Goal: Task Accomplishment & Management: Manage account settings

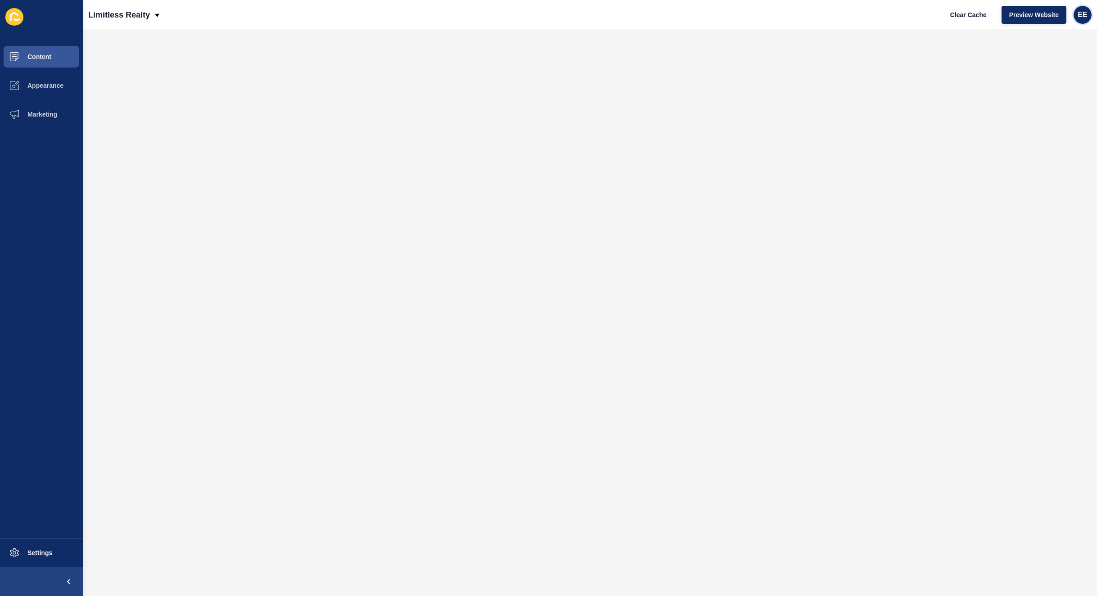
click at [1083, 15] on span "EE" at bounding box center [1082, 14] width 9 height 9
click at [1040, 69] on link "Logout" at bounding box center [1060, 75] width 66 height 20
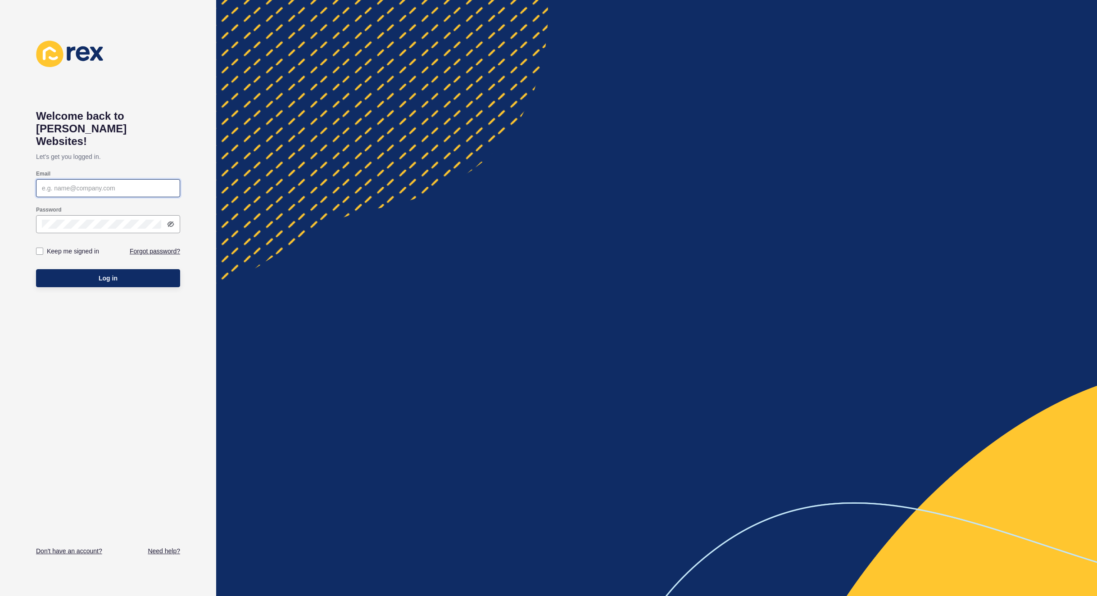
type input "elsie.estrera@rexsoftware.com.au"
click at [93, 269] on button "Log in" at bounding box center [108, 278] width 144 height 18
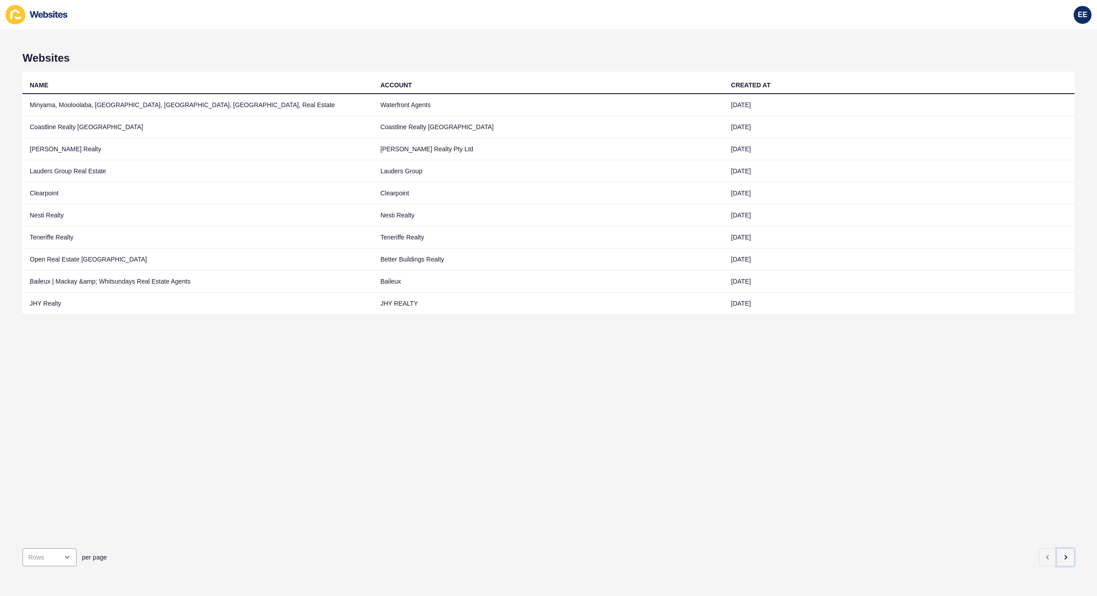
click at [1060, 548] on button "button" at bounding box center [1065, 557] width 18 height 18
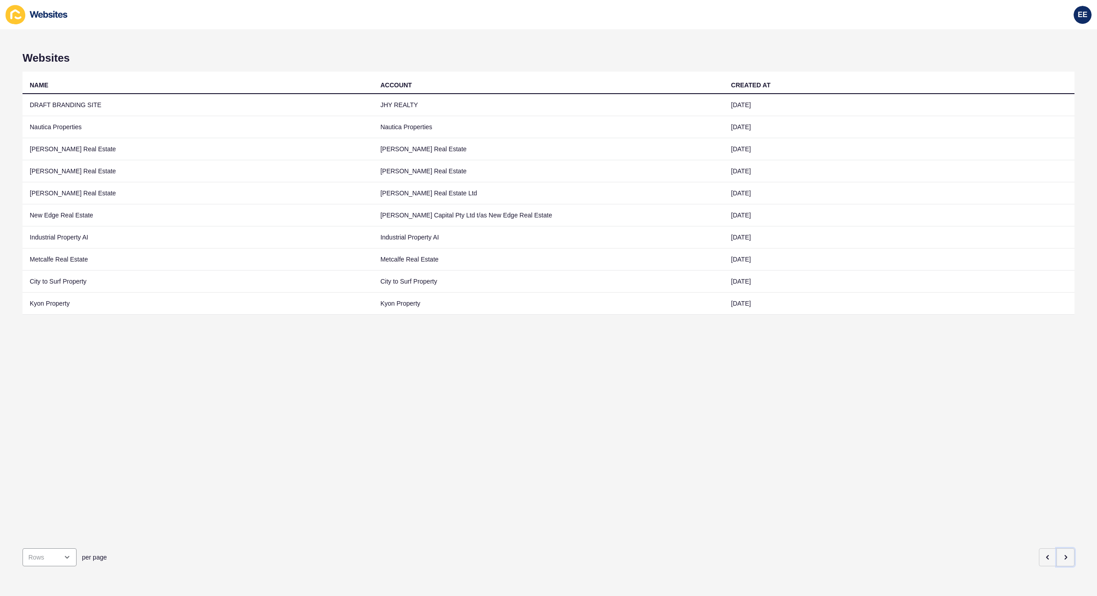
click at [1060, 548] on button "button" at bounding box center [1065, 557] width 18 height 18
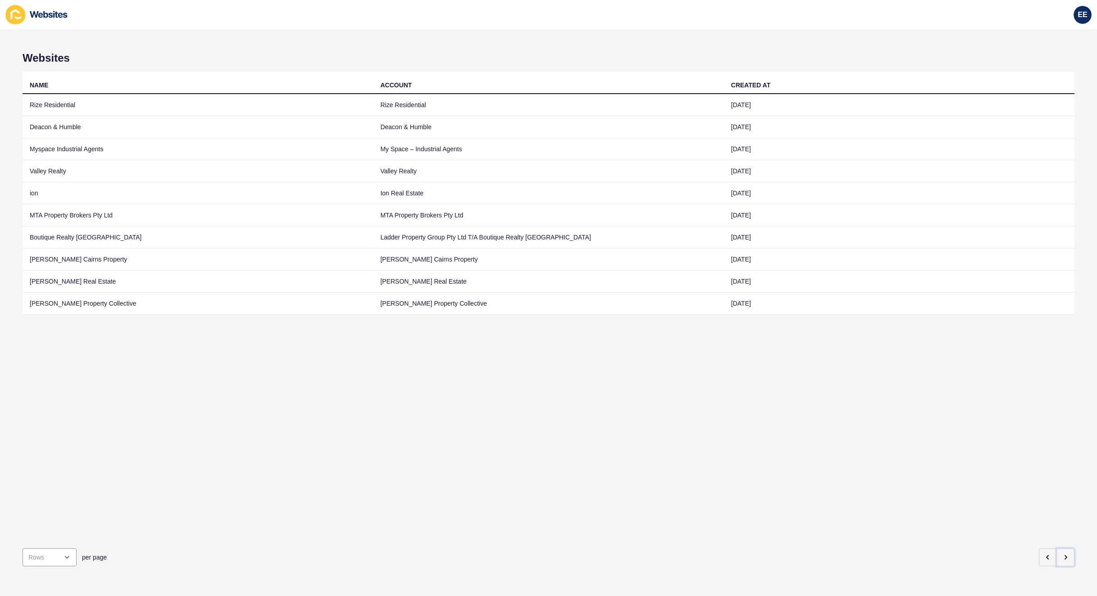
click at [1060, 548] on button "button" at bounding box center [1065, 557] width 18 height 18
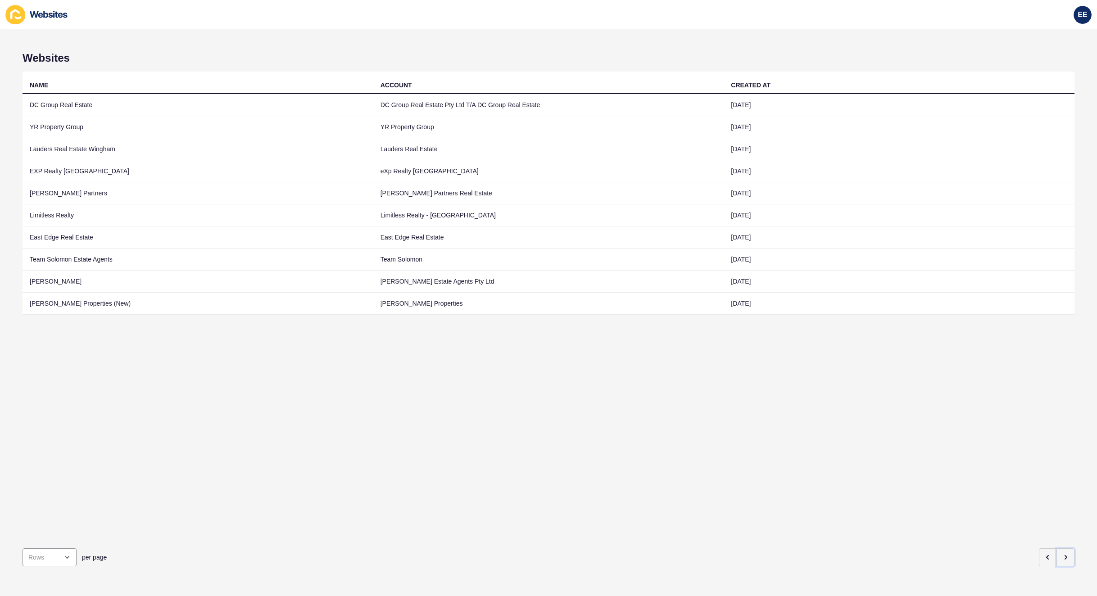
click at [1060, 548] on button "button" at bounding box center [1065, 557] width 18 height 18
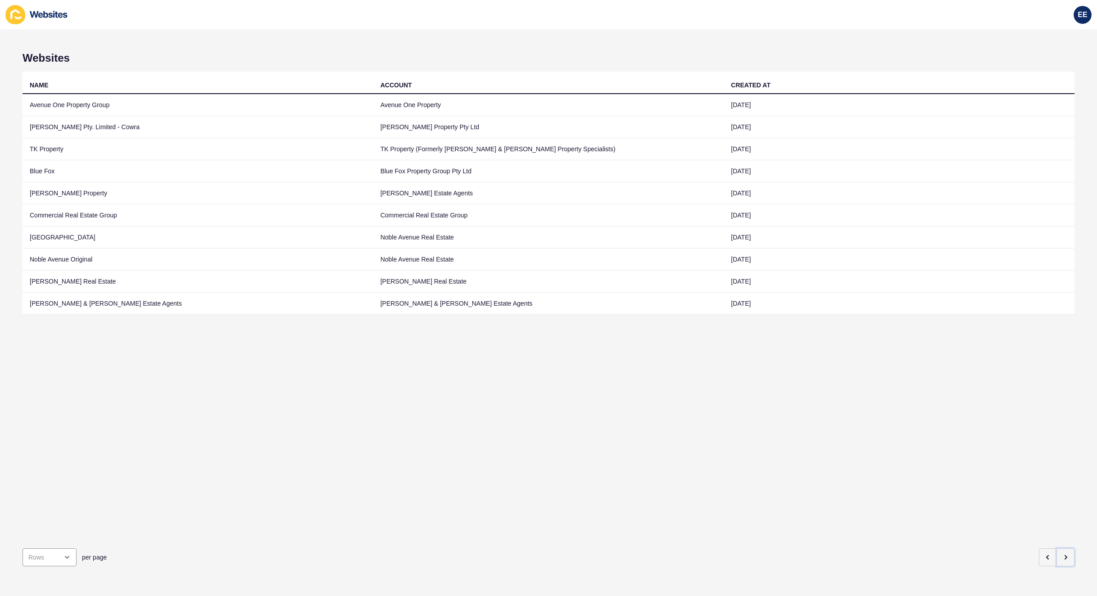
click at [1060, 548] on button "button" at bounding box center [1065, 557] width 18 height 18
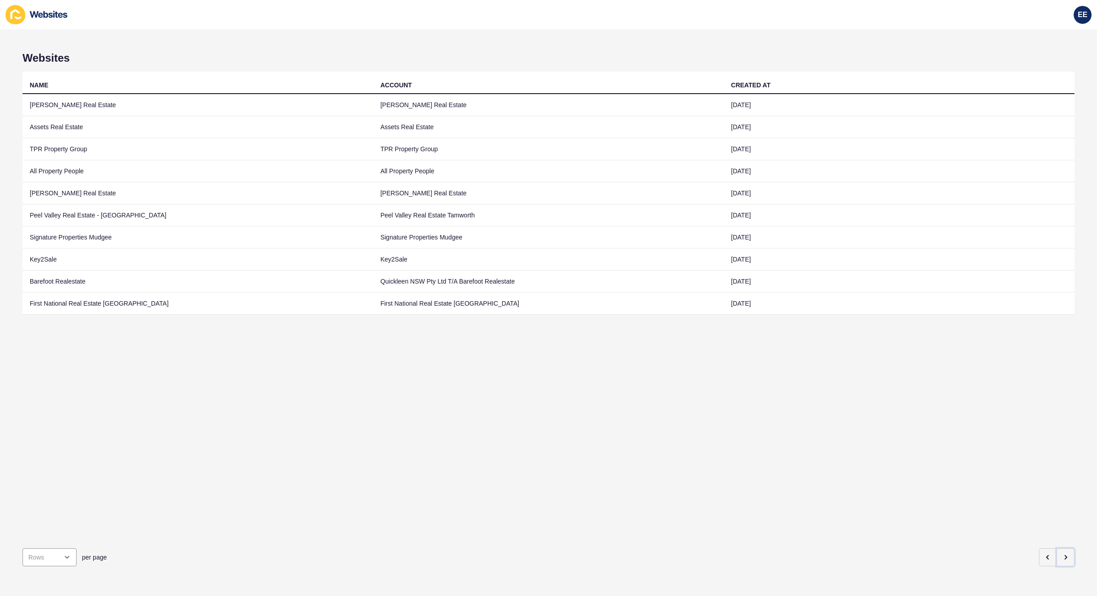
click at [1062, 554] on icon "button" at bounding box center [1065, 557] width 7 height 7
click at [67, 306] on td "[PERSON_NAME] & Co Property" at bounding box center [198, 304] width 351 height 22
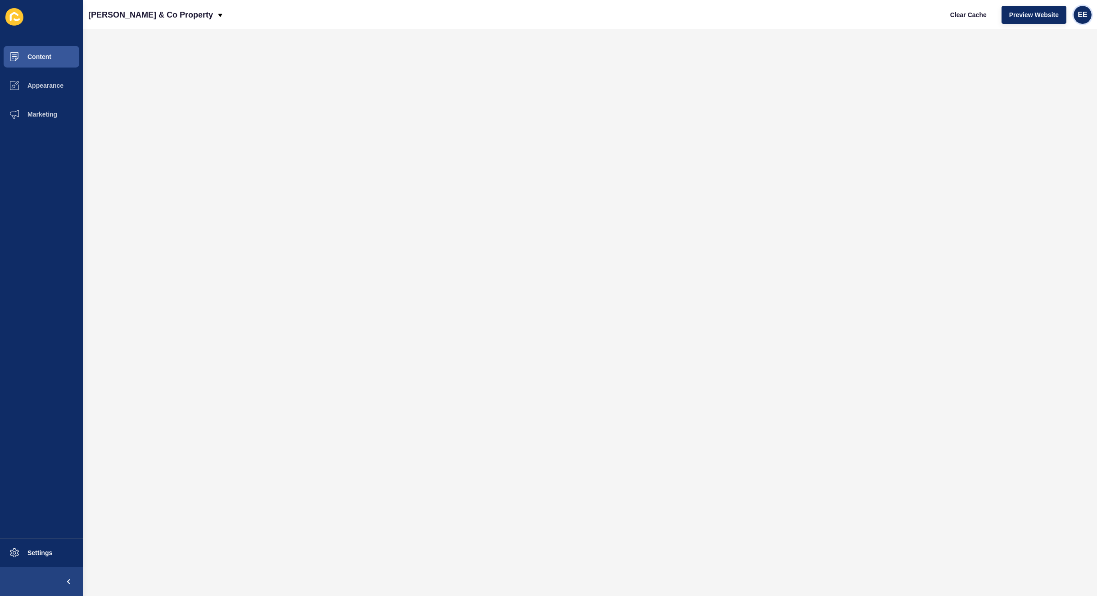
click at [1081, 15] on span "EE" at bounding box center [1082, 14] width 9 height 9
click at [1051, 73] on link "Logout" at bounding box center [1060, 75] width 66 height 20
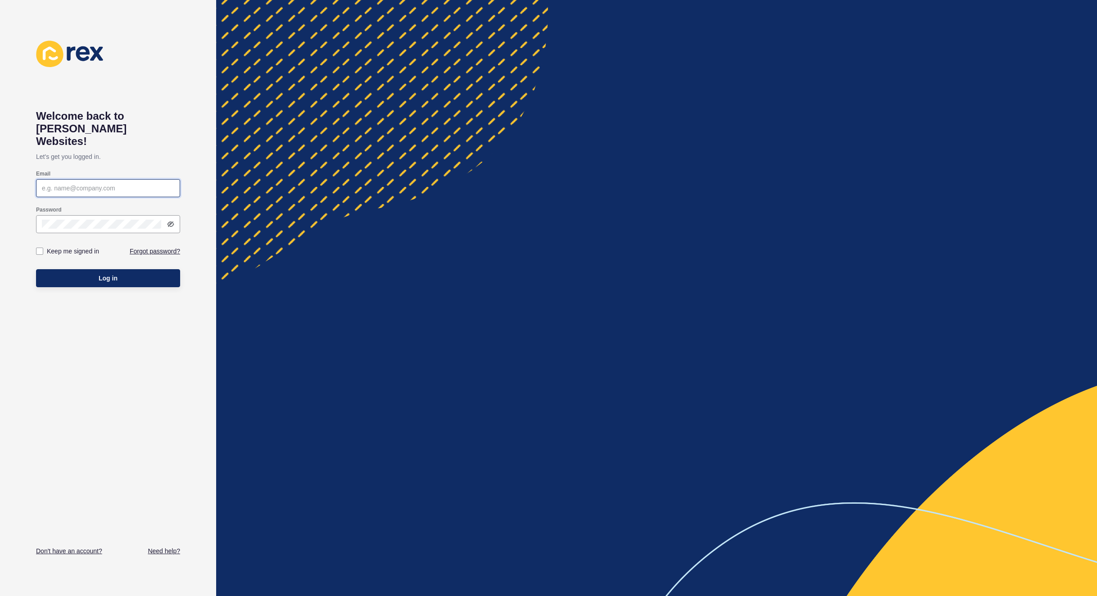
type input "elsie.estrera@rexsoftware.com.au"
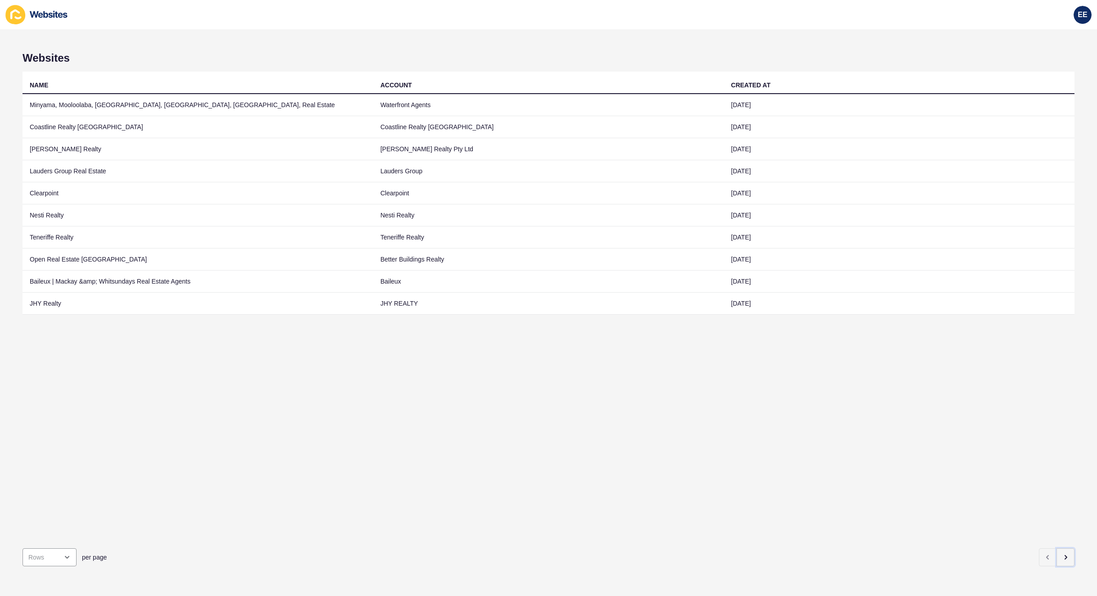
click at [1062, 554] on icon "button" at bounding box center [1065, 557] width 7 height 7
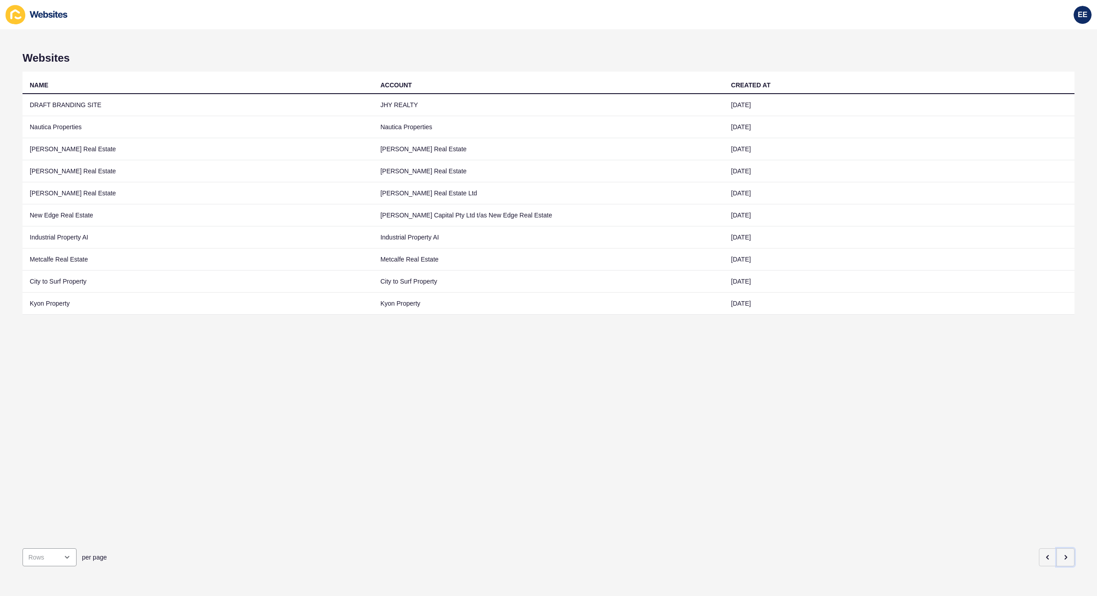
click at [1062, 554] on icon "button" at bounding box center [1065, 557] width 7 height 7
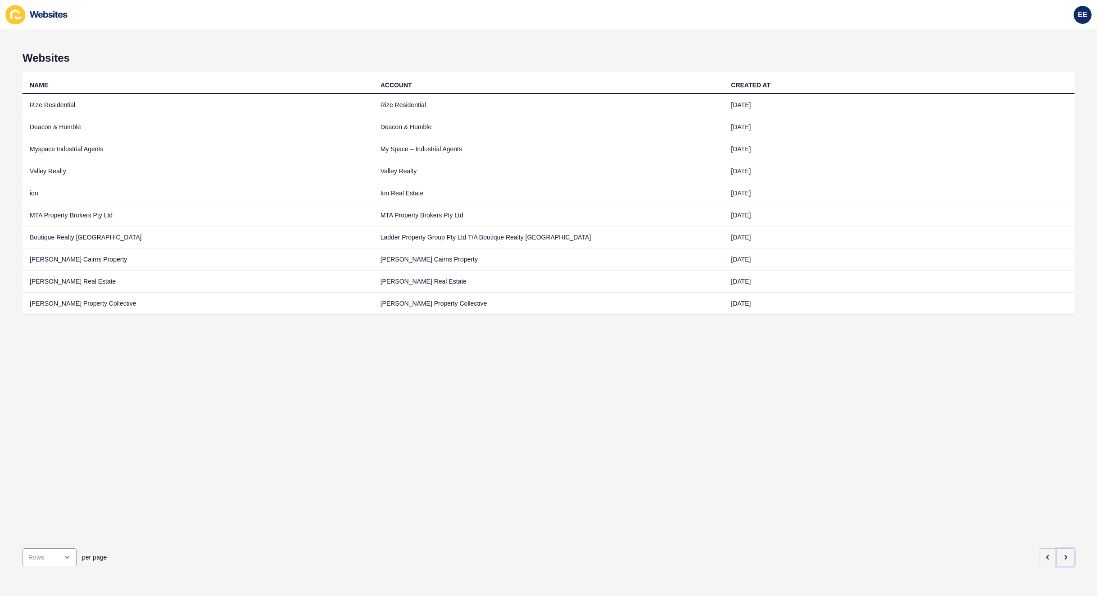
click at [1062, 554] on icon "button" at bounding box center [1065, 557] width 7 height 7
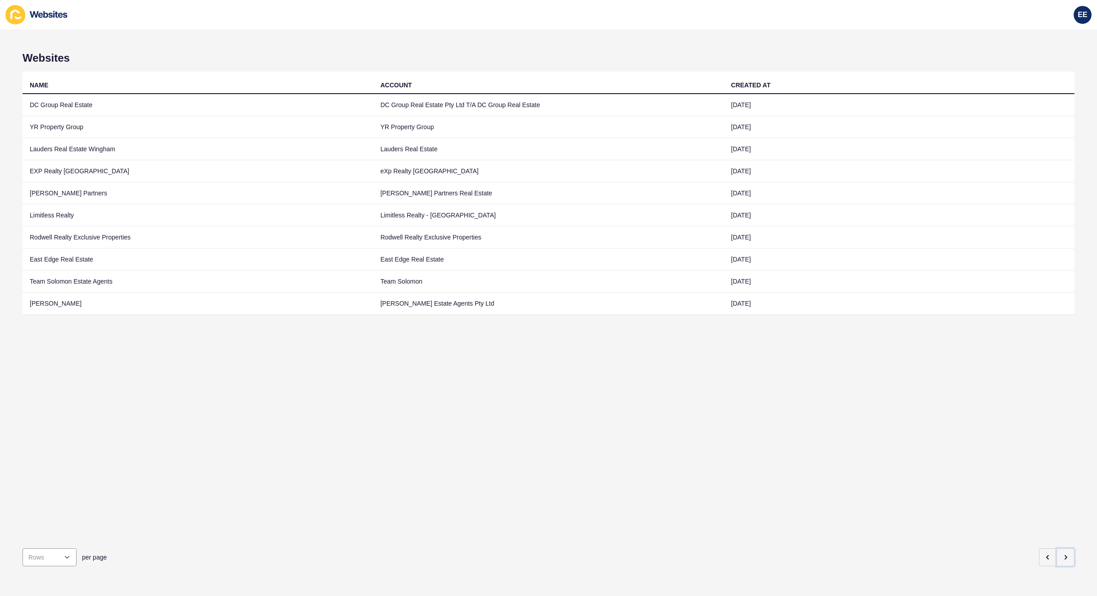
click at [1062, 554] on icon "button" at bounding box center [1065, 557] width 7 height 7
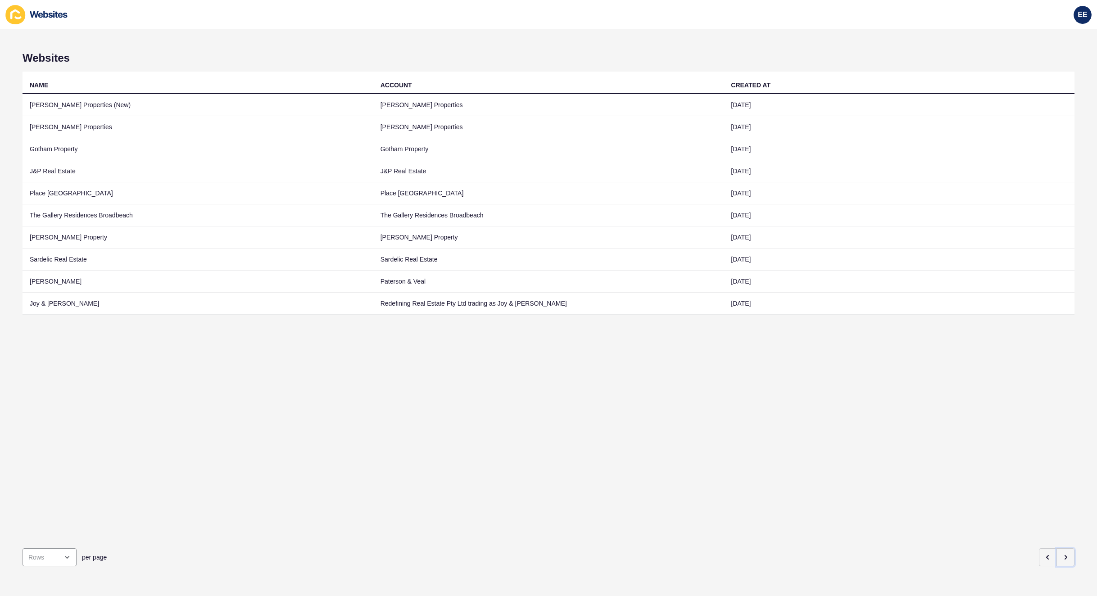
click at [1062, 554] on icon "button" at bounding box center [1065, 557] width 7 height 7
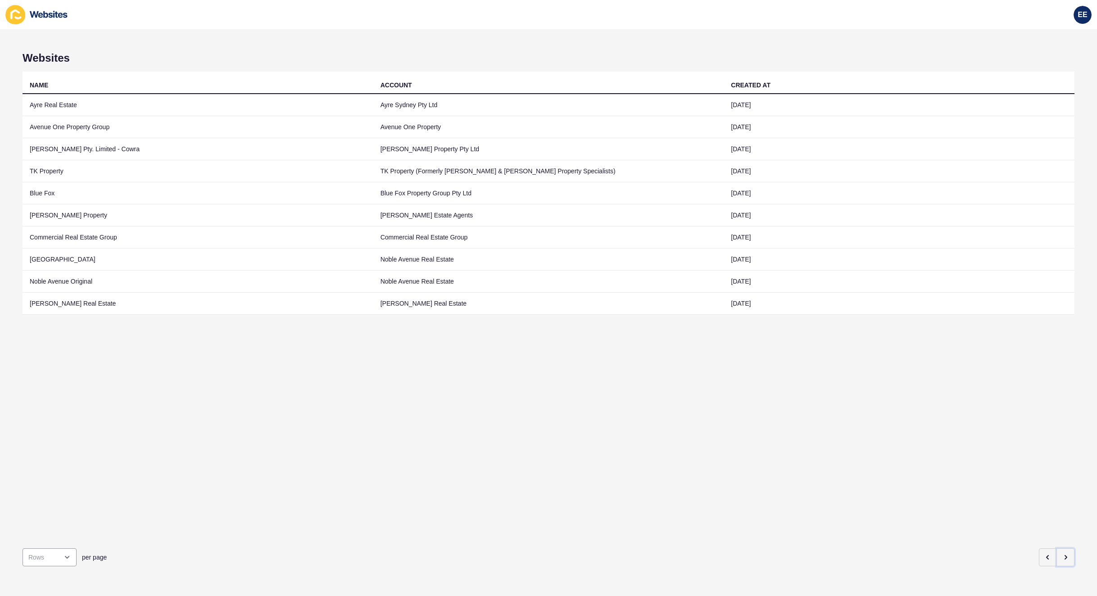
click at [1062, 554] on icon "button" at bounding box center [1065, 557] width 7 height 7
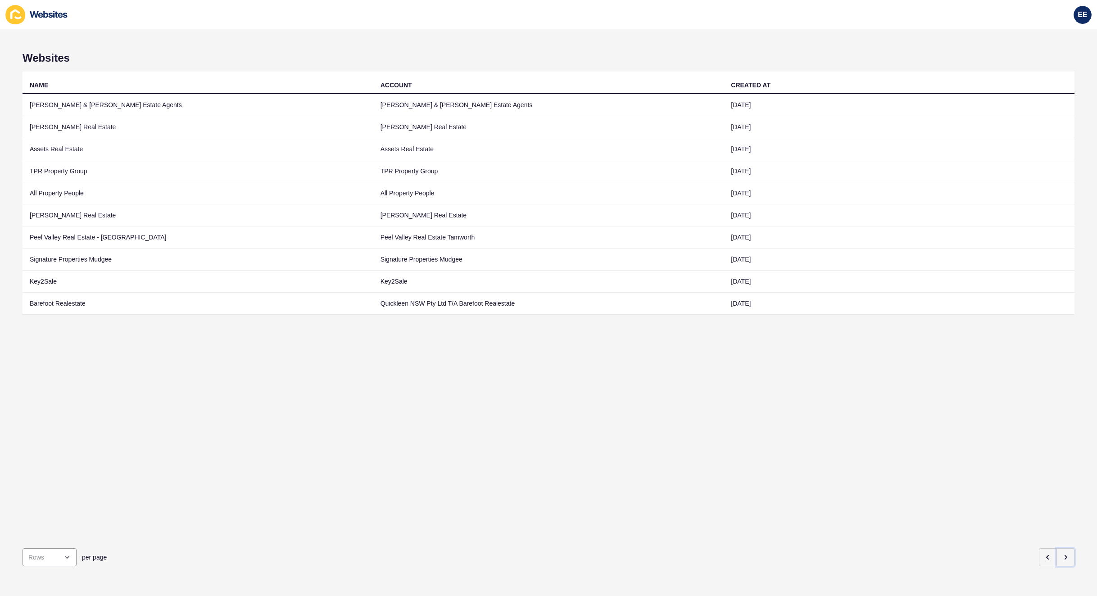
click at [1062, 554] on icon "button" at bounding box center [1065, 557] width 7 height 7
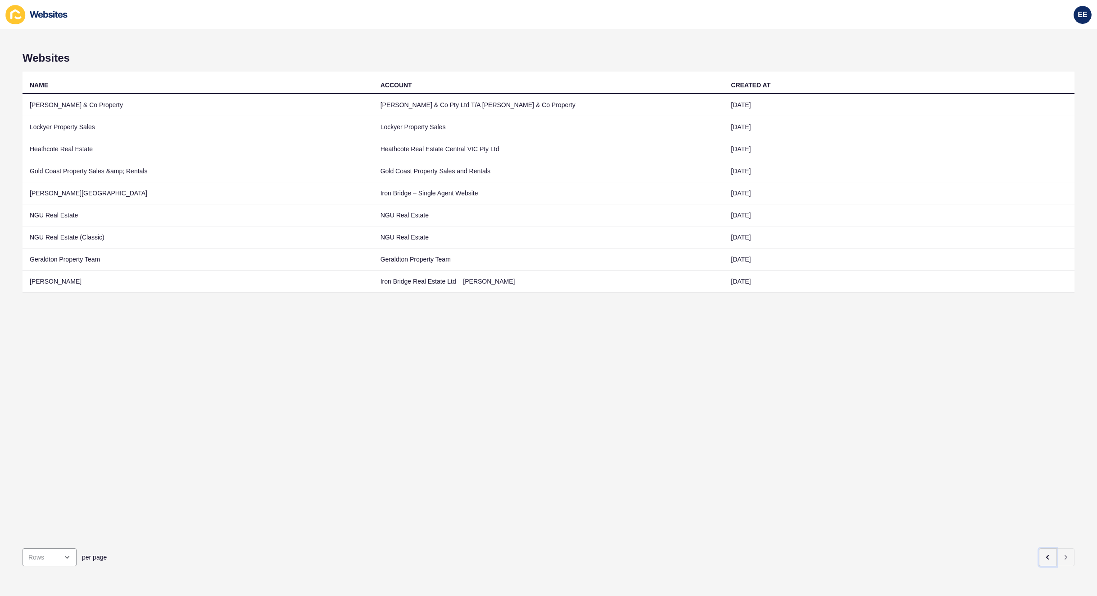
click at [1039, 549] on button "button" at bounding box center [1048, 557] width 18 height 18
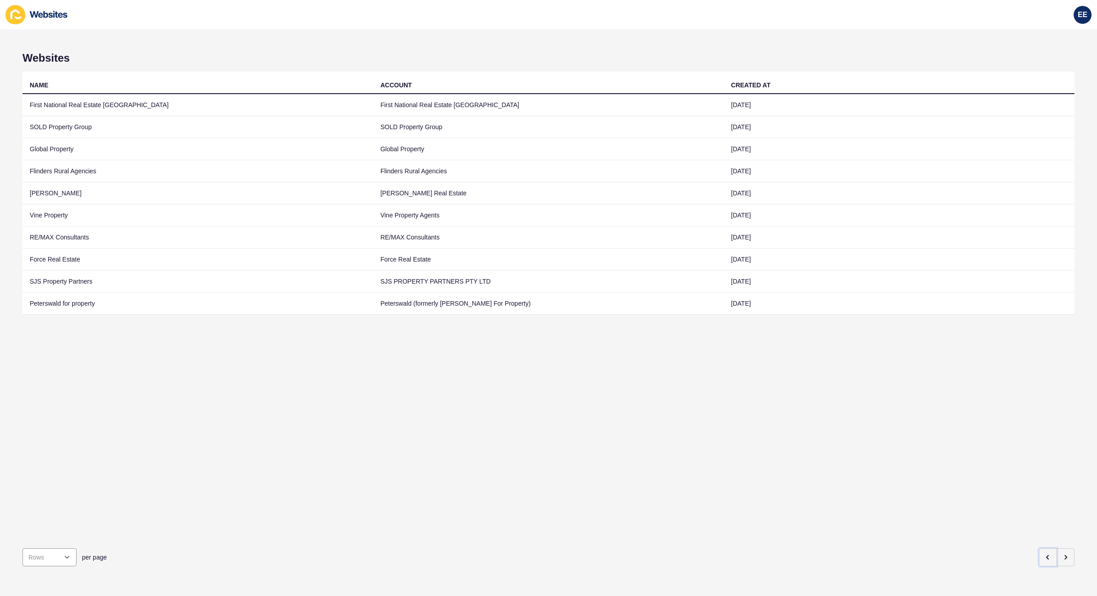
click at [1039, 549] on button "button" at bounding box center [1048, 557] width 18 height 18
click at [1039, 548] on button "button" at bounding box center [1048, 557] width 18 height 18
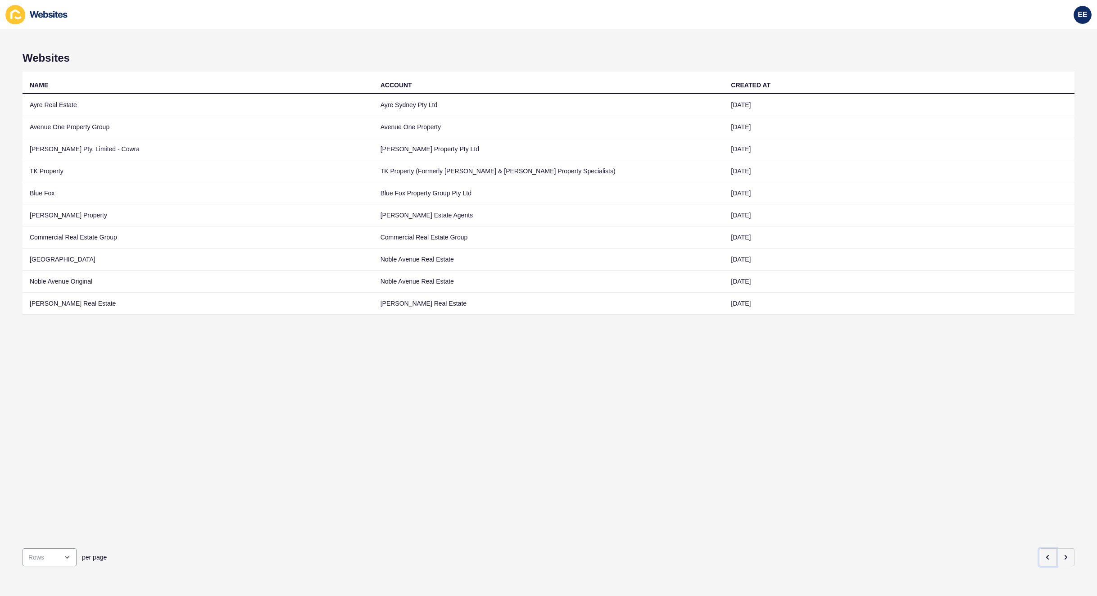
click at [1039, 548] on button "button" at bounding box center [1048, 557] width 18 height 18
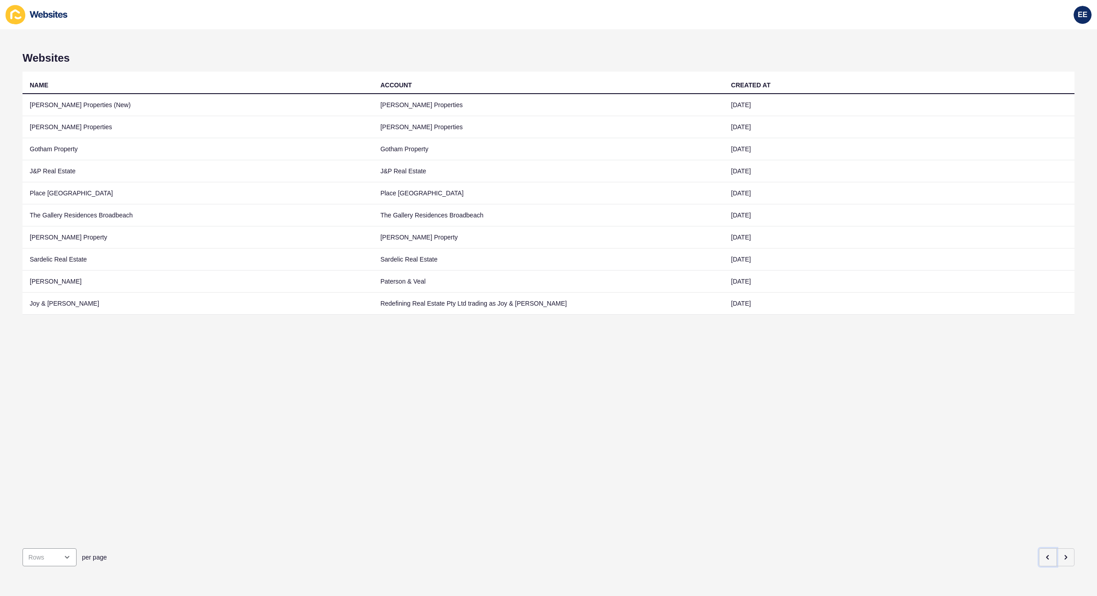
click at [1039, 548] on button "button" at bounding box center [1048, 557] width 18 height 18
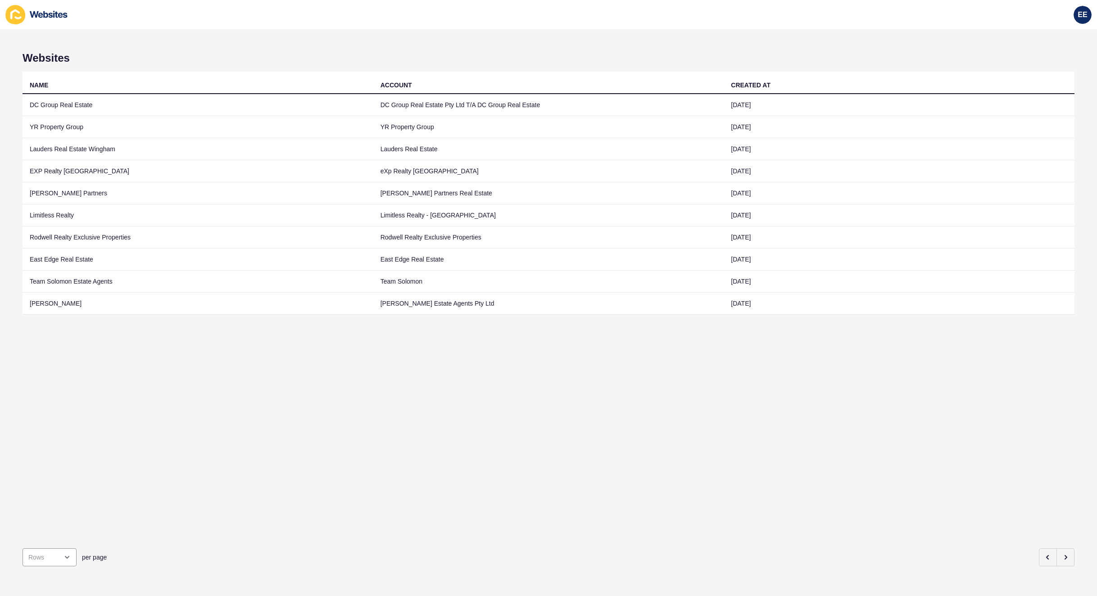
click at [78, 235] on td "Rodwell Realty Exclusive Properties" at bounding box center [198, 237] width 351 height 22
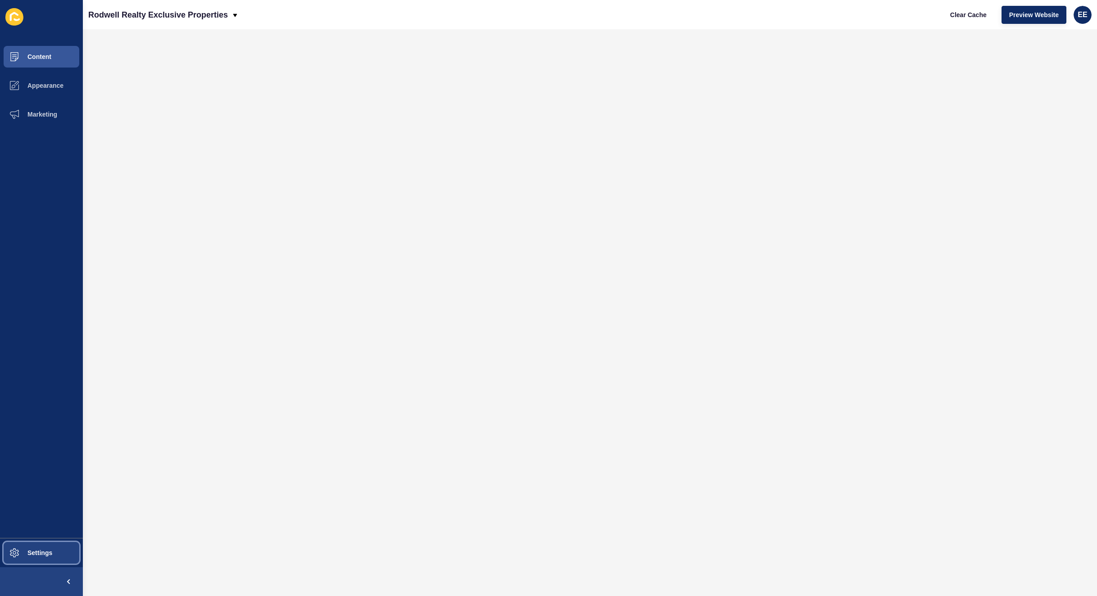
click at [33, 562] on button "Settings" at bounding box center [41, 553] width 83 height 29
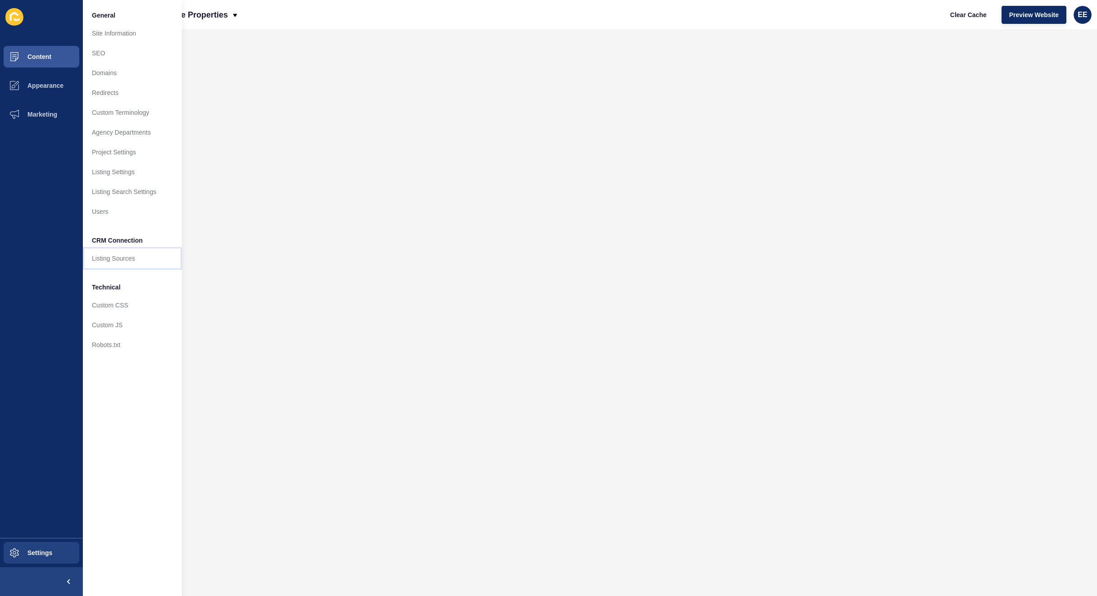
click at [126, 265] on link "Listing Sources" at bounding box center [132, 259] width 99 height 20
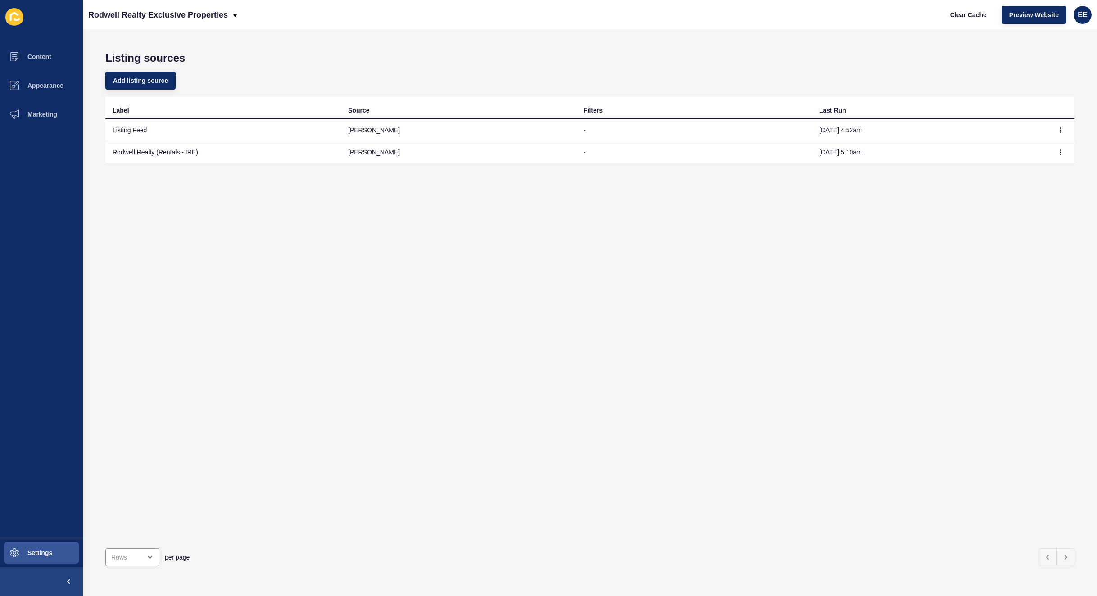
click at [454, 341] on div "Label Source Filters Last Run Listing Feed [PERSON_NAME] - [DATE] 4:52am Rodwel…" at bounding box center [589, 319] width 969 height 444
click at [1020, 14] on span "Preview Website" at bounding box center [1034, 14] width 50 height 9
click at [281, 208] on div "Label Source Filters Last Run Listing Feed [PERSON_NAME] - [DATE] 4:52am Rodwel…" at bounding box center [589, 319] width 969 height 444
click at [1054, 150] on button "button" at bounding box center [1061, 152] width 14 height 13
click at [1022, 167] on link "Sync now" at bounding box center [1027, 170] width 63 height 20
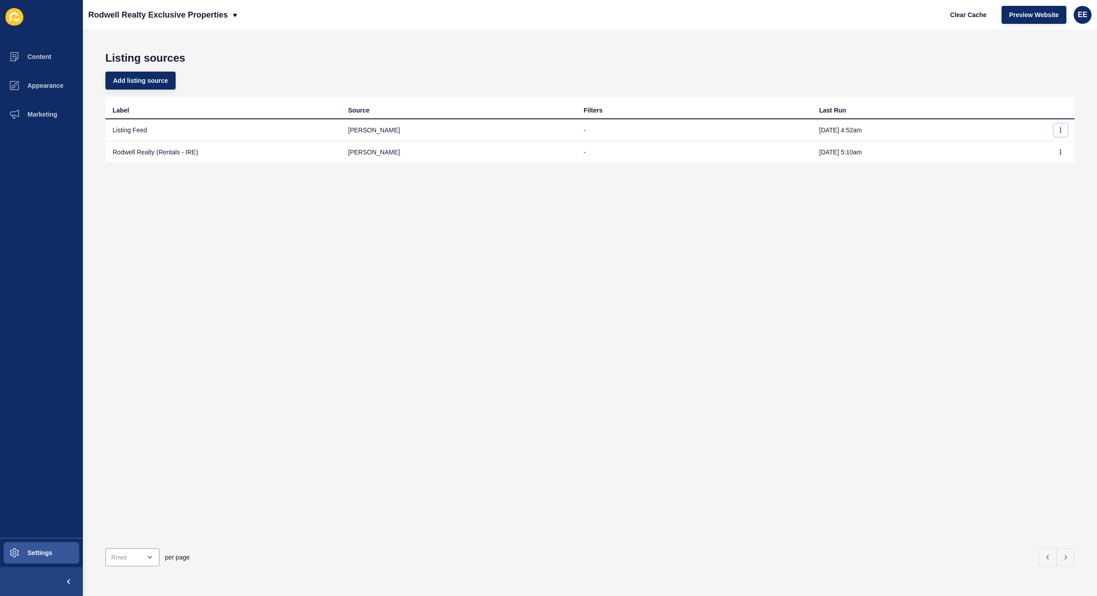
click at [1054, 124] on button "button" at bounding box center [1061, 130] width 14 height 13
click at [1027, 147] on link "Sync now" at bounding box center [1027, 148] width 63 height 20
click at [1082, 11] on span "EE" at bounding box center [1082, 14] width 9 height 9
click at [192, 12] on p "Rodwell Realty Exclusive Properties" at bounding box center [158, 15] width 140 height 23
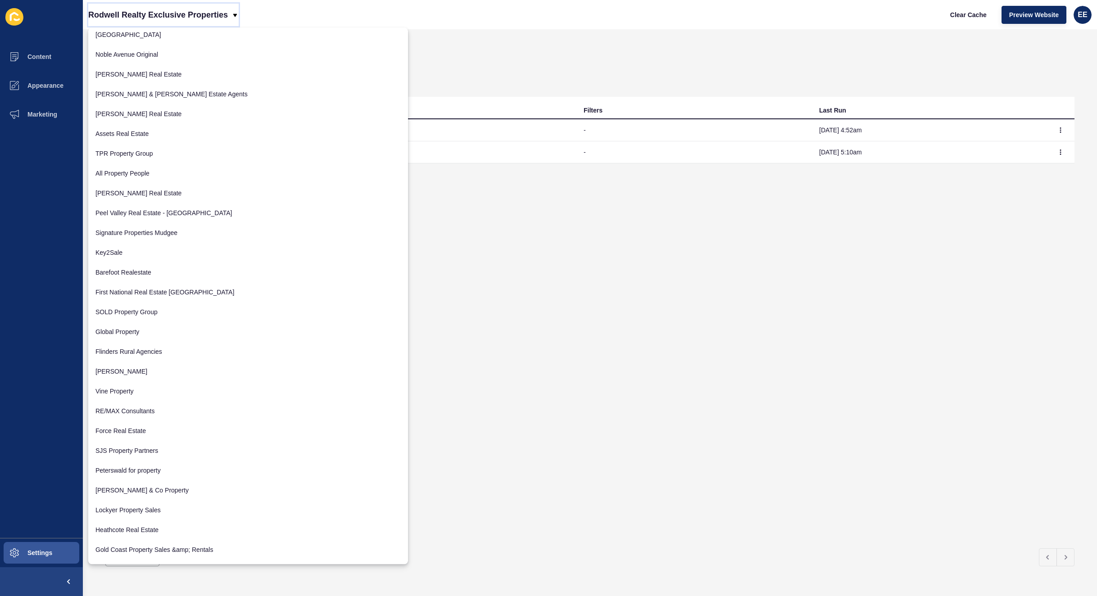
scroll to position [1141, 0]
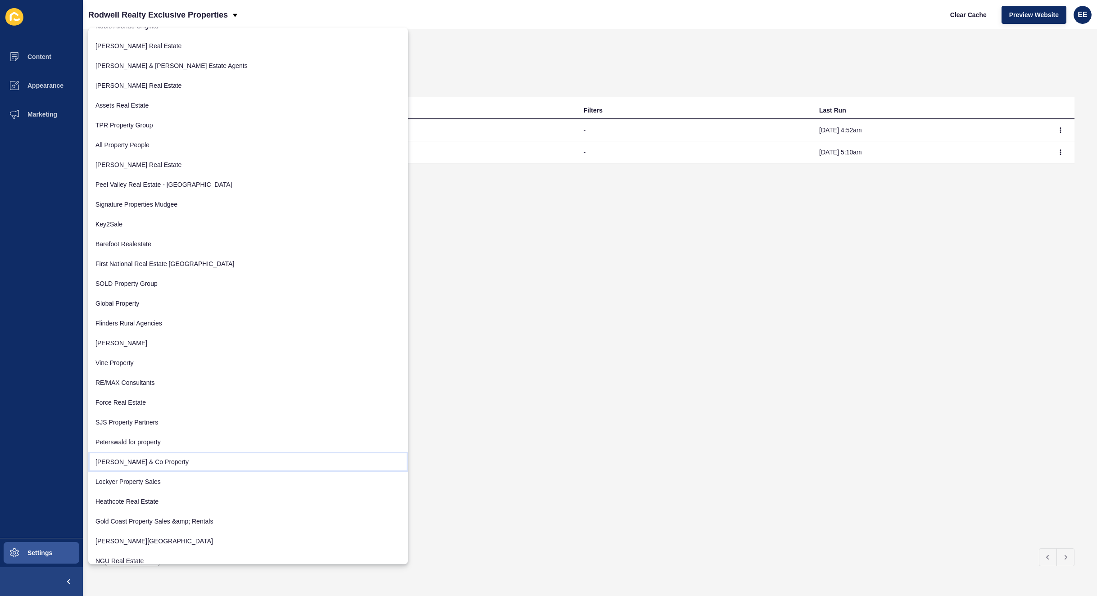
click at [149, 465] on link "[PERSON_NAME] & Co Property" at bounding box center [248, 462] width 320 height 20
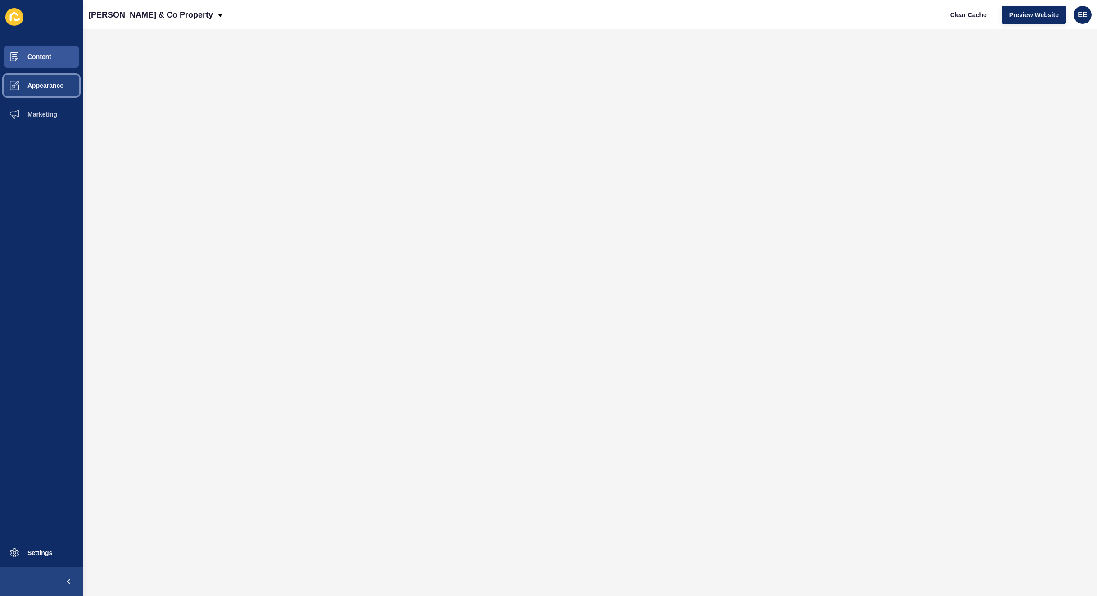
click at [40, 83] on span "Appearance" at bounding box center [31, 85] width 65 height 7
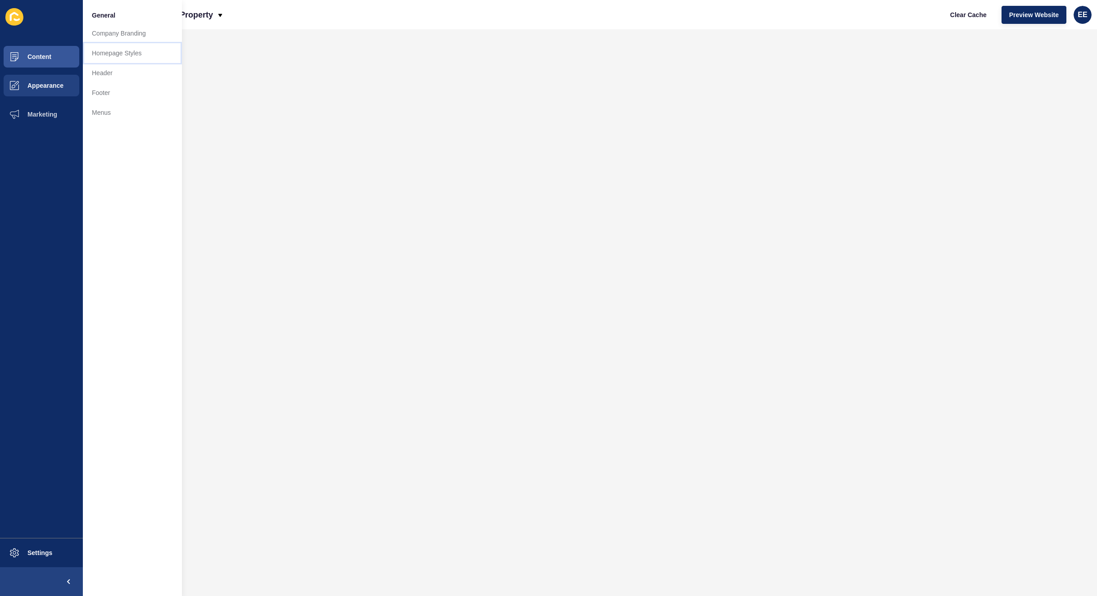
click at [113, 51] on link "Homepage Styles" at bounding box center [132, 53] width 99 height 20
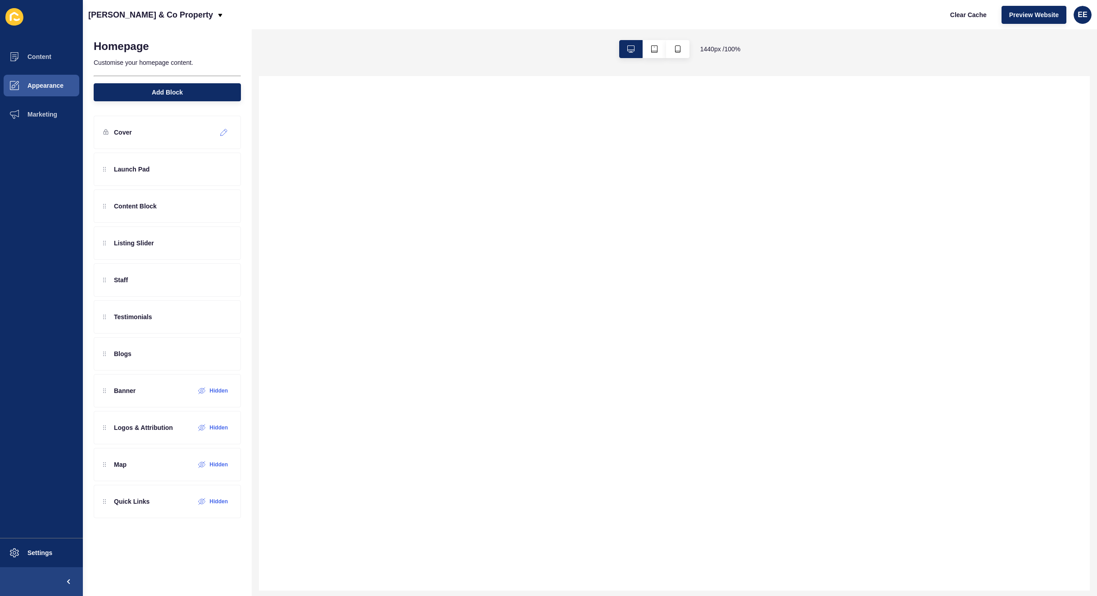
click at [227, 129] on icon at bounding box center [224, 132] width 8 height 7
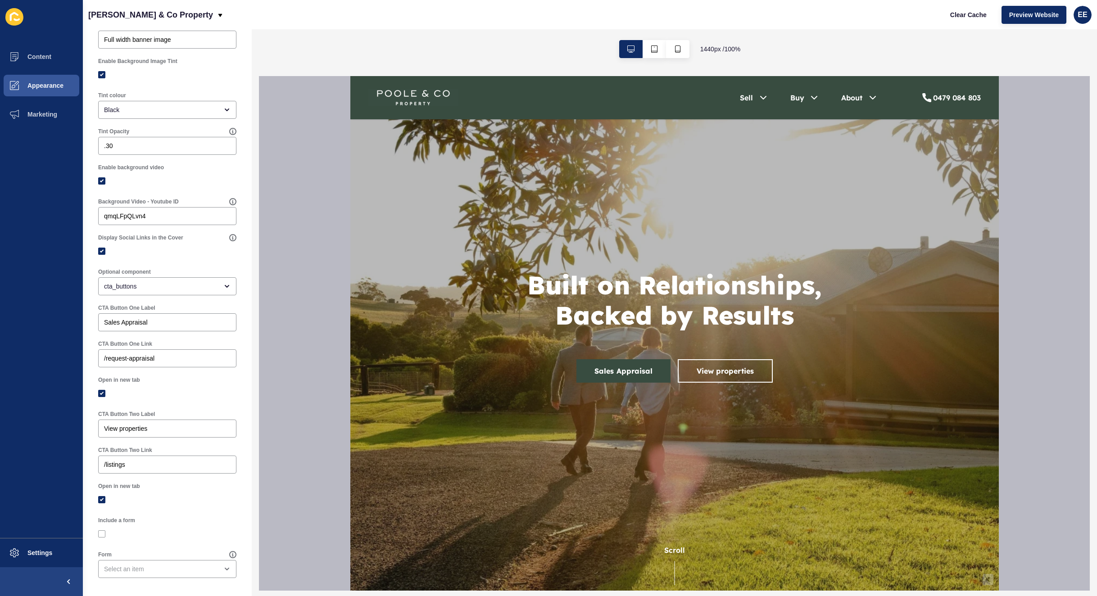
scroll to position [256, 0]
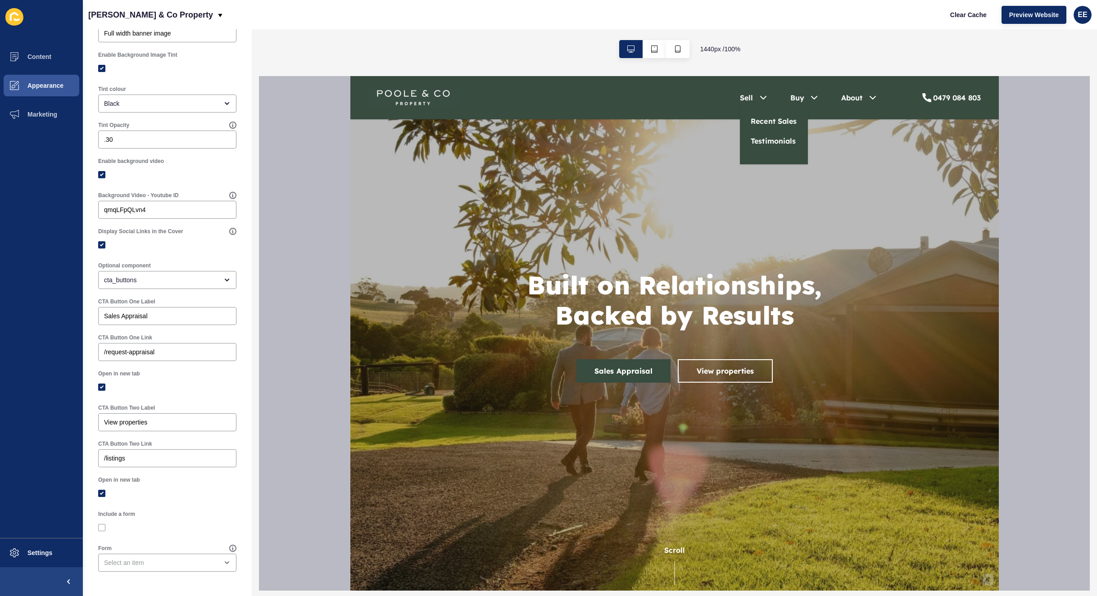
click at [757, 96] on icon at bounding box center [762, 97] width 11 height 11
click at [1023, 14] on span "Preview Website" at bounding box center [1034, 14] width 50 height 9
click at [32, 549] on span "Settings" at bounding box center [26, 552] width 54 height 7
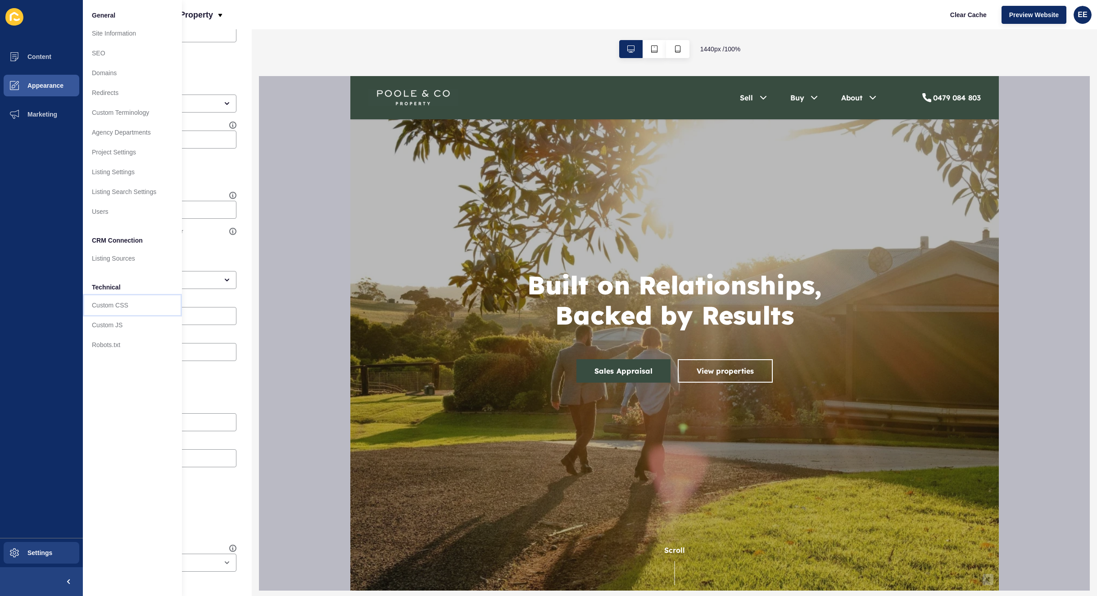
click at [105, 310] on link "Custom CSS" at bounding box center [132, 305] width 99 height 20
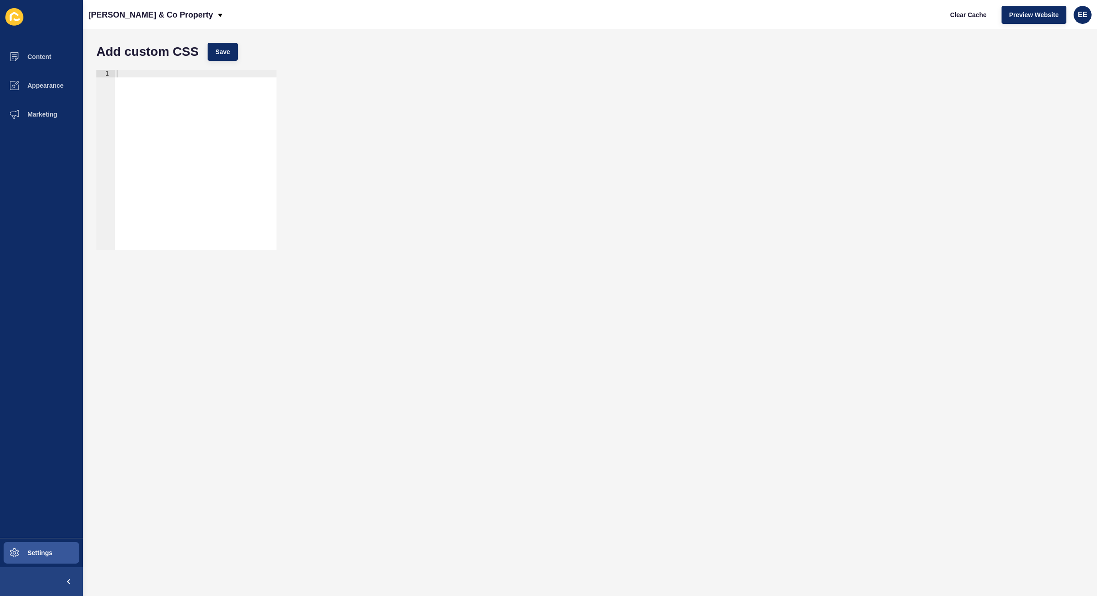
click at [185, 77] on div at bounding box center [196, 167] width 162 height 195
paste textarea ".front-page__content .v2-banner-block h1 {font-size: XXpx!important}"
click at [235, 75] on div ".front-page__content .v2-banner-block h1 {font-size: XXpx!important}" at bounding box center [157, 167] width 240 height 195
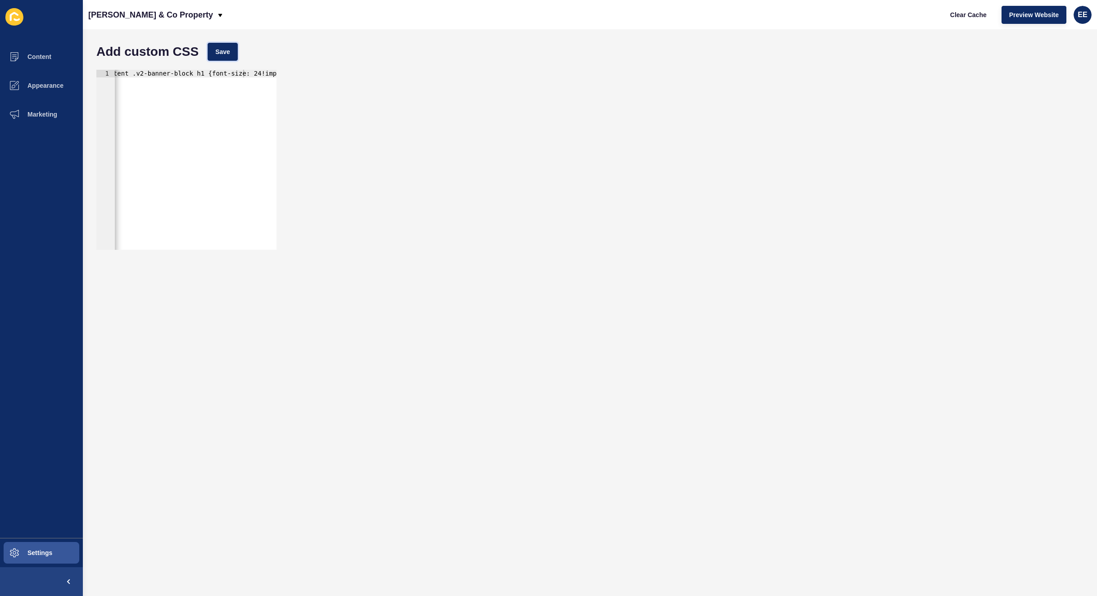
click at [219, 50] on span "Save" at bounding box center [222, 51] width 15 height 9
click at [179, 79] on div ".front-page__content .v2-banner-block h1 {font-size: 24!important}" at bounding box center [167, 163] width 232 height 186
click at [237, 74] on div ".front-page__content .v2-banner-block h1 {font-size: 24!important}" at bounding box center [231, 163] width 232 height 186
drag, startPoint x: 257, startPoint y: 72, endPoint x: 95, endPoint y: 72, distance: 162.1
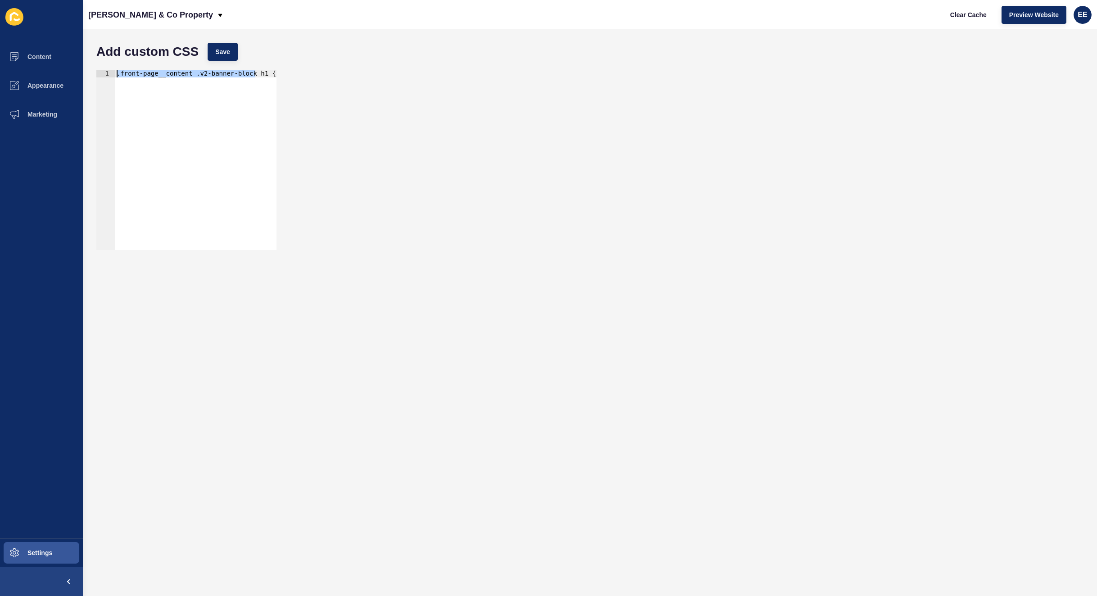
click at [95, 72] on div ".front-page__content .v2-banner-block h1 {font-size: 24!important} 1 .front-pag…" at bounding box center [590, 159] width 996 height 189
paste textarea "</h1>"
click at [222, 51] on span "Save" at bounding box center [222, 51] width 15 height 9
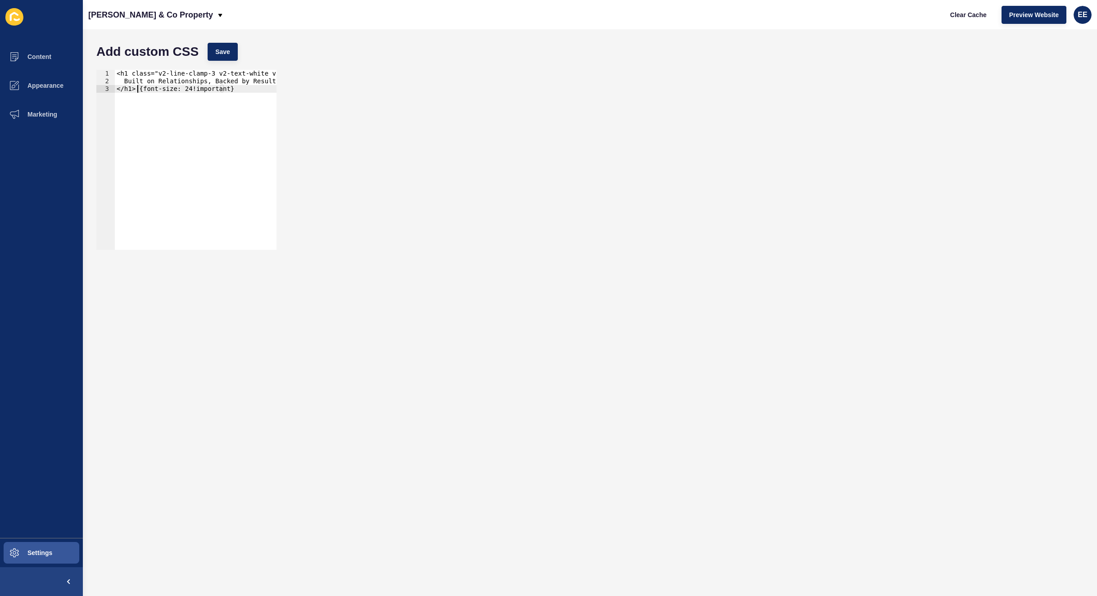
click at [136, 90] on div "<h1 class="v2-line-clamp-3 v2-text-white v2-text-h1 sm:v2-text-display"> Built …" at bounding box center [241, 163] width 253 height 186
click at [131, 87] on div "<h1 class="v2-line-clamp-3 v2-text-white v2-text-h1 sm:v2-text-display"> Built …" at bounding box center [241, 163] width 253 height 186
drag, startPoint x: 134, startPoint y: 87, endPoint x: 128, endPoint y: 95, distance: 9.3
click at [112, 87] on div "</h1> {font-size: 24!important} 1 2 3 <h1 class="v2-line-clamp-3 v2-text-white …" at bounding box center [186, 160] width 180 height 180
click at [242, 89] on div "<h1 class="v2-line-clamp-3 v2-text-white v2-text-h1 sm:v2-text-display"> Built …" at bounding box center [241, 163] width 253 height 186
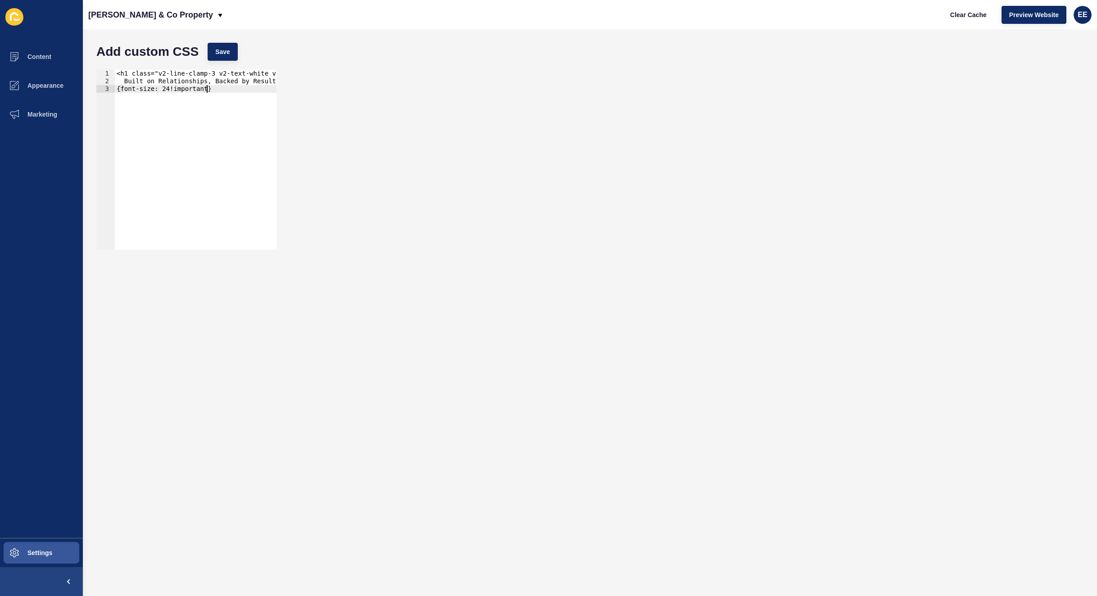
scroll to position [0, 6]
paste textarea "</h1>"
click at [221, 52] on span "Save" at bounding box center [222, 51] width 15 height 9
drag, startPoint x: 168, startPoint y: 88, endPoint x: 163, endPoint y: 88, distance: 5.0
click at [163, 88] on div "<h1 class="v2-line-clamp-3 v2-text-white v2-text-h1 sm:v2-text-display"> Built …" at bounding box center [241, 163] width 253 height 186
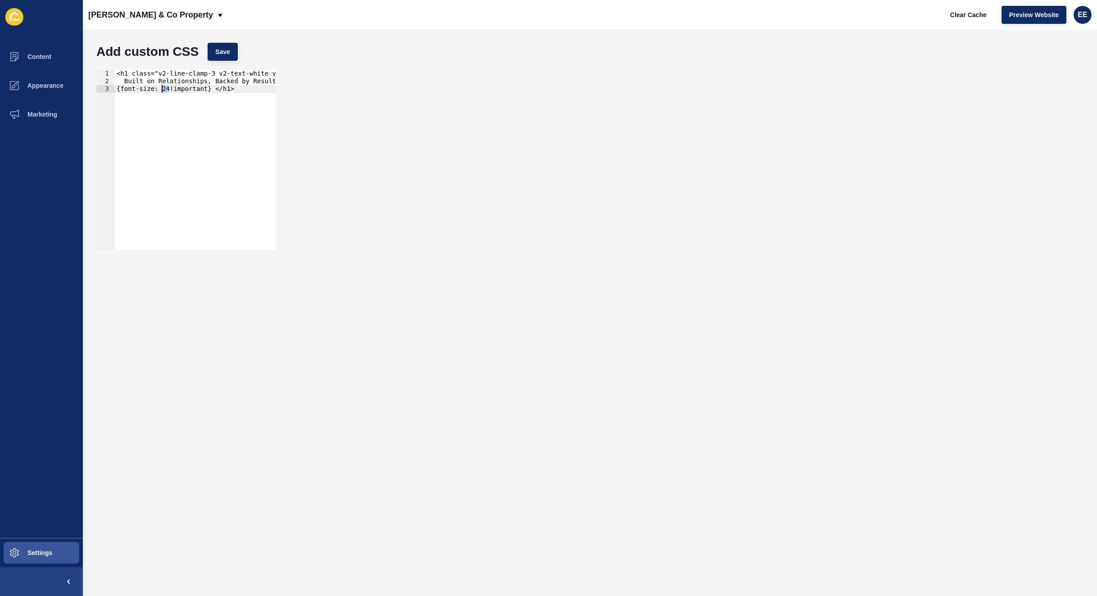
scroll to position [0, 4]
drag, startPoint x: 225, startPoint y: 53, endPoint x: 372, endPoint y: 53, distance: 146.8
click at [226, 53] on span "Save" at bounding box center [222, 51] width 15 height 9
click at [227, 104] on div "<h1 class="v2-line-clamp-3 v2-text-white v2-text-h1 sm:v2-text-display"> Built …" at bounding box center [241, 163] width 253 height 186
drag, startPoint x: 219, startPoint y: 89, endPoint x: 69, endPoint y: 62, distance: 152.3
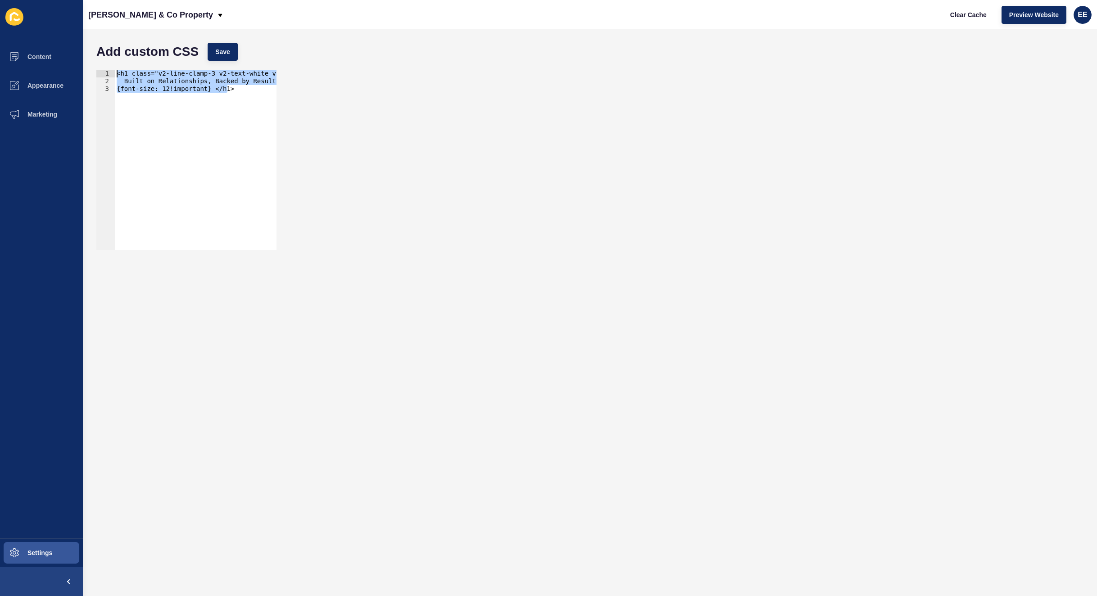
click at [69, 62] on div "Content Appearance Marketing Settings [PERSON_NAME] & Co Property Clear Cache P…" at bounding box center [548, 298] width 1097 height 596
type textarea "<h1 class="v2-line-clamp-3 v2-text-white v2-text-h1 sm:v2-text-display"> Built …"
click at [233, 75] on div at bounding box center [196, 167] width 162 height 195
paste textarea "</h1>"
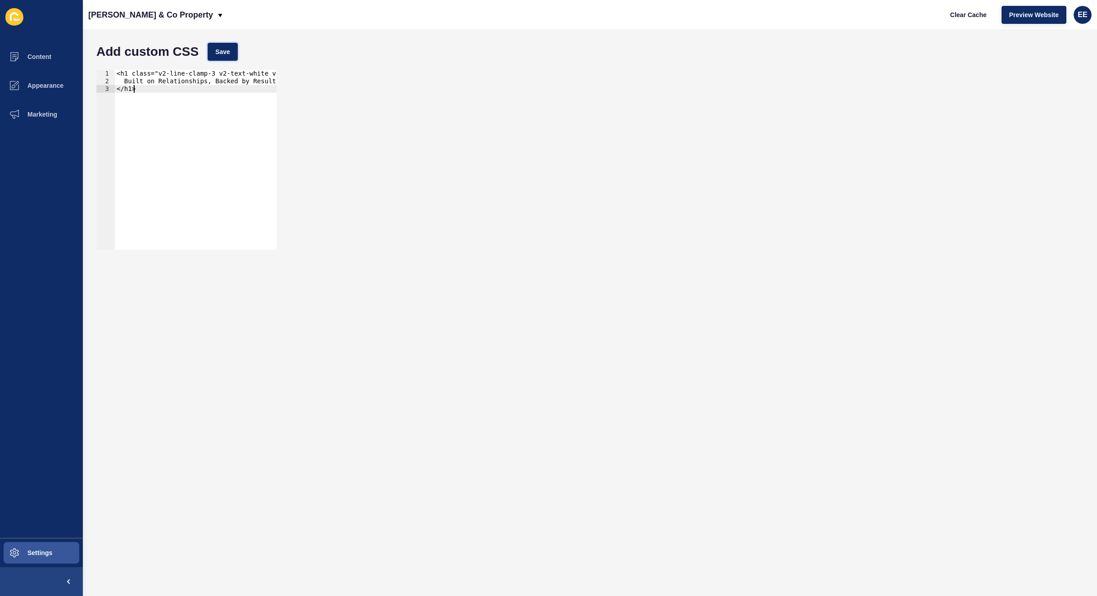
click at [222, 49] on span "Save" at bounding box center [222, 51] width 15 height 9
click at [224, 145] on div "<h1 class="v2-line-clamp-3 v2-text-white v2-text-h1 sm:v2-text-display" style="…" at bounding box center [304, 163] width 378 height 186
click at [236, 252] on div "</h1> 1 2 3 <h1 class="v2-line-clamp-3 v2-text-white v2-text-h1 sm:v2-text-disp…" at bounding box center [590, 159] width 996 height 189
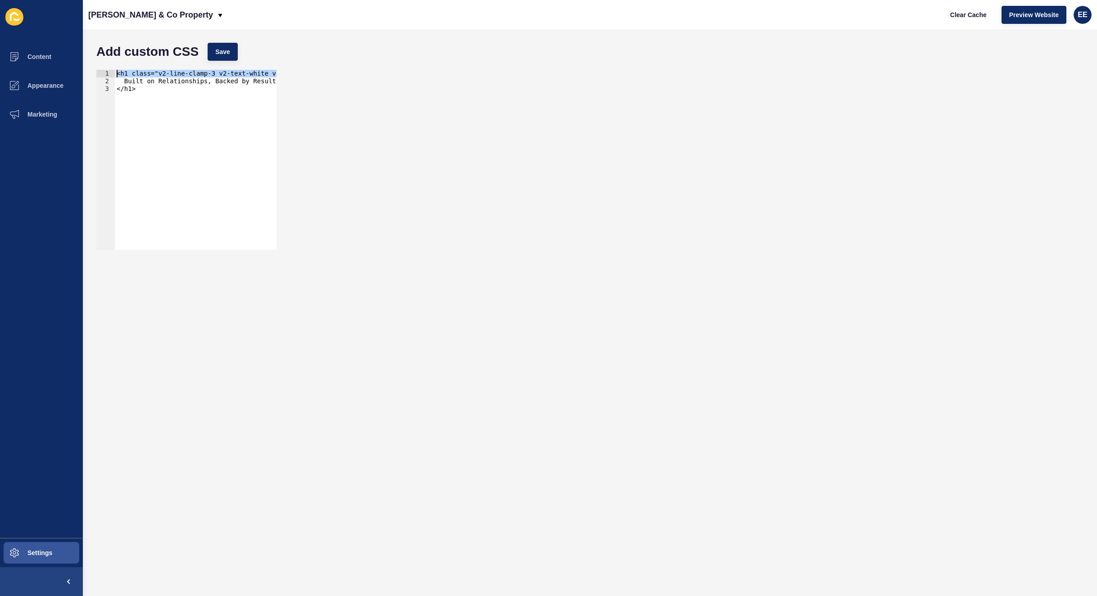
drag, startPoint x: 173, startPoint y: 72, endPoint x: 0, endPoint y: 72, distance: 172.9
click at [0, 72] on div "Content Appearance Marketing Settings [PERSON_NAME] & Co Property Clear Cache P…" at bounding box center [548, 298] width 1097 height 596
paste textarea ".v2-text-h1"
drag, startPoint x: 128, startPoint y: 78, endPoint x: 153, endPoint y: 95, distance: 30.5
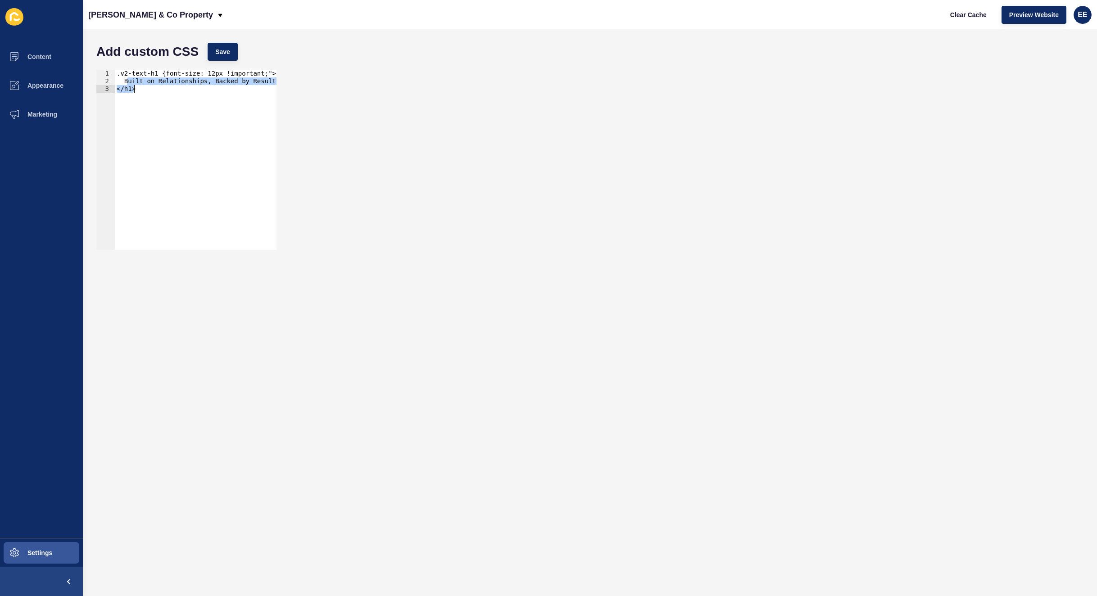
click at [153, 95] on div ".v2-text-h1 {font-size: 12px !important;"> Built on Relationships, Backed by Re…" at bounding box center [196, 167] width 162 height 195
type textarea "Built on Relationships, Backed by Results </h1>"
click at [272, 72] on div ".v2-text-h1 {font-size: 12px !important;">" at bounding box center [196, 167] width 162 height 195
drag, startPoint x: 160, startPoint y: 73, endPoint x: 167, endPoint y: 81, distance: 10.3
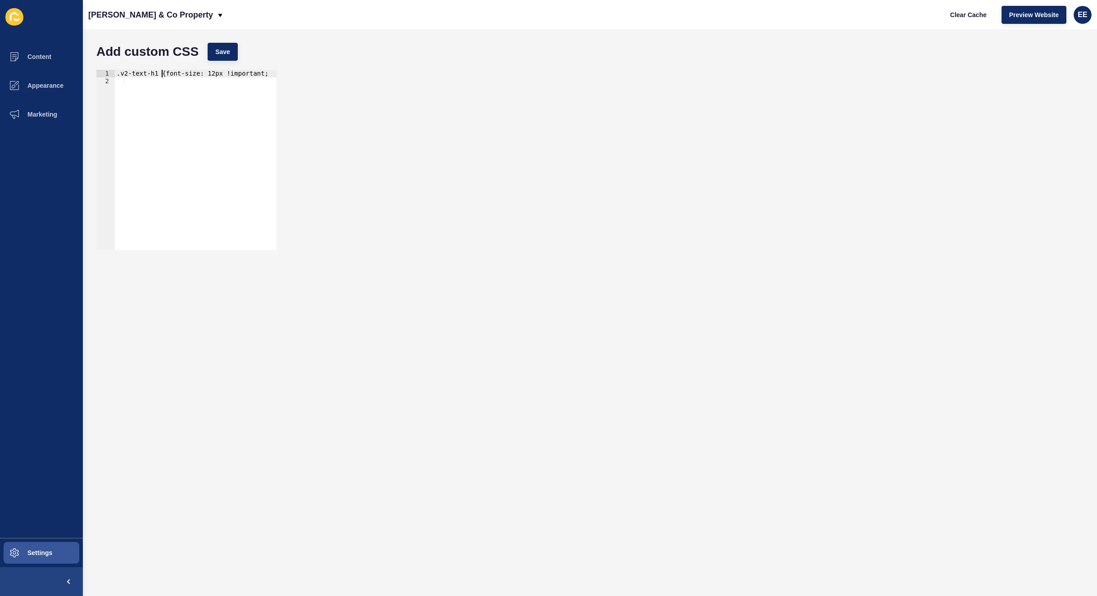
click at [161, 73] on div ".v2-text-h1 {font-size: 12px !important;" at bounding box center [196, 167] width 162 height 195
click at [222, 80] on div ".v2-text-h1 { font-size: 12px !important;" at bounding box center [196, 167] width 162 height 195
click at [172, 76] on div ".v2-text-h1 { font-size: 12px !important;}" at bounding box center [196, 167] width 162 height 195
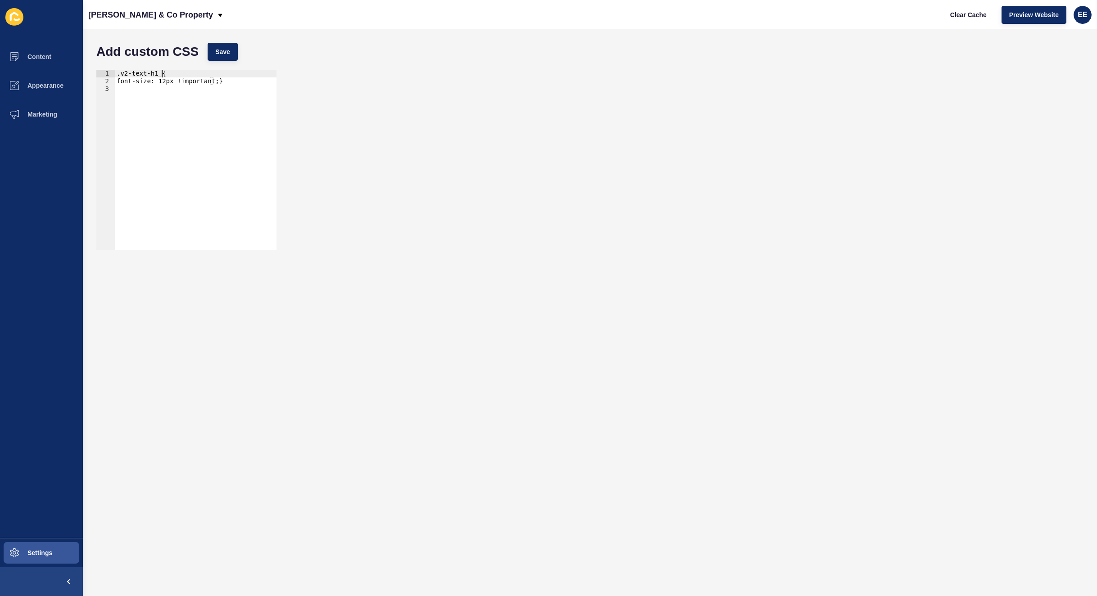
scroll to position [0, 2]
click at [172, 80] on div ".v2-text-h1 { font-size: 12px !important;}" at bounding box center [196, 167] width 162 height 195
click at [230, 52] on span "Save" at bounding box center [222, 51] width 15 height 9
drag, startPoint x: 160, startPoint y: 80, endPoint x: 155, endPoint y: 80, distance: 5.4
click at [155, 80] on div ".v2-text-h1 { font-size: 12px!important;}" at bounding box center [196, 167] width 162 height 195
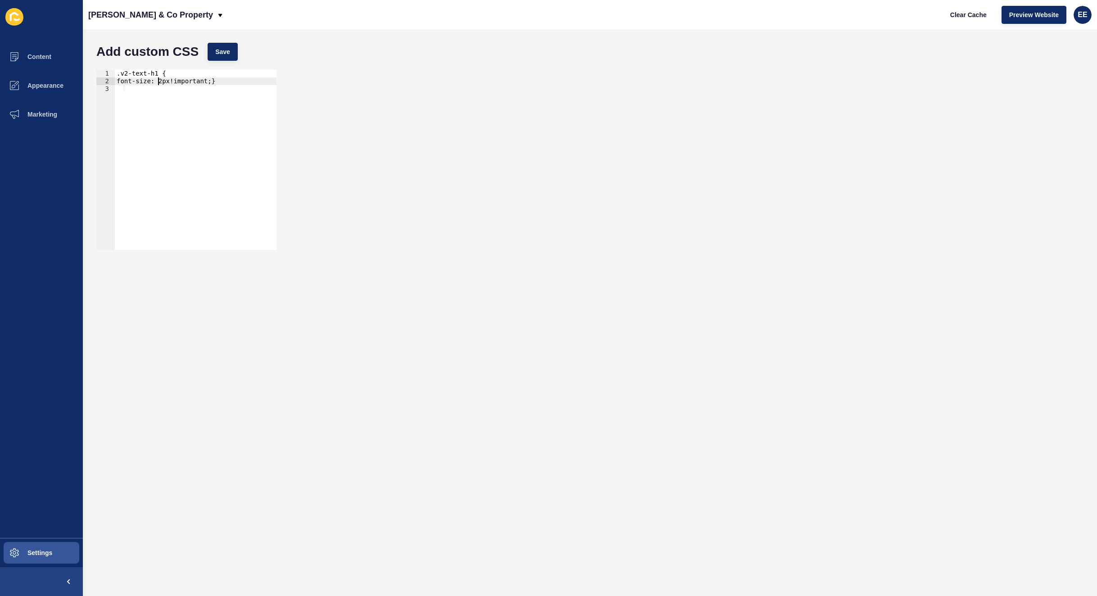
scroll to position [0, 4]
type textarea "font-size: 24px!important;}"
drag, startPoint x: 222, startPoint y: 50, endPoint x: 487, endPoint y: 134, distance: 277.6
click at [224, 50] on span "Save" at bounding box center [222, 51] width 15 height 9
drag, startPoint x: 168, startPoint y: 91, endPoint x: 170, endPoint y: 85, distance: 6.3
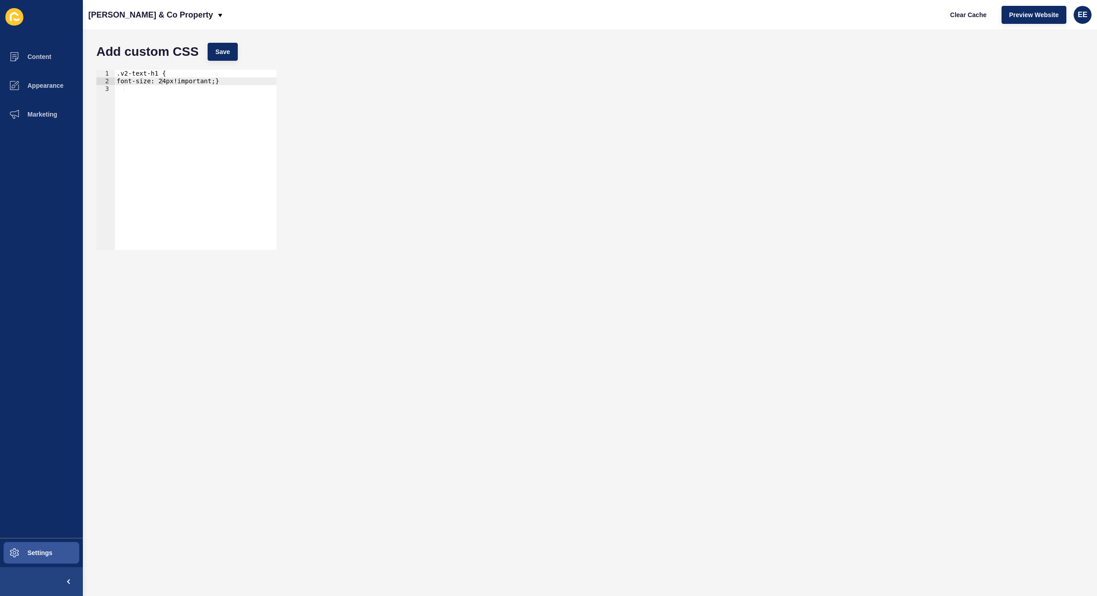
click at [169, 89] on div ".v2-text-h1 { font-size: 24px!important;}" at bounding box center [196, 167] width 162 height 195
click at [160, 78] on div ".v2-text-h1 { font-size: 24px!important;}" at bounding box center [196, 167] width 162 height 195
type textarea "font-size: 35px!important;}"
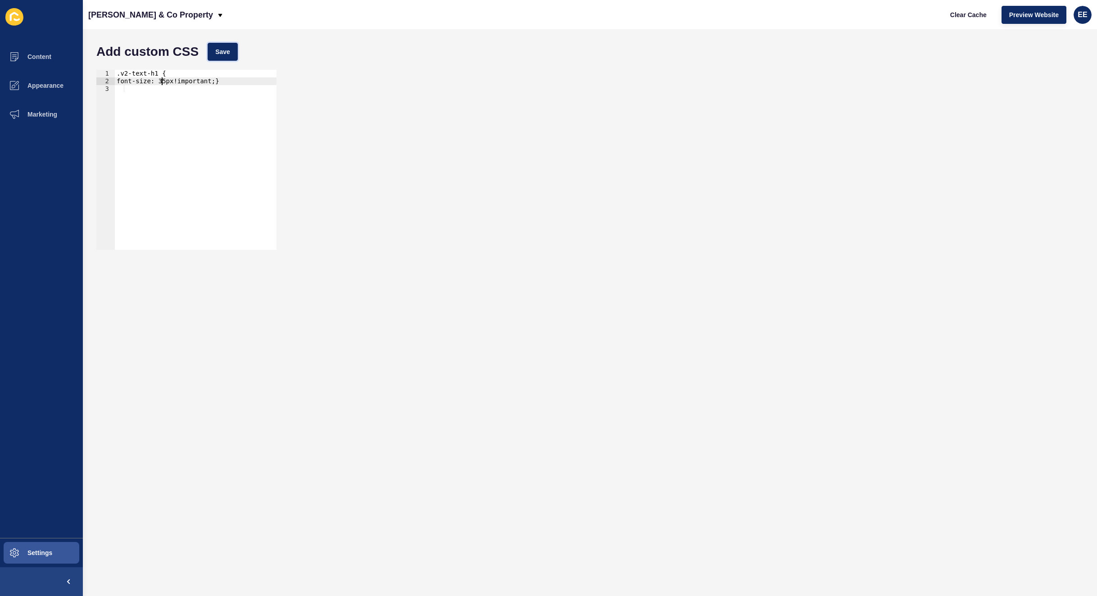
click at [231, 50] on button "Save" at bounding box center [223, 52] width 30 height 18
click at [165, 89] on div ".v2-text-h1 { font-size: 35px!important;}" at bounding box center [196, 167] width 162 height 195
drag, startPoint x: 159, startPoint y: 78, endPoint x: 164, endPoint y: 91, distance: 13.5
click at [159, 80] on div ".v2-text-h1 { font-size: 35px!important;}" at bounding box center [196, 167] width 162 height 195
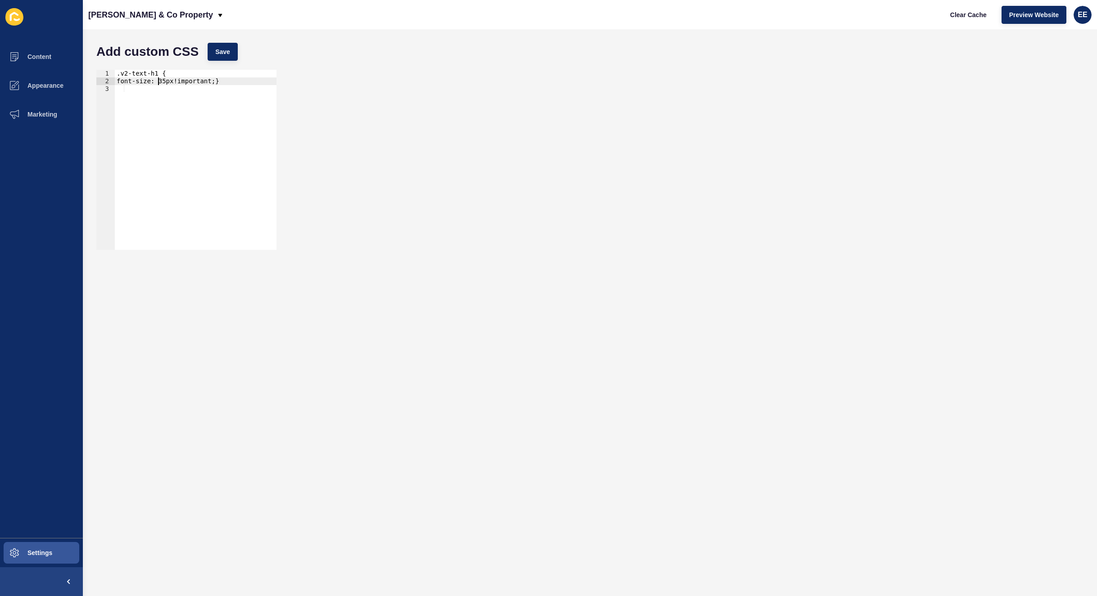
click at [159, 79] on div ".v2-text-h1 { font-size: 35px!important;}" at bounding box center [196, 167] width 162 height 195
click at [159, 77] on div ".v2-text-h1 { font-size: 35px!important;}" at bounding box center [196, 167] width 162 height 195
click at [163, 80] on div ".v2-text-h1 { font-size: 35px!important;}" at bounding box center [196, 167] width 162 height 195
click at [226, 51] on span "Save" at bounding box center [222, 51] width 15 height 9
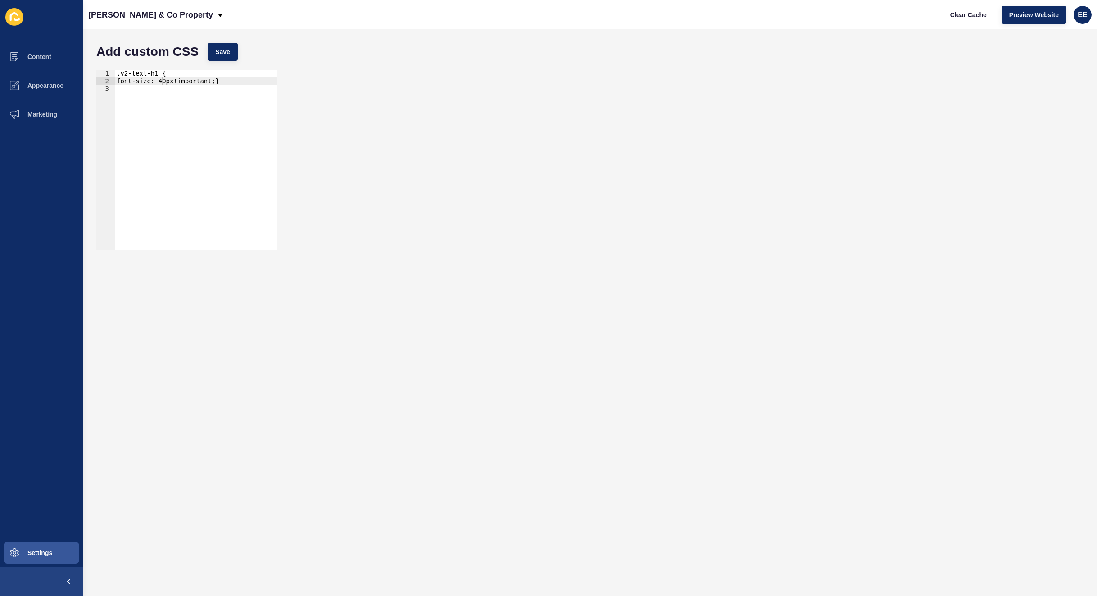
click at [549, 106] on div "font-size: 40px!important;} 1 2 3 .v2-text-h1 { font-size: 40px!important;} ההה…" at bounding box center [590, 159] width 996 height 189
click at [161, 78] on div ".v2-text-h1 { font-size: 40px!important;}" at bounding box center [196, 167] width 162 height 195
type textarea "font-size: 45px!important;}"
click at [224, 57] on button "Save" at bounding box center [223, 52] width 30 height 18
click at [226, 56] on button "Save" at bounding box center [223, 52] width 30 height 18
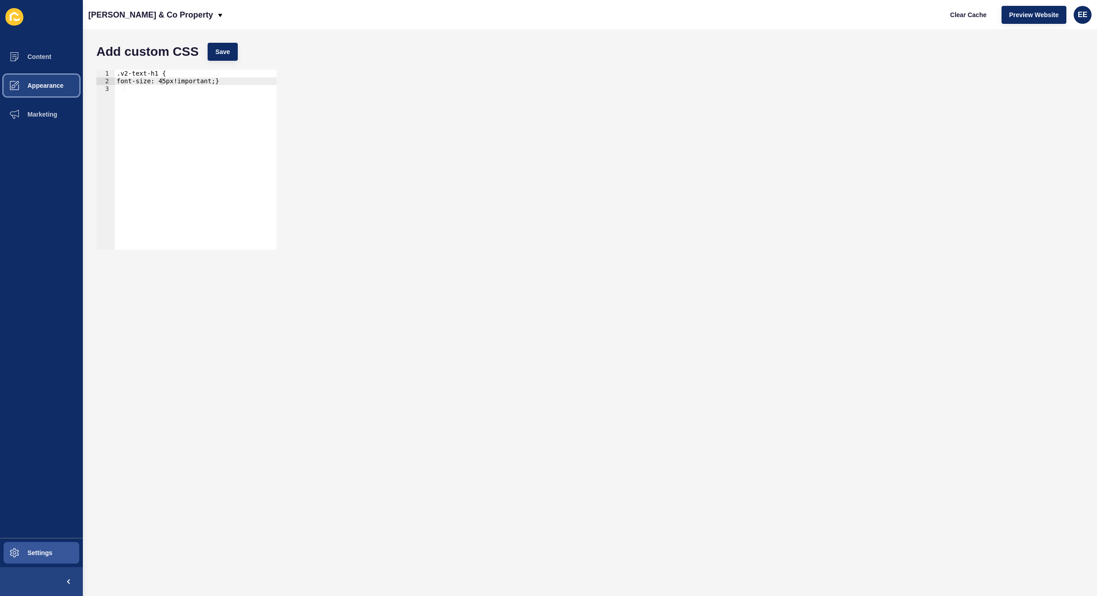
drag, startPoint x: 51, startPoint y: 85, endPoint x: 77, endPoint y: 82, distance: 25.8
click at [51, 85] on span "Appearance" at bounding box center [31, 85] width 65 height 7
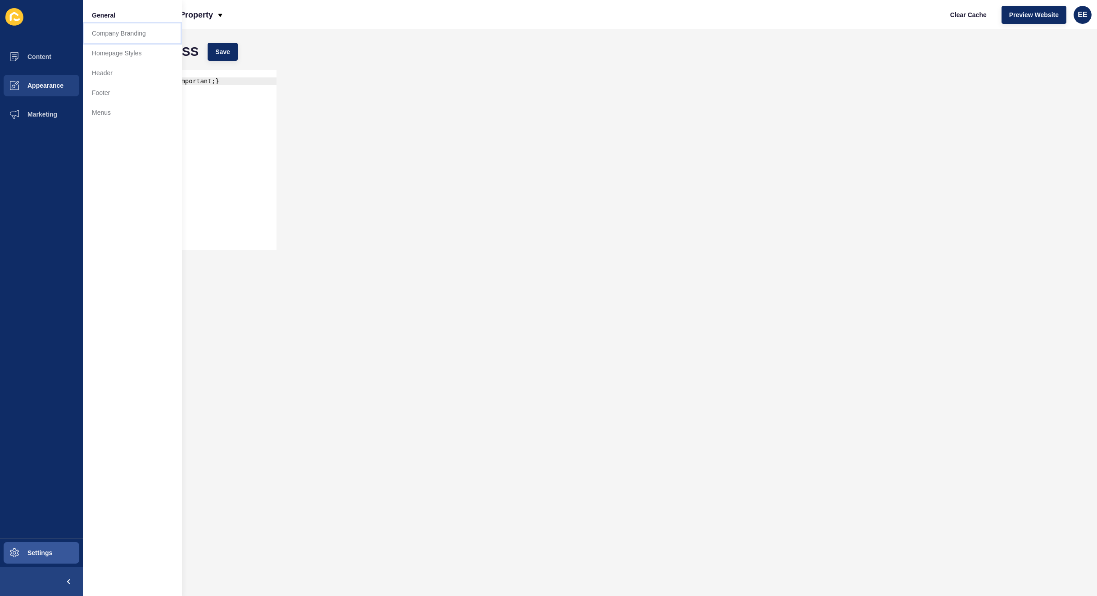
click at [123, 29] on link "Company Branding" at bounding box center [132, 33] width 99 height 20
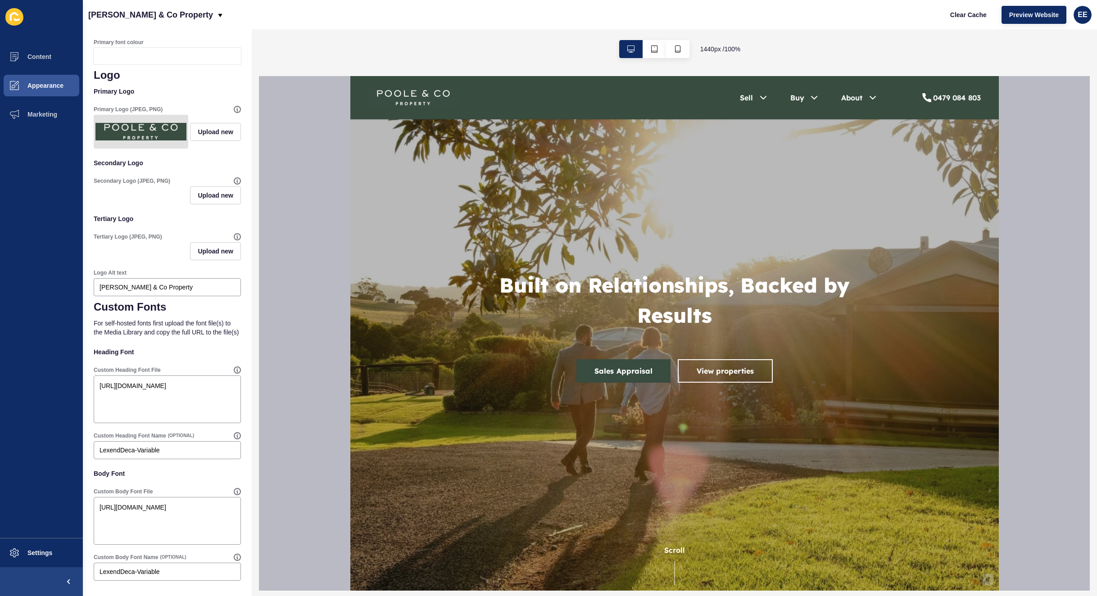
scroll to position [186, 0]
drag, startPoint x: 35, startPoint y: 55, endPoint x: 39, endPoint y: 38, distance: 17.0
click at [37, 37] on div "Content Appearance Marketing Settings" at bounding box center [41, 298] width 83 height 596
drag, startPoint x: 72, startPoint y: 374, endPoint x: 85, endPoint y: 375, distance: 12.6
click at [71, 373] on div "Content Appearance Marketing Settings [PERSON_NAME] & Co Property Clear Cache P…" at bounding box center [548, 298] width 1097 height 596
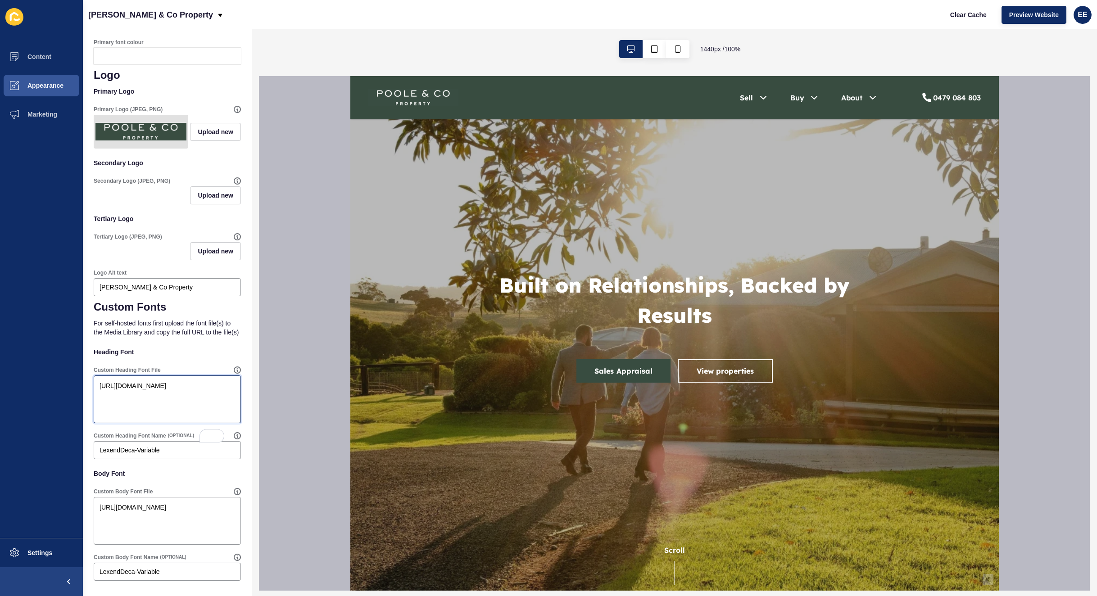
paste textarea "ivy-mode-li"
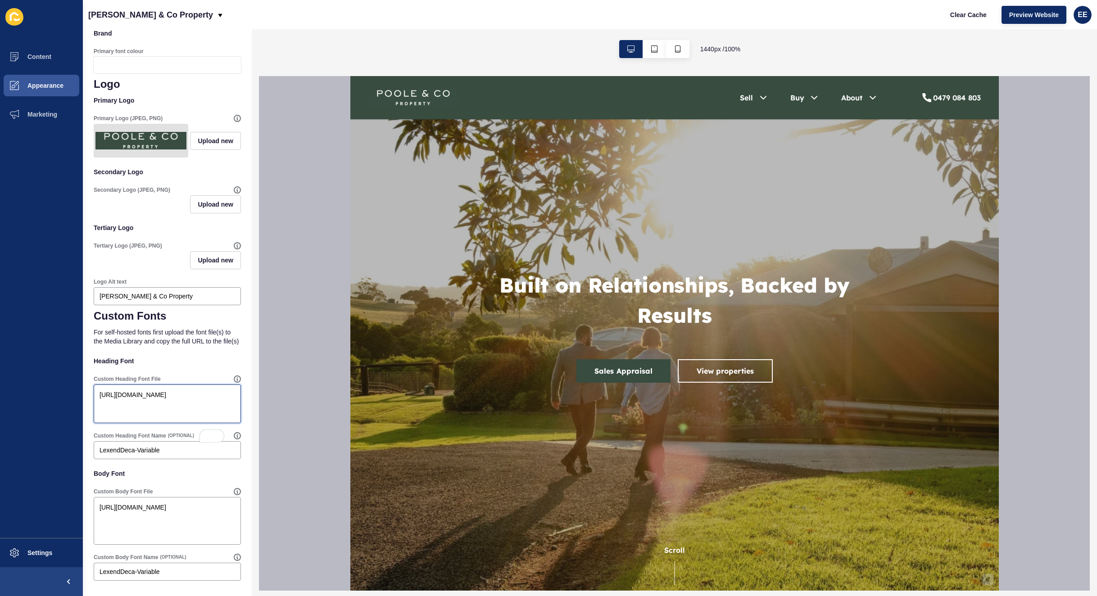
scroll to position [177, 0]
type textarea "[URL][DOMAIN_NAME]"
click at [182, 446] on input "LexendDeca-Variable" at bounding box center [168, 450] width 136 height 9
drag, startPoint x: 181, startPoint y: 449, endPoint x: 12, endPoint y: 448, distance: 168.9
click at [12, 448] on div "Content Appearance Marketing Settings [PERSON_NAME] & Co Property Clear Cache P…" at bounding box center [548, 298] width 1097 height 596
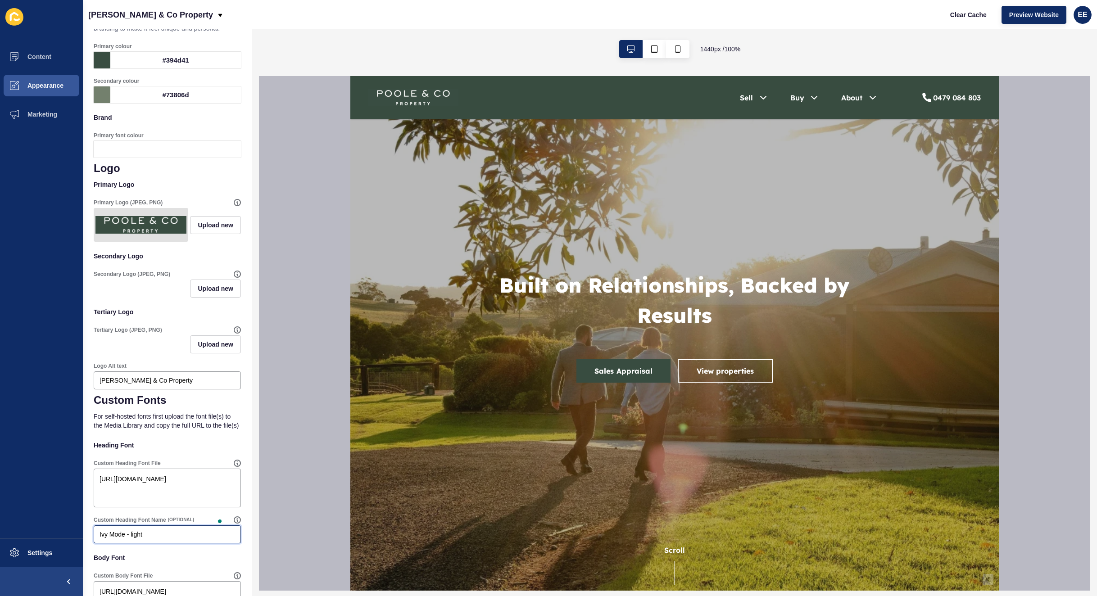
scroll to position [0, 0]
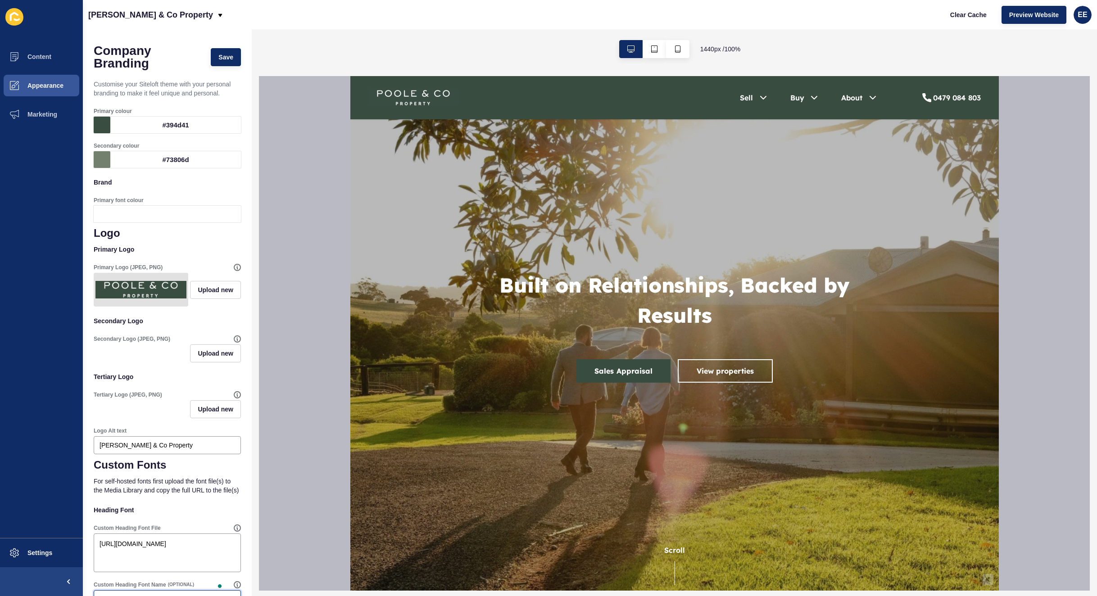
type input "Ivy Mode - light"
drag, startPoint x: 211, startPoint y: 51, endPoint x: 294, endPoint y: 76, distance: 86.6
click at [212, 50] on button "Save" at bounding box center [226, 57] width 30 height 18
click at [218, 58] on span "Save" at bounding box center [225, 57] width 15 height 9
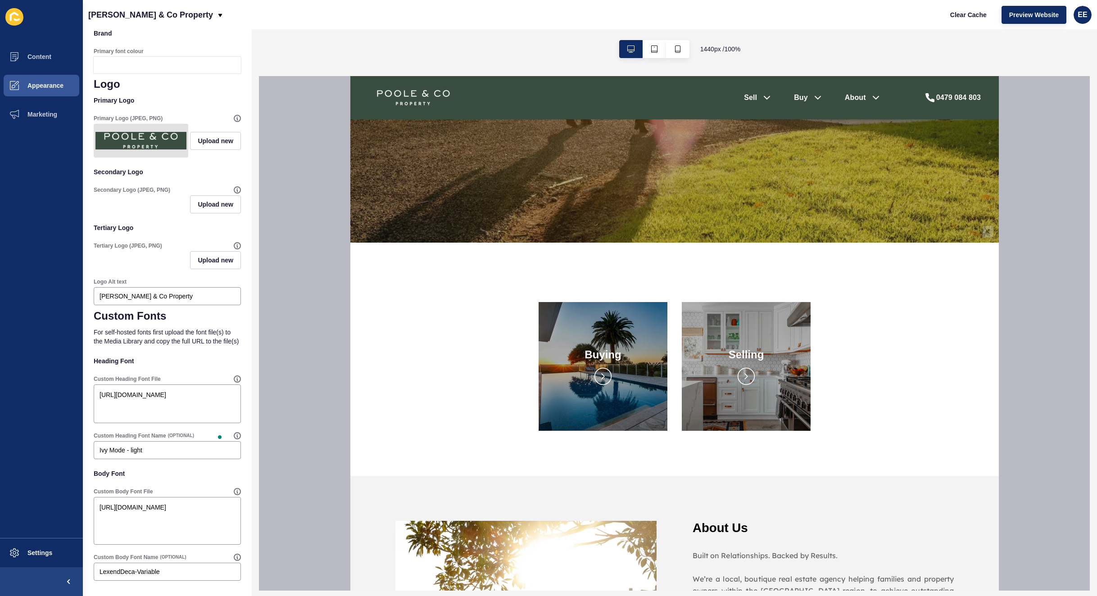
scroll to position [360, 0]
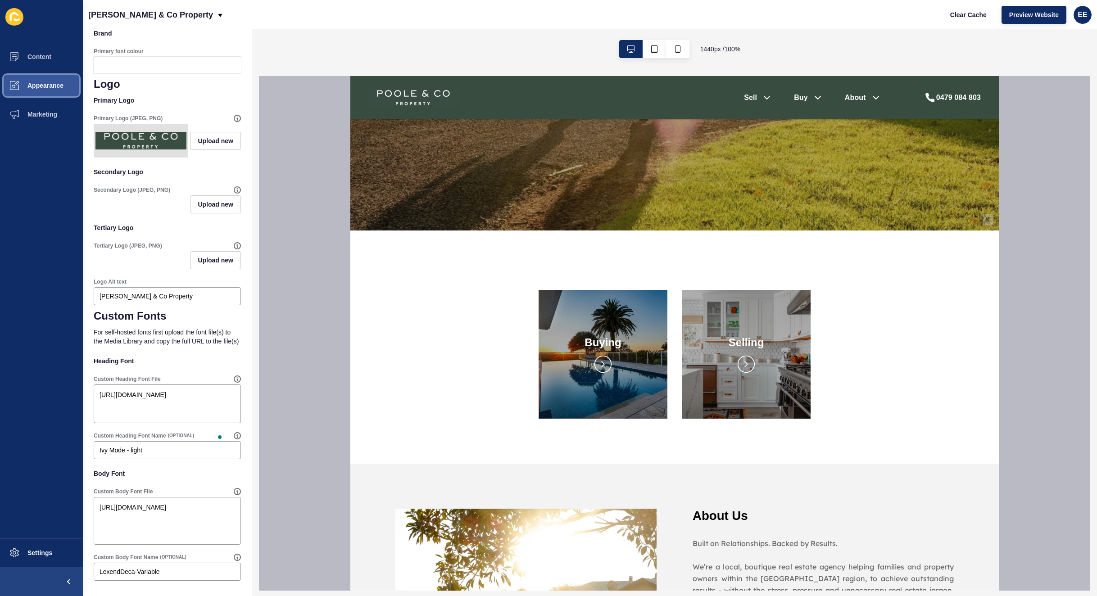
click at [36, 85] on span "Appearance" at bounding box center [31, 85] width 65 height 7
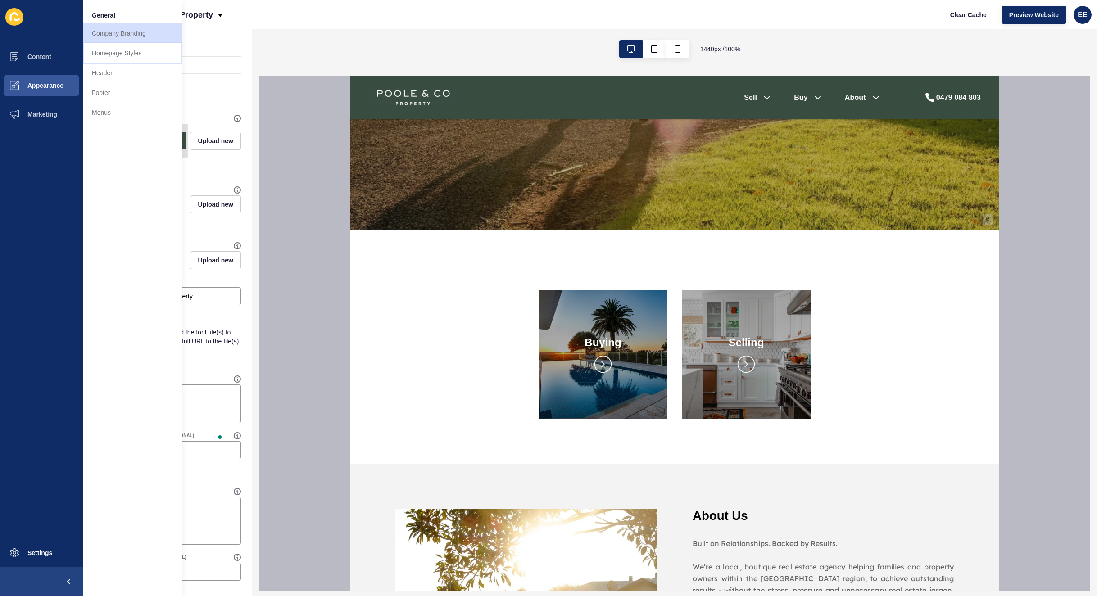
click at [104, 48] on link "Homepage Styles" at bounding box center [132, 53] width 99 height 20
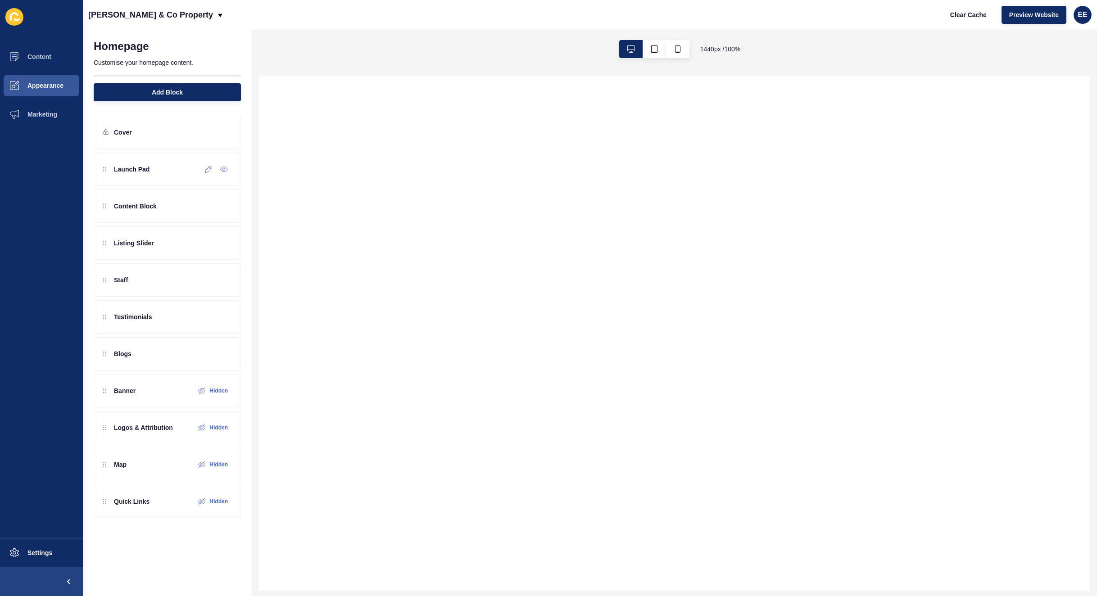
click at [204, 171] on div at bounding box center [208, 169] width 15 height 14
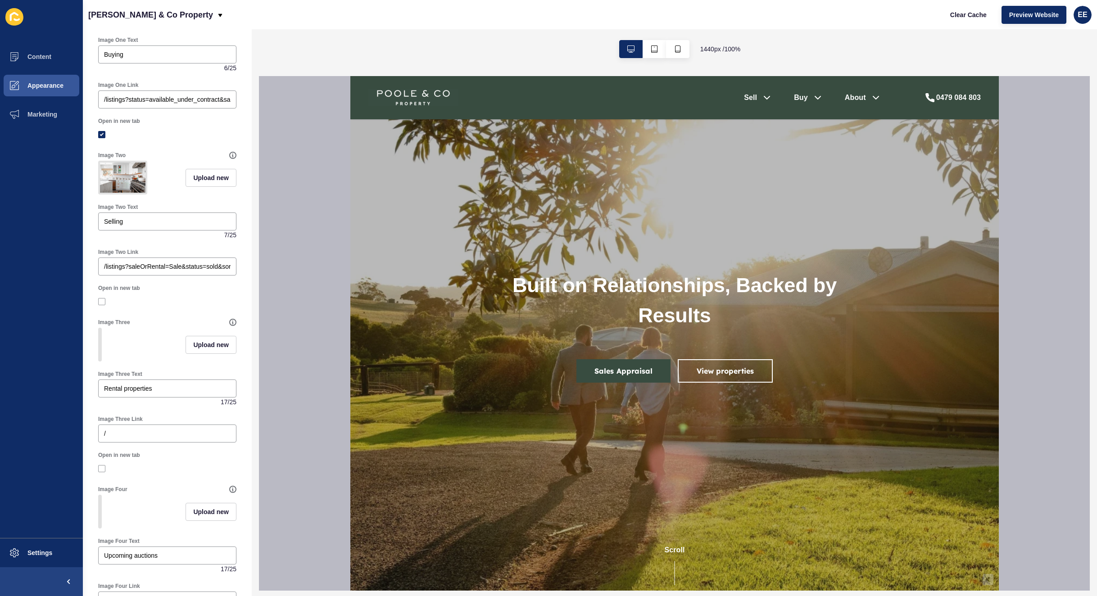
scroll to position [240, 0]
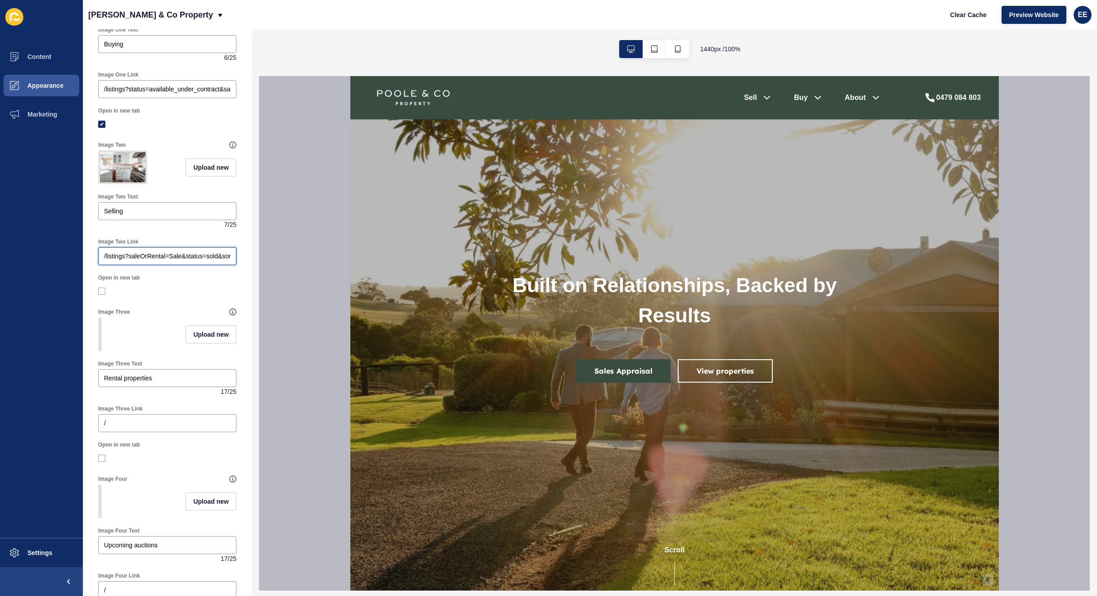
click at [185, 261] on input "/listings?saleOrRental=Sale&status=sold&sortby=saleDate-desc" at bounding box center [167, 256] width 127 height 9
drag, startPoint x: 100, startPoint y: 275, endPoint x: 246, endPoint y: 274, distance: 145.9
click at [246, 274] on div "Launch Pad < Back Save Enabled Title Display Title Launchpad Variant Display 2 …" at bounding box center [167, 312] width 169 height 567
drag, startPoint x: 141, startPoint y: 289, endPoint x: 146, endPoint y: 287, distance: 4.8
click at [144, 289] on div "Open in new tab" at bounding box center [167, 287] width 147 height 34
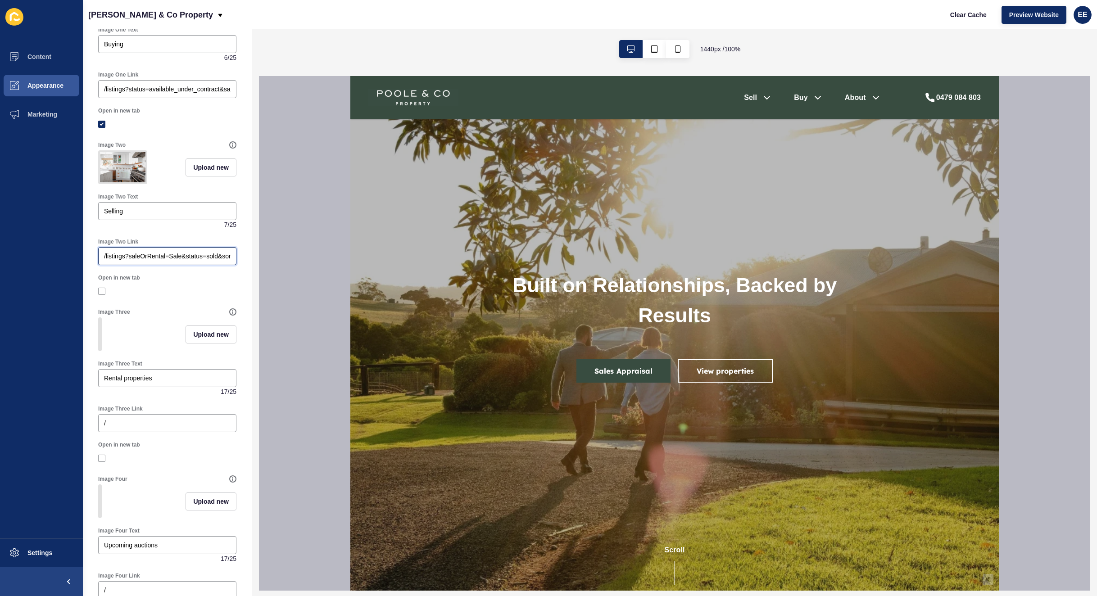
drag, startPoint x: 193, startPoint y: 270, endPoint x: 213, endPoint y: 270, distance: 20.7
click at [195, 261] on input "/listings?saleOrRental=Sale&status=sold&sortby=saleDate-desc" at bounding box center [167, 256] width 127 height 9
paste input "[URL][DOMAIN_NAME]"
drag, startPoint x: 169, startPoint y: 274, endPoint x: 33, endPoint y: 278, distance: 136.1
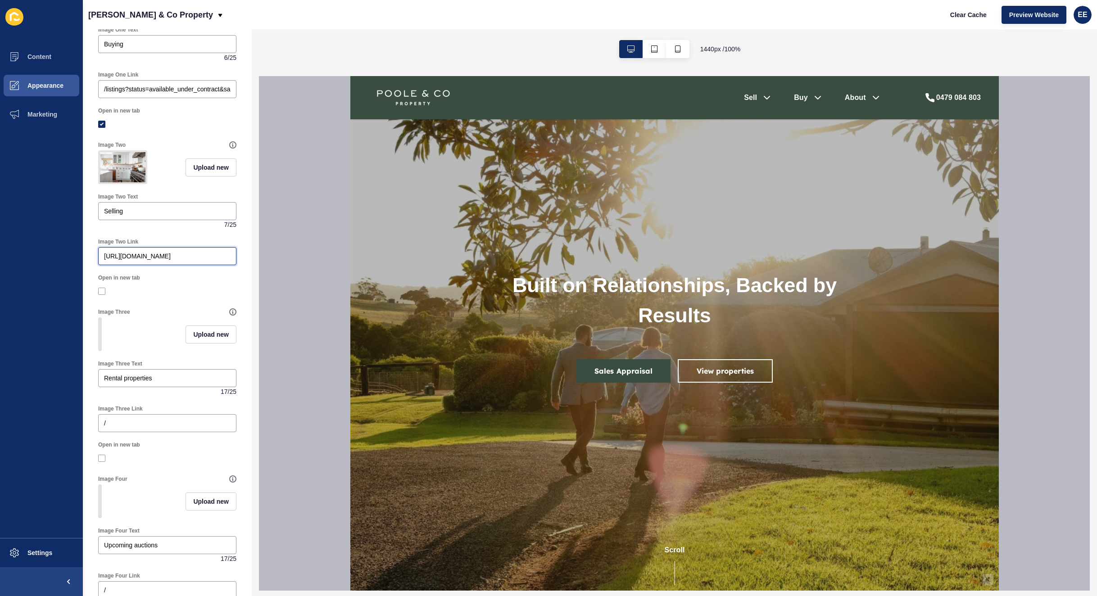
click at [33, 278] on div "Content Appearance Marketing Settings [PERSON_NAME] & Co Property Clear Cache P…" at bounding box center [548, 298] width 1097 height 596
type input "[URL][DOMAIN_NAME]"
click at [139, 265] on div "[URL][DOMAIN_NAME]" at bounding box center [167, 256] width 138 height 18
click at [171, 261] on input "[URL][DOMAIN_NAME]" at bounding box center [167, 256] width 127 height 9
drag, startPoint x: 220, startPoint y: 273, endPoint x: 85, endPoint y: 278, distance: 135.2
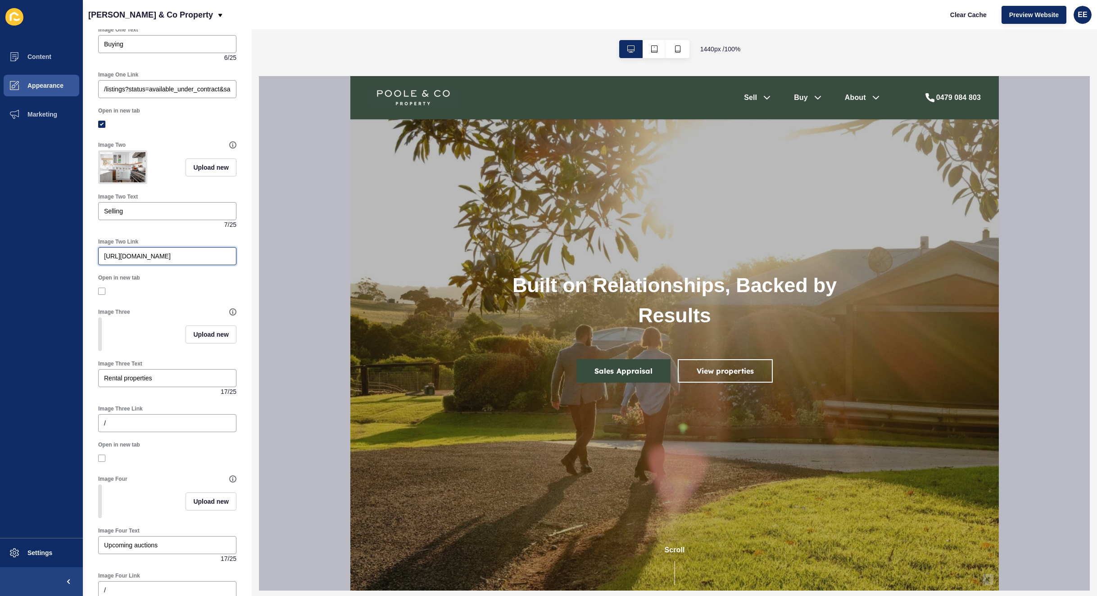
click at [85, 278] on div "Launch Pad < Back Save Enabled Title Display Title Launchpad Variant Display 2 …" at bounding box center [167, 250] width 169 height 923
drag, startPoint x: 147, startPoint y: 275, endPoint x: 130, endPoint y: 280, distance: 17.4
click at [147, 261] on input "[URL][DOMAIN_NAME]" at bounding box center [167, 256] width 127 height 9
click at [110, 265] on div "[URL][DOMAIN_NAME]" at bounding box center [167, 256] width 138 height 18
click at [101, 265] on div "[URL][DOMAIN_NAME]" at bounding box center [167, 256] width 138 height 18
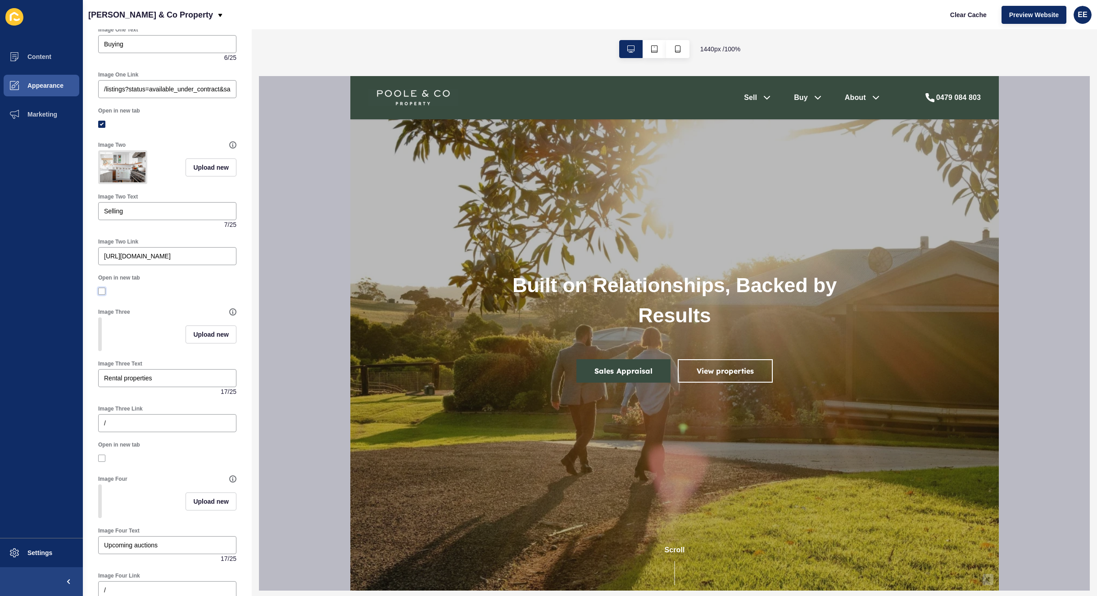
click at [100, 295] on label at bounding box center [101, 291] width 7 height 7
click at [100, 294] on input "Open in new tab" at bounding box center [103, 292] width 6 height 6
checkbox input "true"
drag, startPoint x: 103, startPoint y: 273, endPoint x: 114, endPoint y: 273, distance: 10.8
click at [173, 265] on div "[URL][DOMAIN_NAME]" at bounding box center [167, 256] width 138 height 18
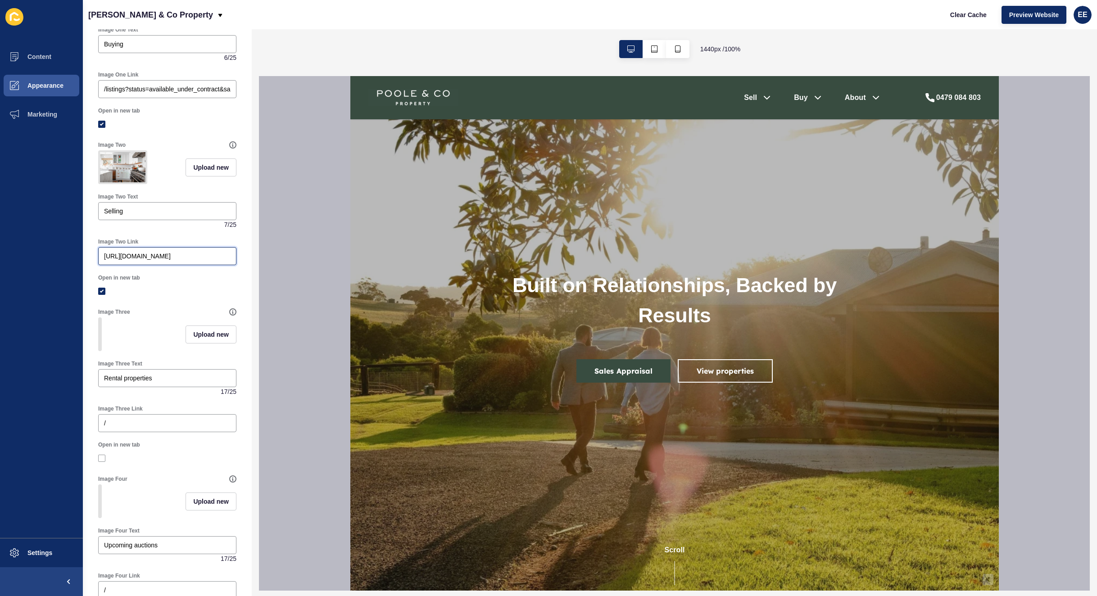
click at [114, 261] on input "[URL][DOMAIN_NAME]" at bounding box center [167, 256] width 127 height 9
drag, startPoint x: 102, startPoint y: 273, endPoint x: 194, endPoint y: 271, distance: 91.9
click at [194, 265] on div "[URL][DOMAIN_NAME]" at bounding box center [167, 256] width 138 height 18
click at [180, 261] on input "[URL][DOMAIN_NAME]" at bounding box center [167, 256] width 127 height 9
paste input "/request-appraisal"
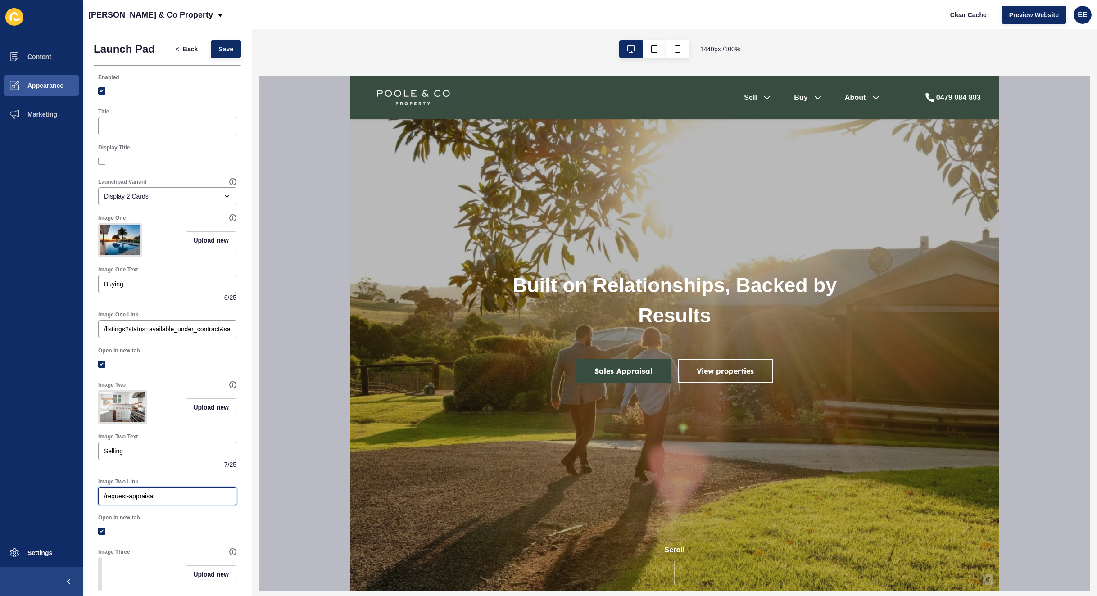
type input "/request-appraisal"
click at [219, 54] on button "Save" at bounding box center [226, 49] width 30 height 18
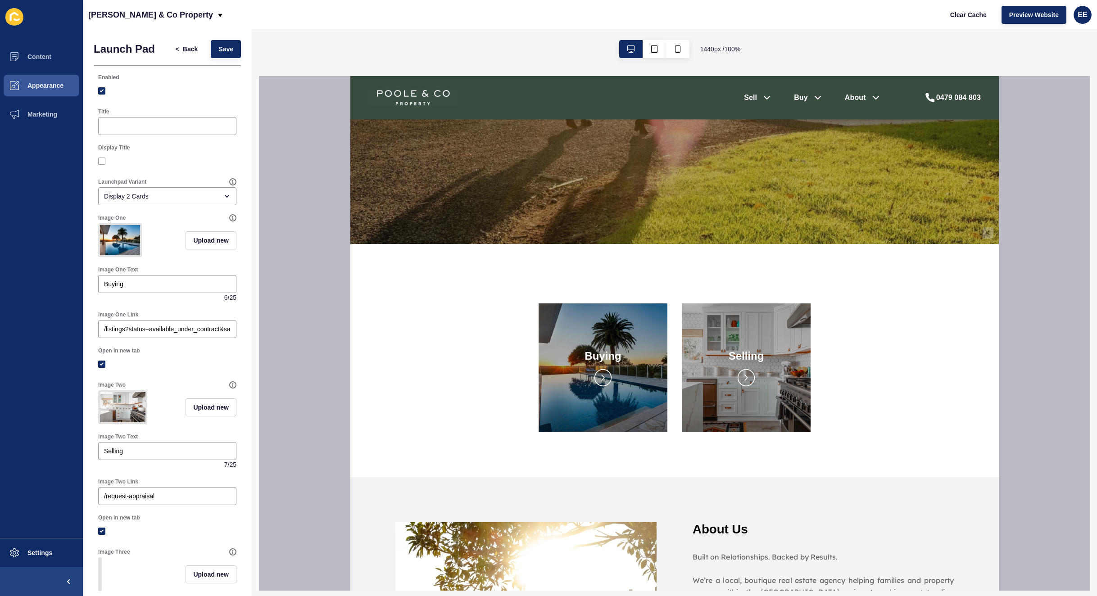
scroll to position [360, 0]
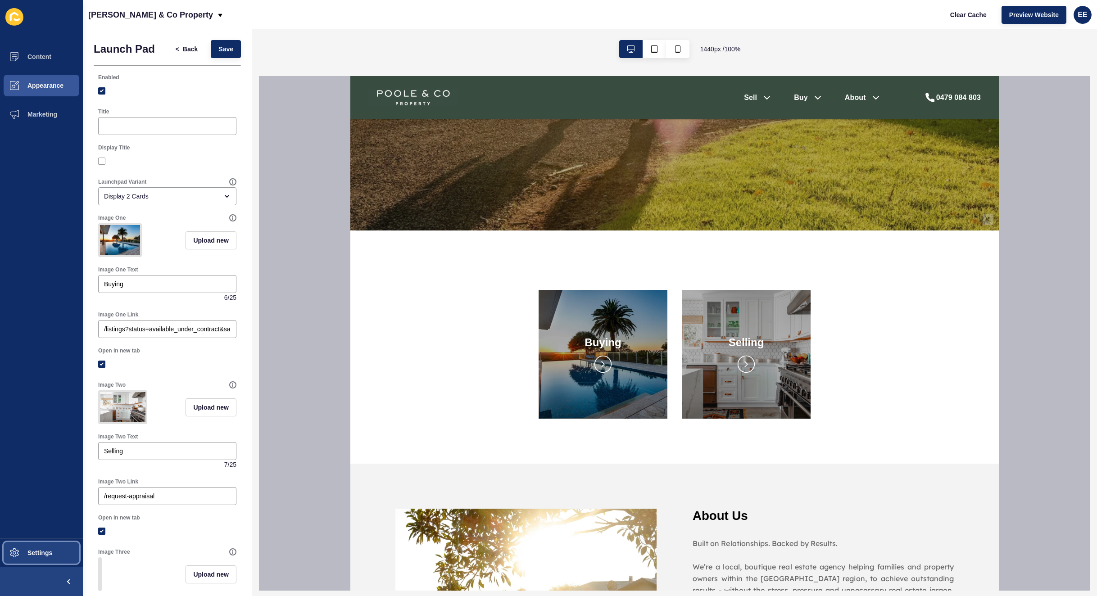
drag, startPoint x: 41, startPoint y: 547, endPoint x: 67, endPoint y: 543, distance: 25.9
click at [42, 551] on button "Settings" at bounding box center [41, 553] width 83 height 29
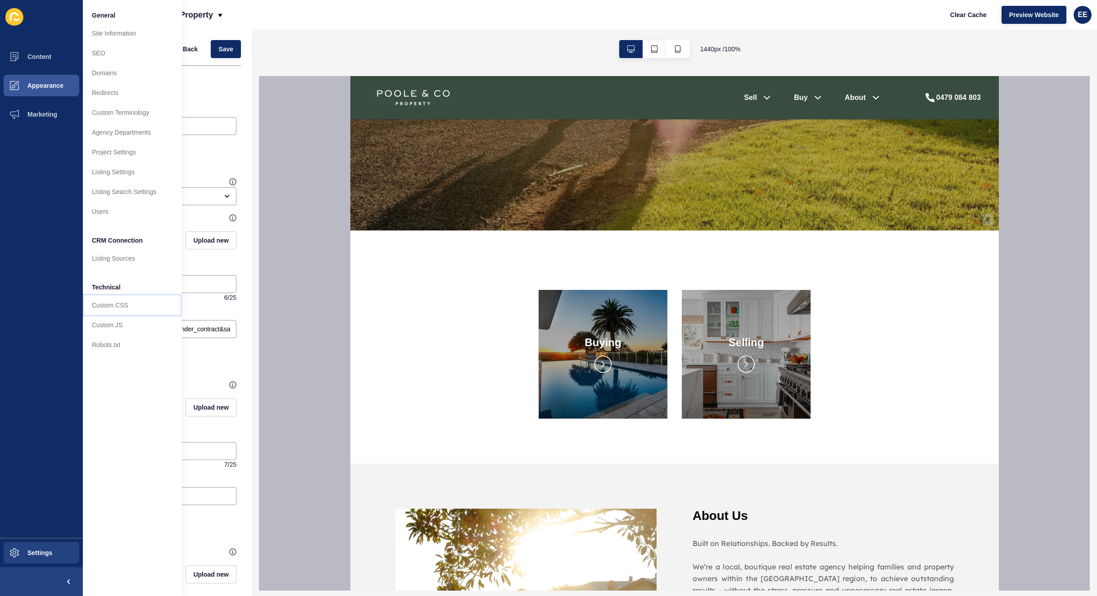
click at [122, 300] on link "Custom CSS" at bounding box center [132, 305] width 99 height 20
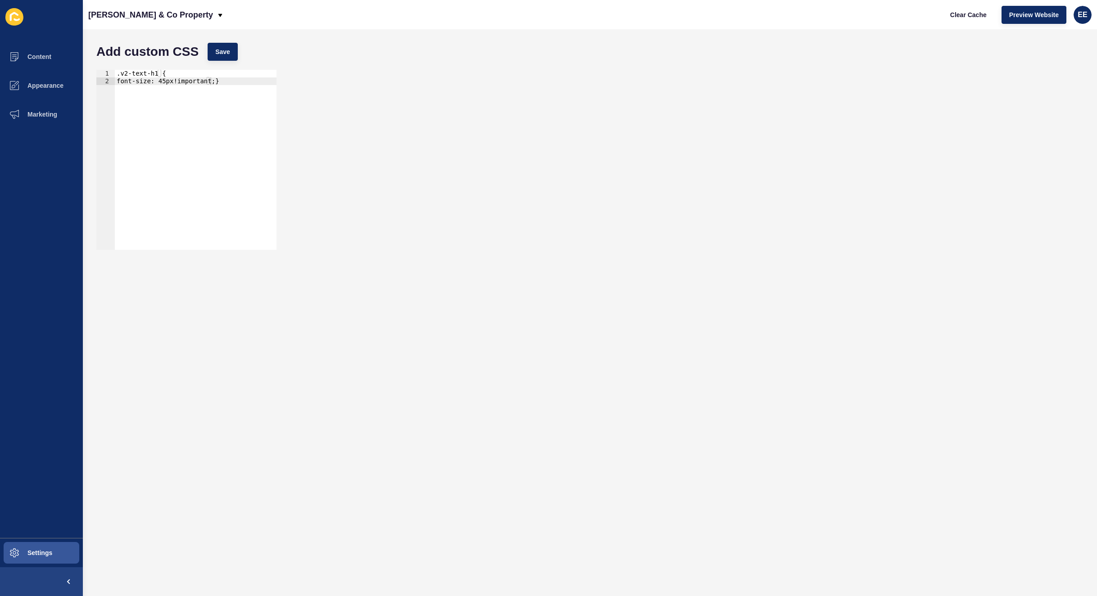
click at [206, 80] on div ".v2-text-h1 { font-size: 45px!important;}" at bounding box center [196, 167] width 162 height 195
click at [222, 82] on div ".v2-text-h1 { font-size: 45px!important; }" at bounding box center [196, 167] width 162 height 195
type textarea "font-size: 45px!important;"
paste textarea "letter-spacing:"
click at [130, 87] on div ".v2-text-h1 { font-size: 45px!important; letter-spacing: }" at bounding box center [196, 167] width 162 height 195
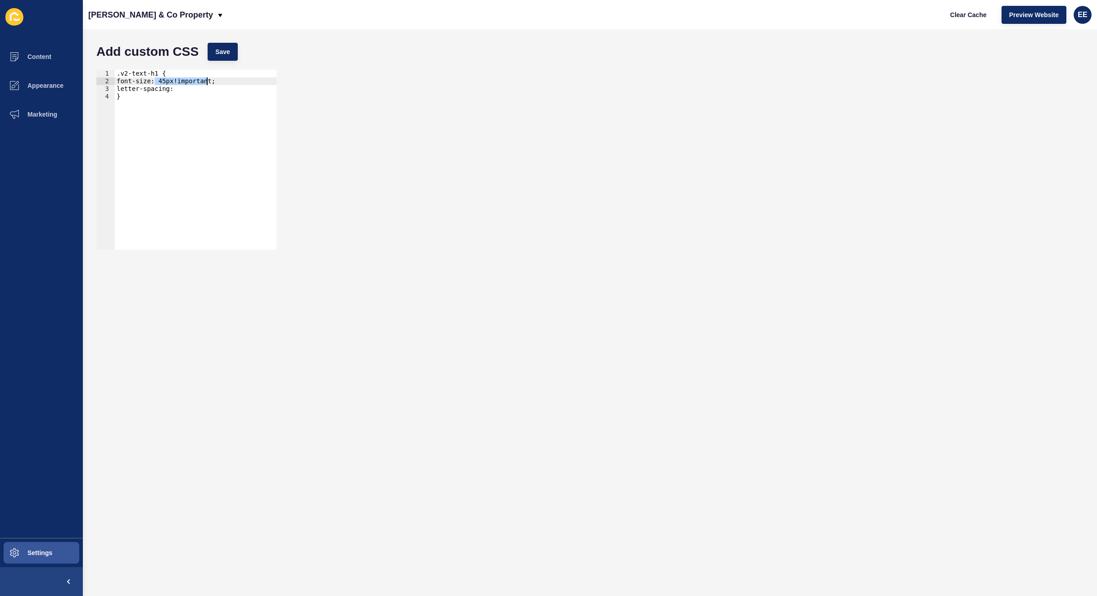
drag, startPoint x: 154, startPoint y: 79, endPoint x: 213, endPoint y: 80, distance: 59.9
click at [213, 80] on div ".v2-text-h1 { font-size: 45px!important; letter-spacing: }" at bounding box center [196, 167] width 162 height 195
click at [188, 86] on div ".v2-text-h1 { font-size: 45px!important; letter-spacing: }" at bounding box center [196, 167] width 162 height 195
paste textarea "45px!important;"
drag, startPoint x: 184, startPoint y: 87, endPoint x: 155, endPoint y: 96, distance: 30.2
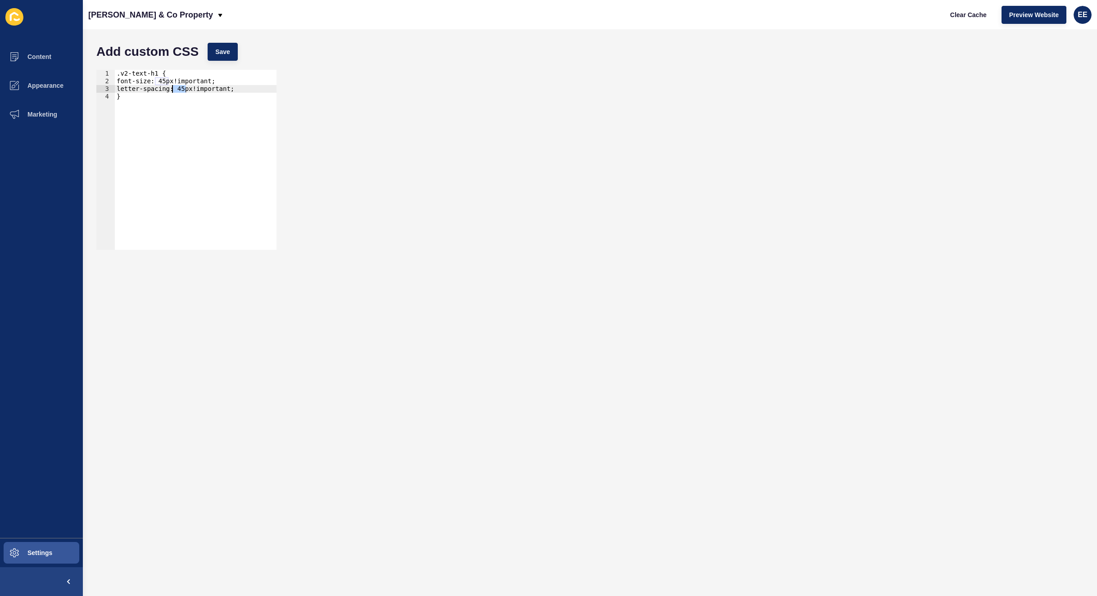
click at [167, 92] on div ".v2-text-h1 { font-size: 45px!important; letter-spacing: 45px!important; }" at bounding box center [196, 167] width 162 height 195
click at [164, 87] on div ".v2-text-h1 { font-size: 45px!important; letter-spacing20pt!important; }" at bounding box center [196, 167] width 162 height 195
click at [222, 45] on button "Save" at bounding box center [223, 52] width 30 height 18
click at [177, 89] on div ".v2-text-h1 { font-size: 45px!important; letter-spacing: 20pt!important; }" at bounding box center [196, 167] width 162 height 195
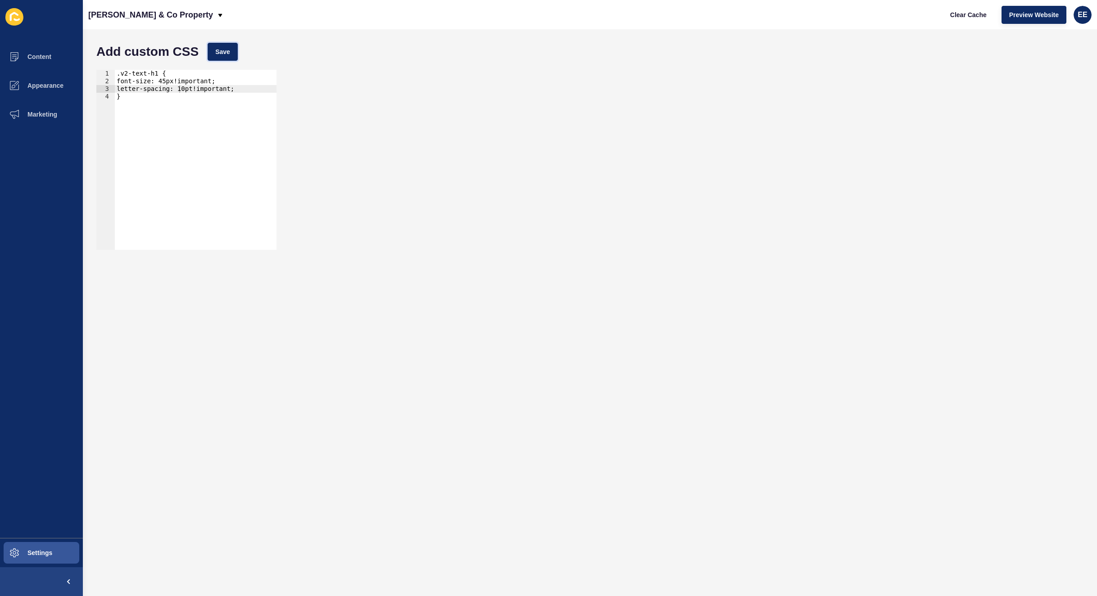
click at [215, 49] on button "Save" at bounding box center [223, 52] width 30 height 18
click at [157, 78] on div ".v2-text-h1 { font-size: 45px!important; letter-spacing: 10pt!important; }" at bounding box center [196, 167] width 162 height 195
drag, startPoint x: 159, startPoint y: 80, endPoint x: 168, endPoint y: 92, distance: 15.2
click at [161, 82] on div ".v2-text-h1 { font-size: 45px!important; letter-spacing: 10pt!important; }" at bounding box center [196, 167] width 162 height 195
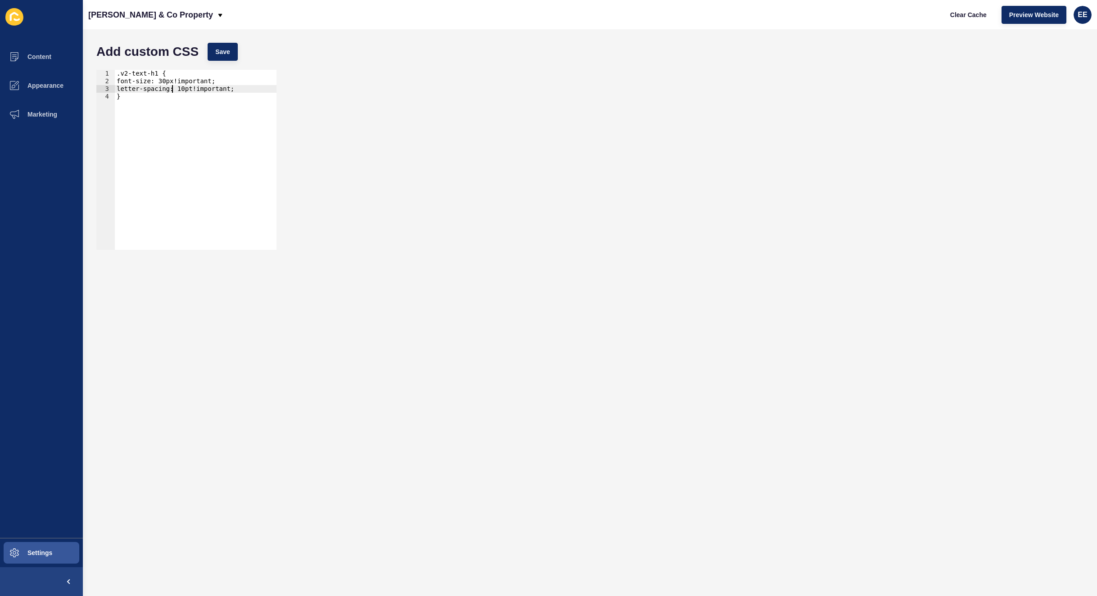
drag, startPoint x: 172, startPoint y: 86, endPoint x: 186, endPoint y: 90, distance: 14.9
click at [174, 88] on div ".v2-text-h1 { font-size: 30px!important; letter-spacing: 10pt!important; }" at bounding box center [196, 167] width 162 height 195
drag, startPoint x: 225, startPoint y: 51, endPoint x: 327, endPoint y: 107, distance: 116.3
click at [226, 51] on span "Save" at bounding box center [222, 51] width 15 height 9
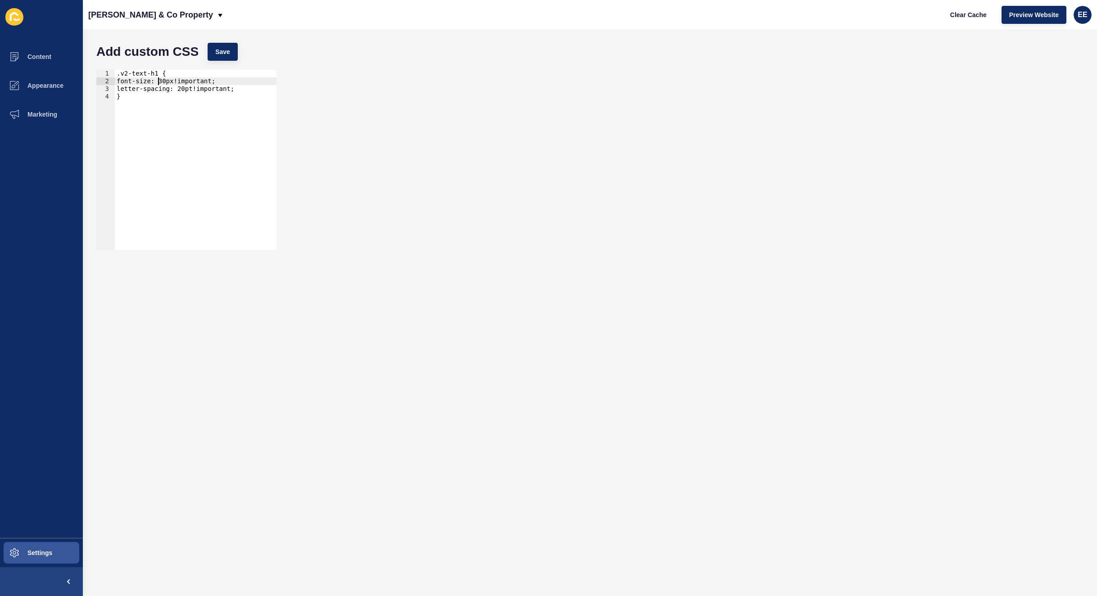
click at [160, 80] on div ".v2-text-h1 { font-size: 30px!important; letter-spacing: 20pt!important; }" at bounding box center [196, 167] width 162 height 195
click at [154, 78] on div ".v2-text-h1 { font-size: 30px!important; letter-spacing: 20pt!important; }" at bounding box center [196, 167] width 162 height 195
click at [157, 78] on div ".v2-text-h1 { font-size: 30px!important; letter-spacing: 20pt!important; }" at bounding box center [196, 167] width 162 height 195
type textarea "font-size: 40px!important;"
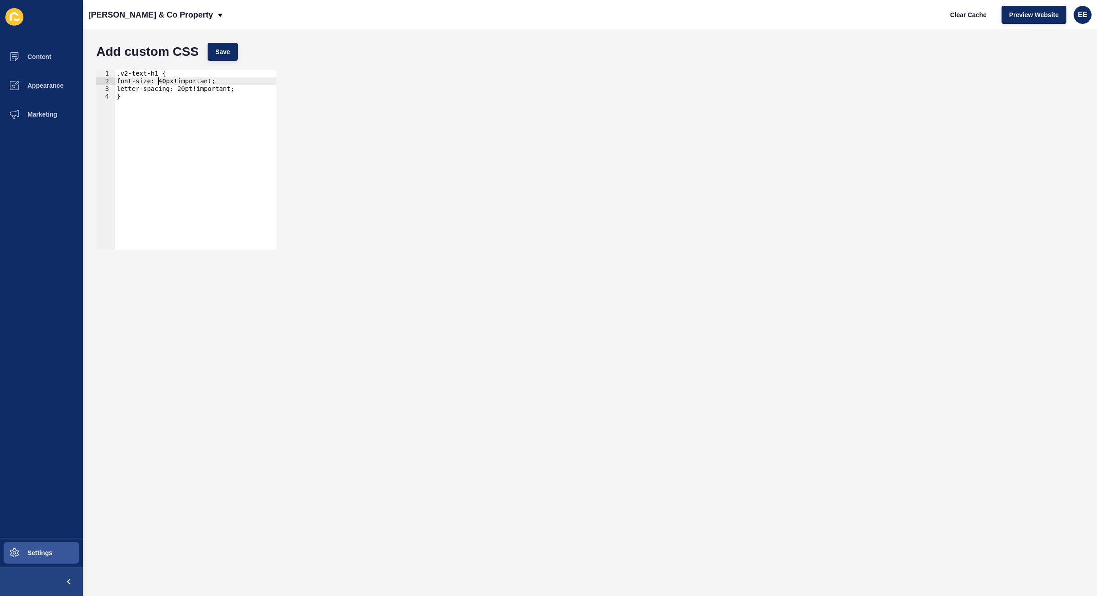
click at [383, 102] on div "font-size: 40px!important; 1 2 3 4 .v2-text-h1 { font-size: 40px!important; let…" at bounding box center [590, 159] width 996 height 189
click at [222, 44] on button "Save" at bounding box center [223, 52] width 30 height 18
click at [217, 14] on icon at bounding box center [220, 15] width 7 height 7
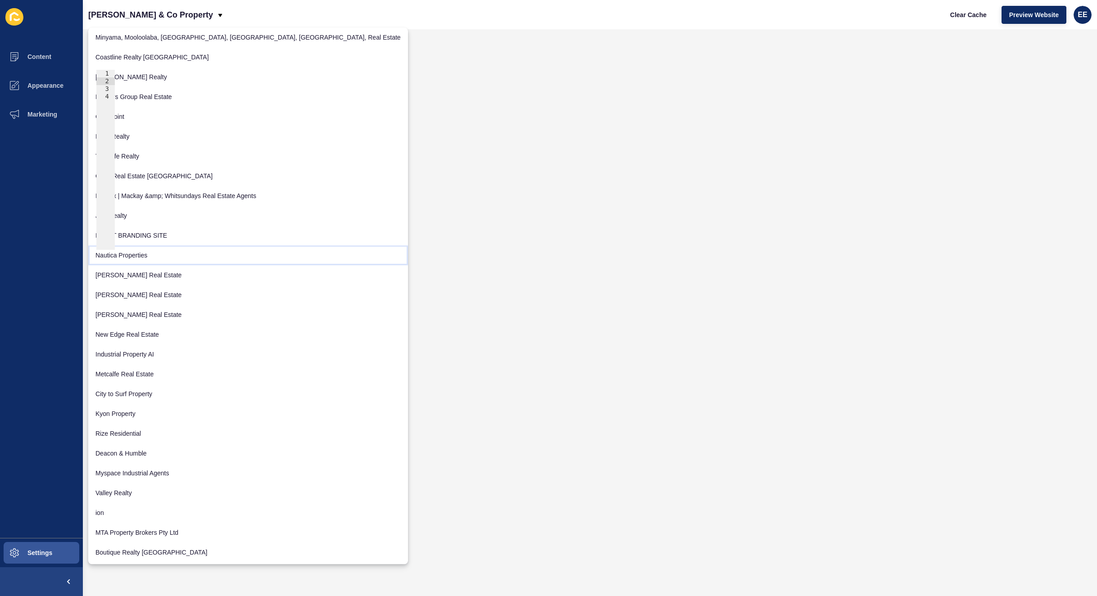
click at [159, 253] on link "Nautica Properties" at bounding box center [248, 255] width 320 height 20
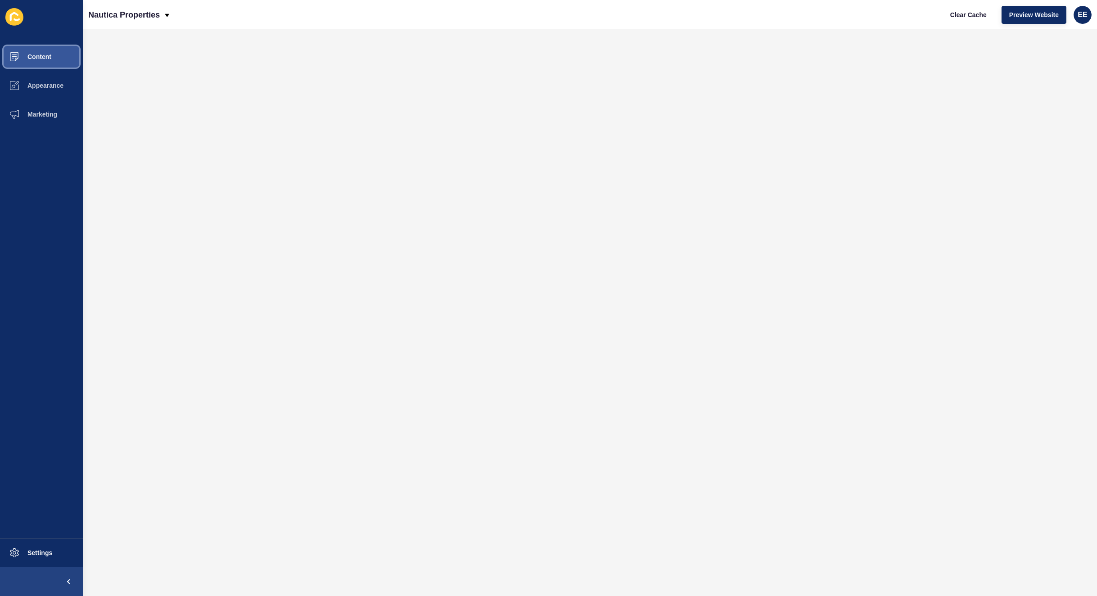
click at [35, 58] on span "Content" at bounding box center [25, 56] width 53 height 7
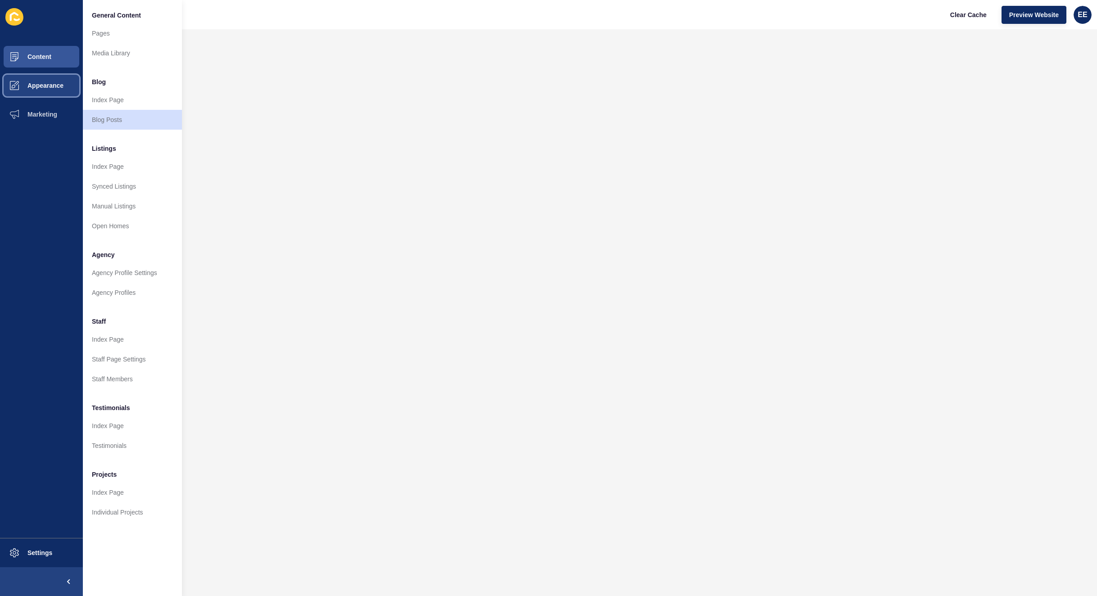
click at [57, 88] on span "Appearance" at bounding box center [31, 85] width 65 height 7
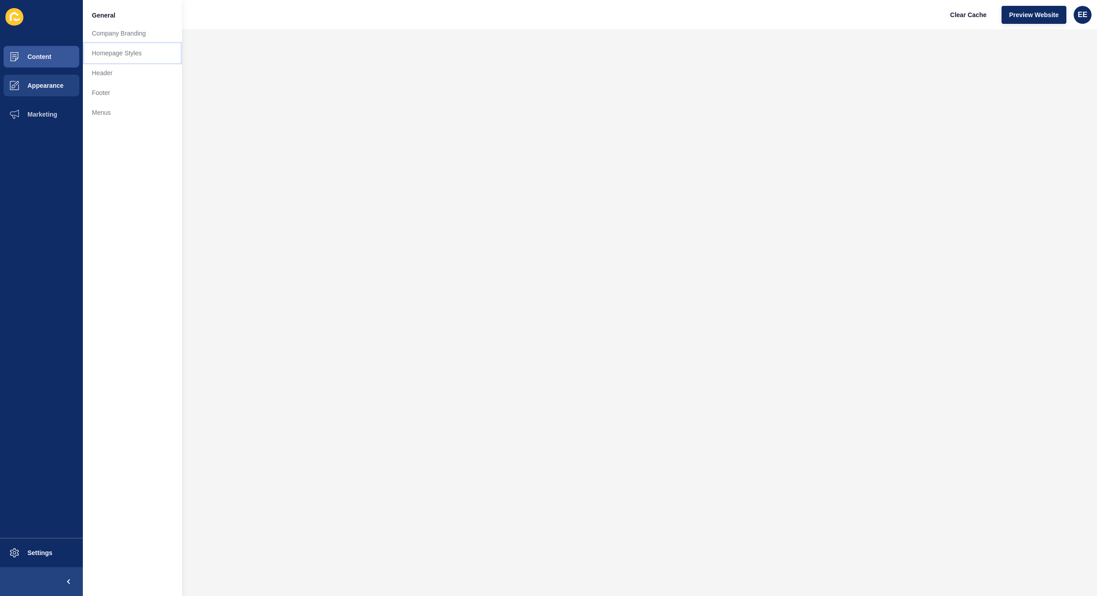
click at [110, 52] on link "Homepage Styles" at bounding box center [132, 53] width 99 height 20
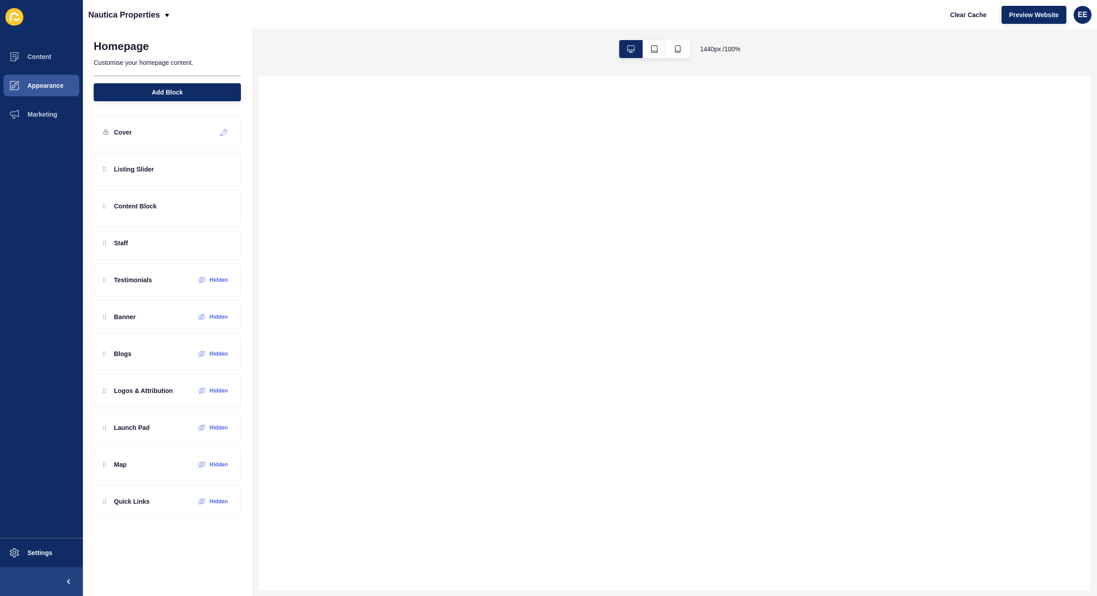
click at [224, 129] on icon at bounding box center [224, 132] width 8 height 7
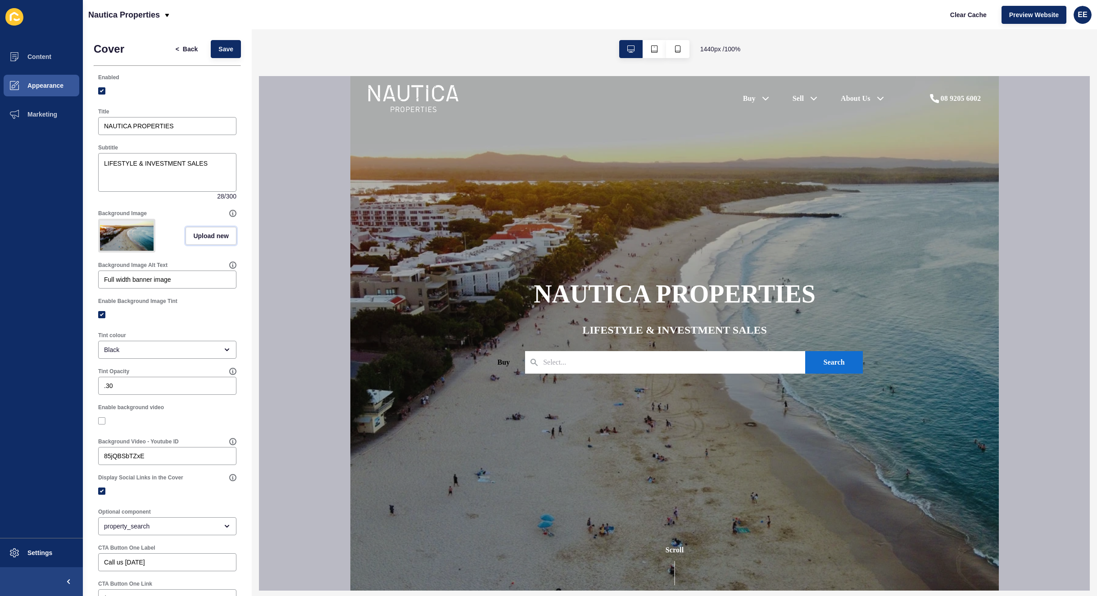
click at [193, 238] on span "Upload new" at bounding box center [211, 235] width 36 height 9
click at [148, 238] on span at bounding box center [167, 237] width 136 height 35
click at [99, 220] on input "Drag or click to upload" at bounding box center [99, 220] width 0 height 0
type input "C:\fakepath\DJI_0524.jpg"
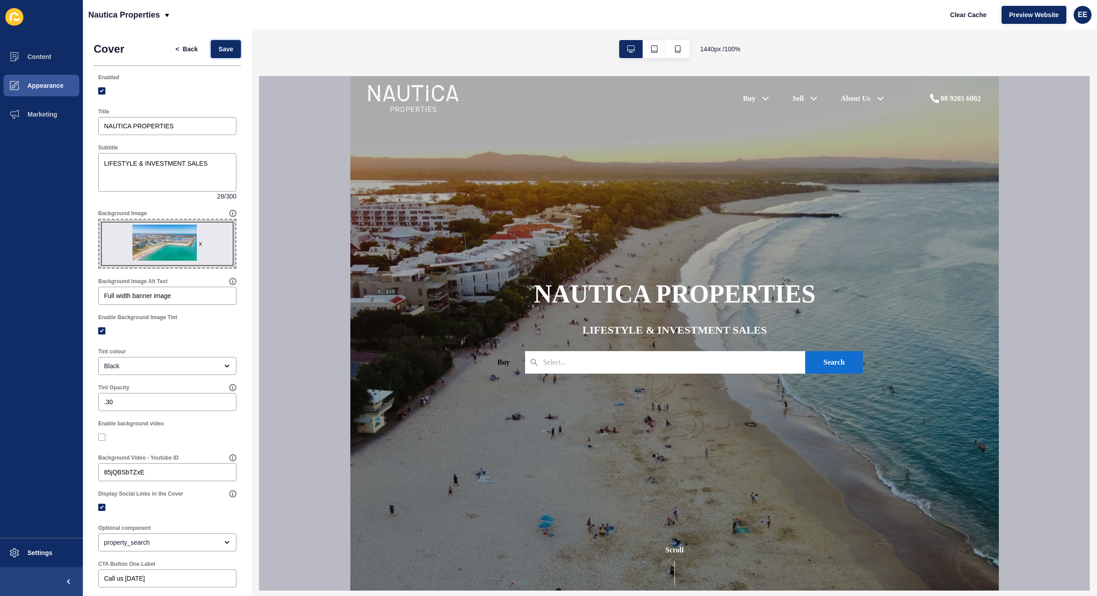
click at [224, 49] on button "Save" at bounding box center [226, 49] width 30 height 18
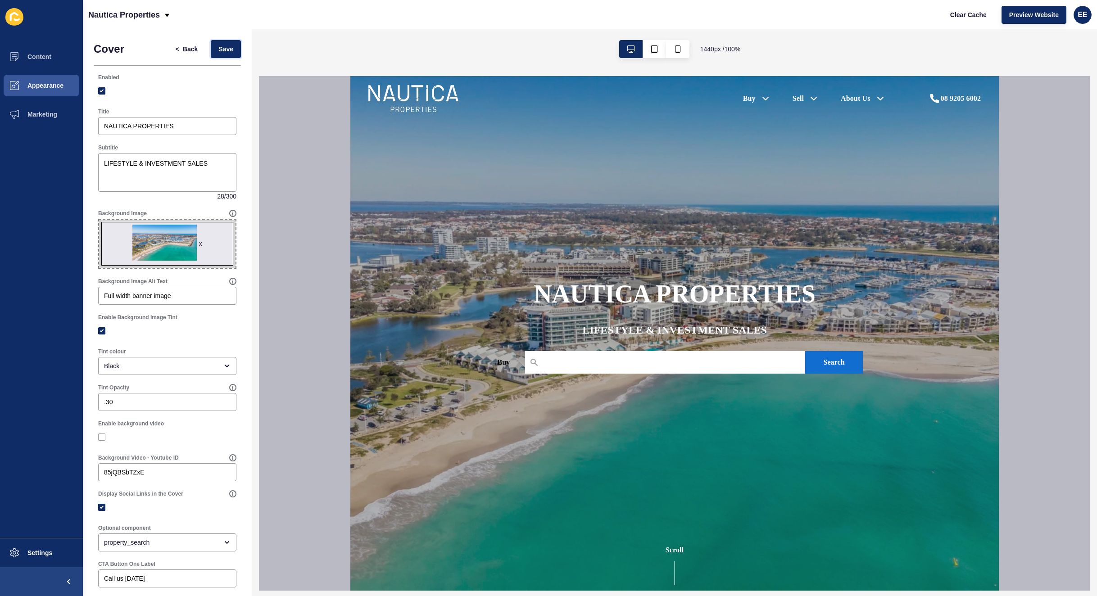
click at [218, 45] on span "Save" at bounding box center [225, 49] width 15 height 9
click at [176, 47] on span "<" at bounding box center [179, 49] width 7 height 9
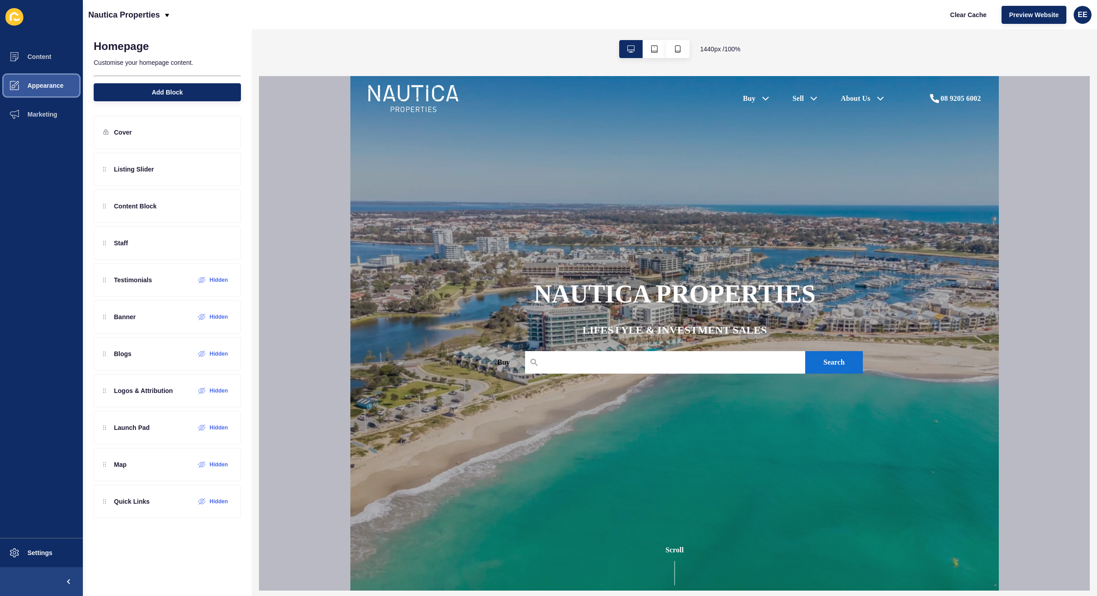
click at [54, 91] on button "Appearance" at bounding box center [41, 85] width 83 height 29
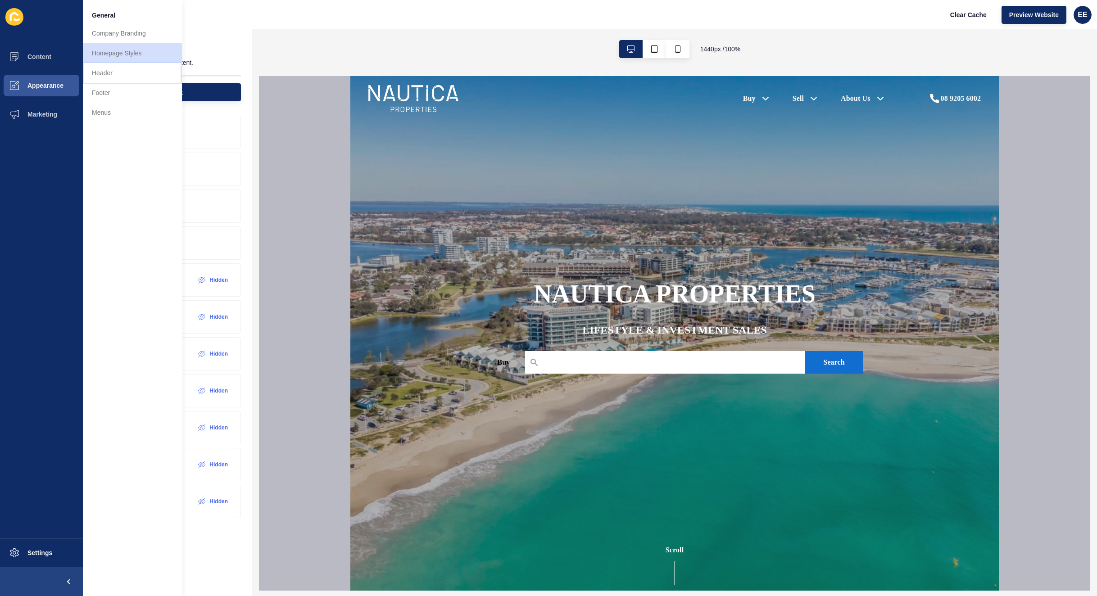
click at [114, 76] on link "Header" at bounding box center [132, 73] width 99 height 20
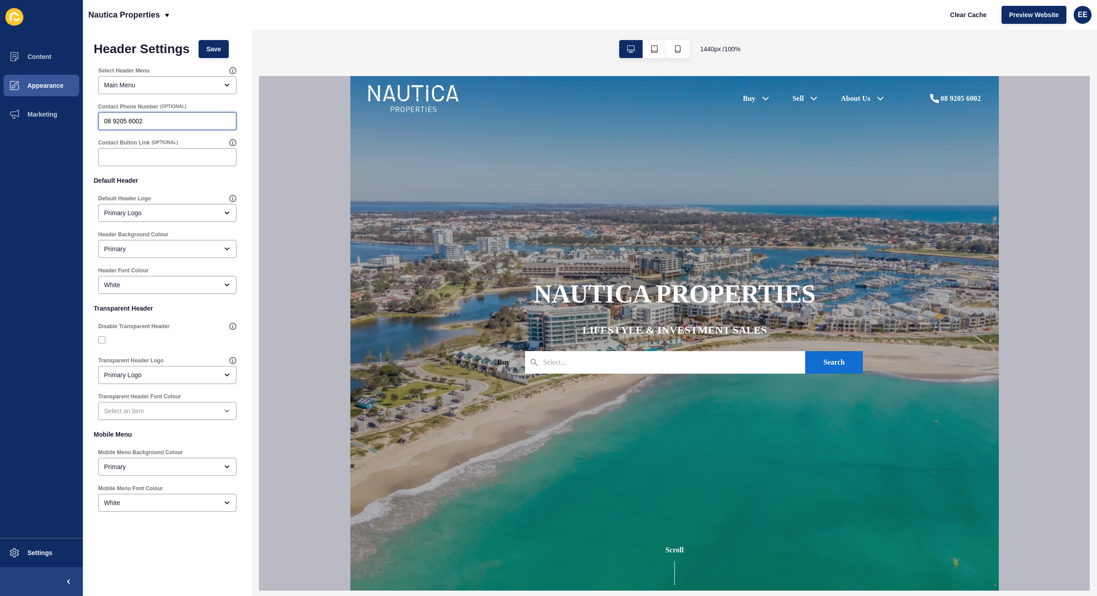
drag, startPoint x: 163, startPoint y: 121, endPoint x: 42, endPoint y: 121, distance: 120.7
click at [42, 121] on div "Content Appearance Marketing Settings Nautica Properties Clear Cache Preview We…" at bounding box center [548, 298] width 1097 height 596
paste input "0418 818 988"
type input "0418 818 988"
drag, startPoint x: 211, startPoint y: 47, endPoint x: 257, endPoint y: 51, distance: 46.2
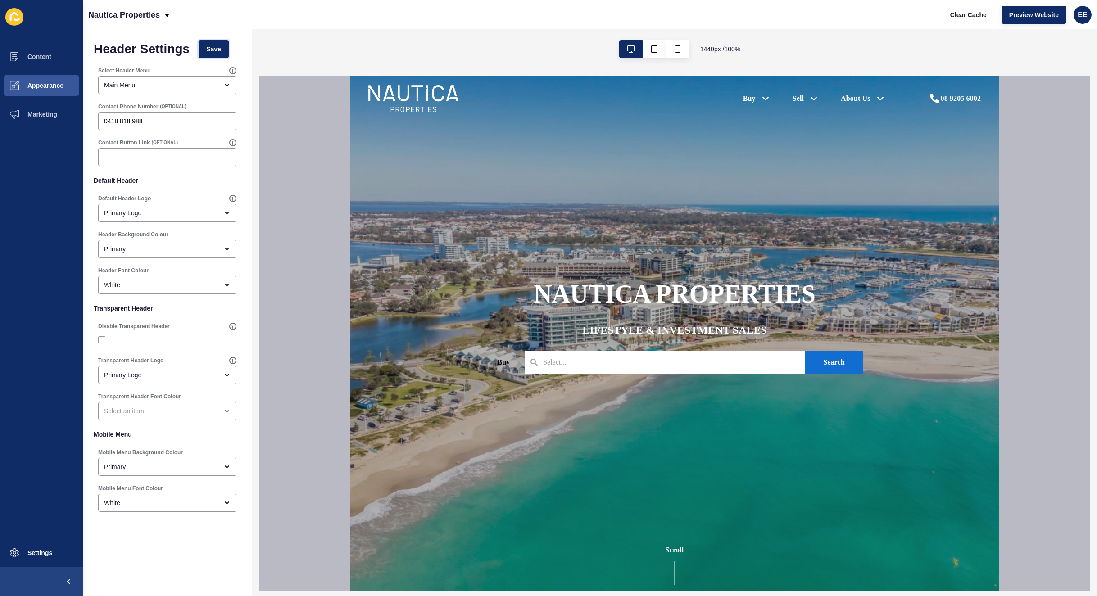
click at [213, 47] on span "Save" at bounding box center [213, 49] width 15 height 9
click at [35, 56] on span "Content" at bounding box center [25, 56] width 53 height 7
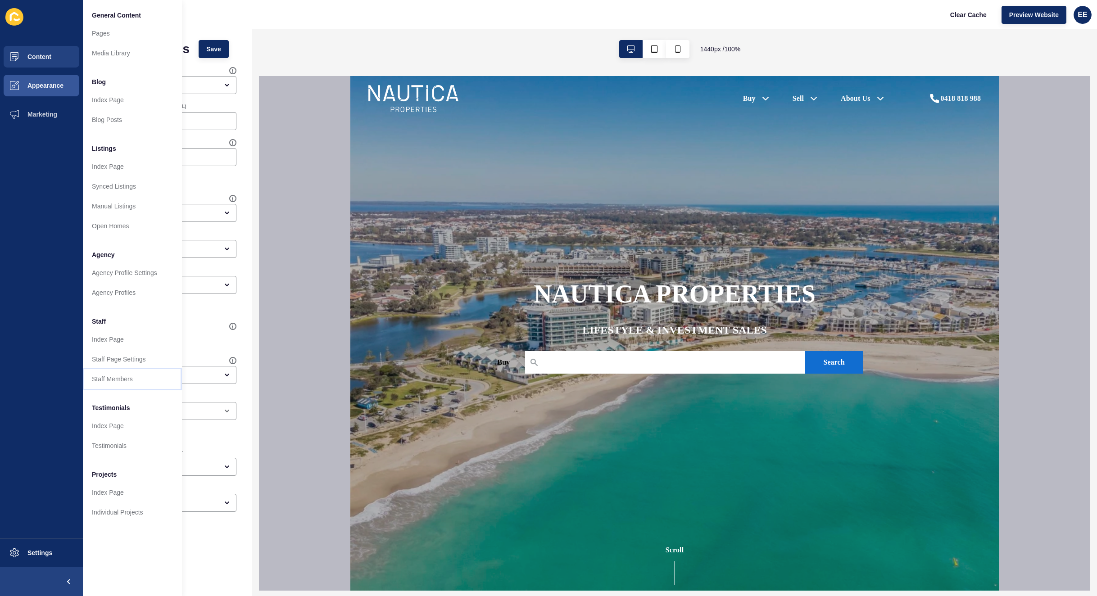
click at [113, 386] on link "Staff Members" at bounding box center [132, 379] width 99 height 20
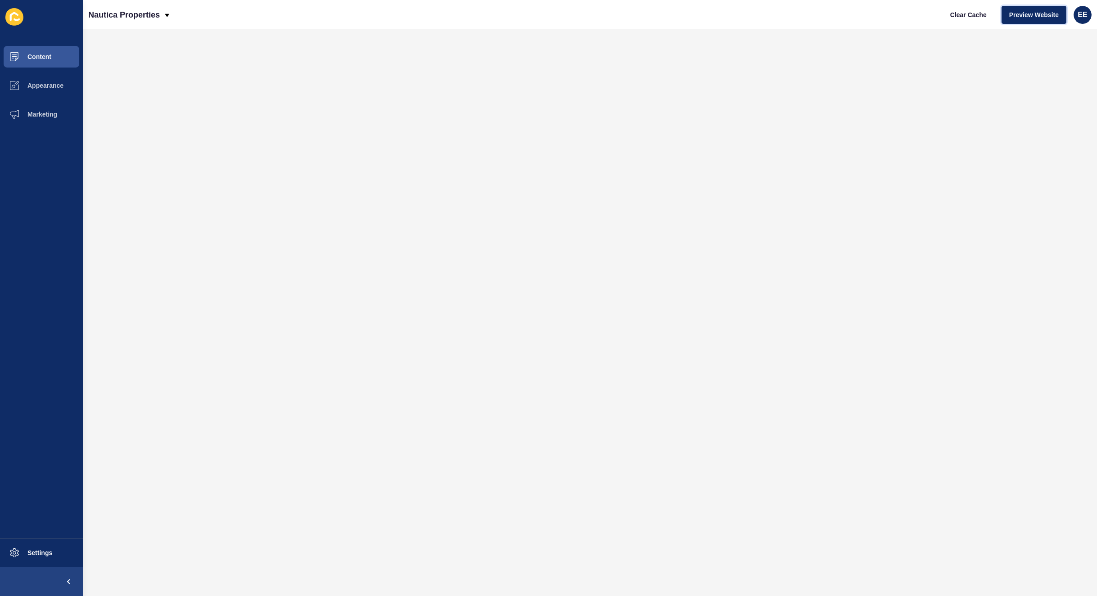
click at [1030, 13] on span "Preview Website" at bounding box center [1034, 14] width 50 height 9
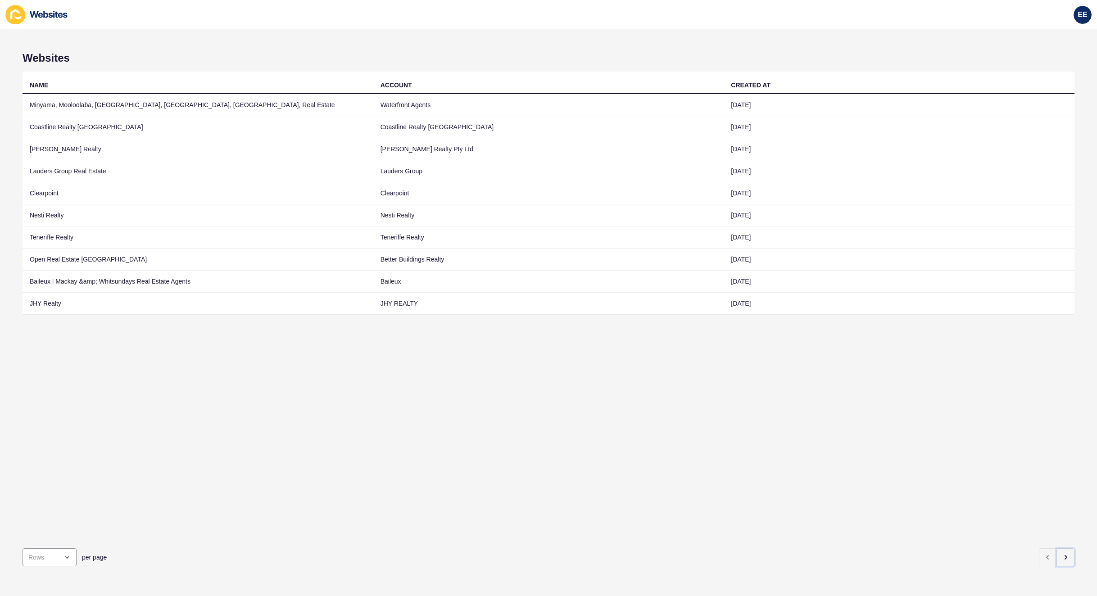
click at [1065, 556] on icon "button" at bounding box center [1066, 558] width 2 height 4
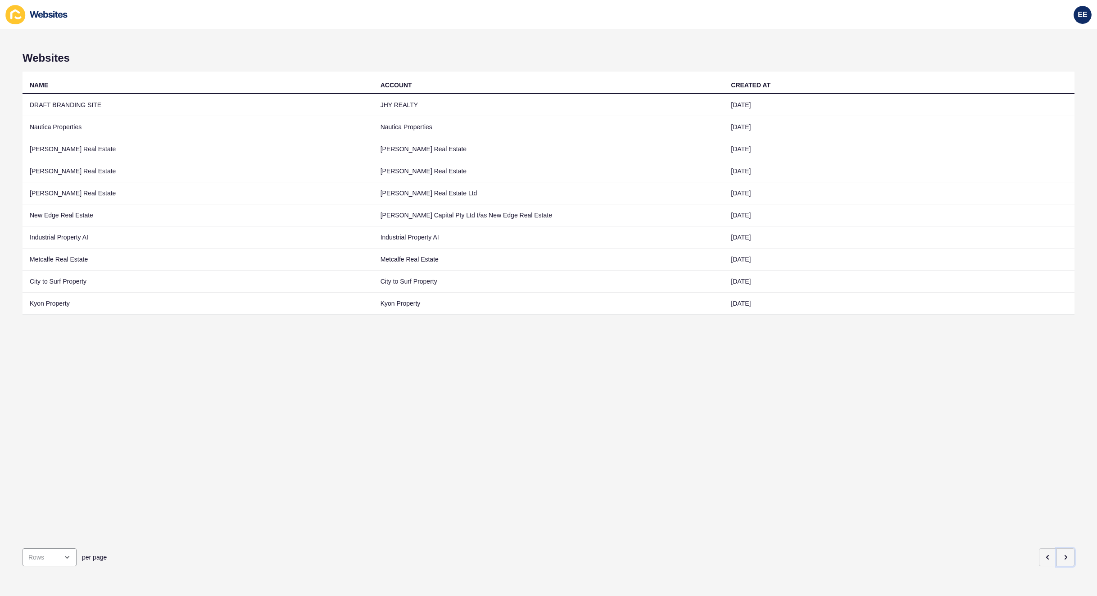
click at [1065, 556] on icon "button" at bounding box center [1066, 558] width 2 height 4
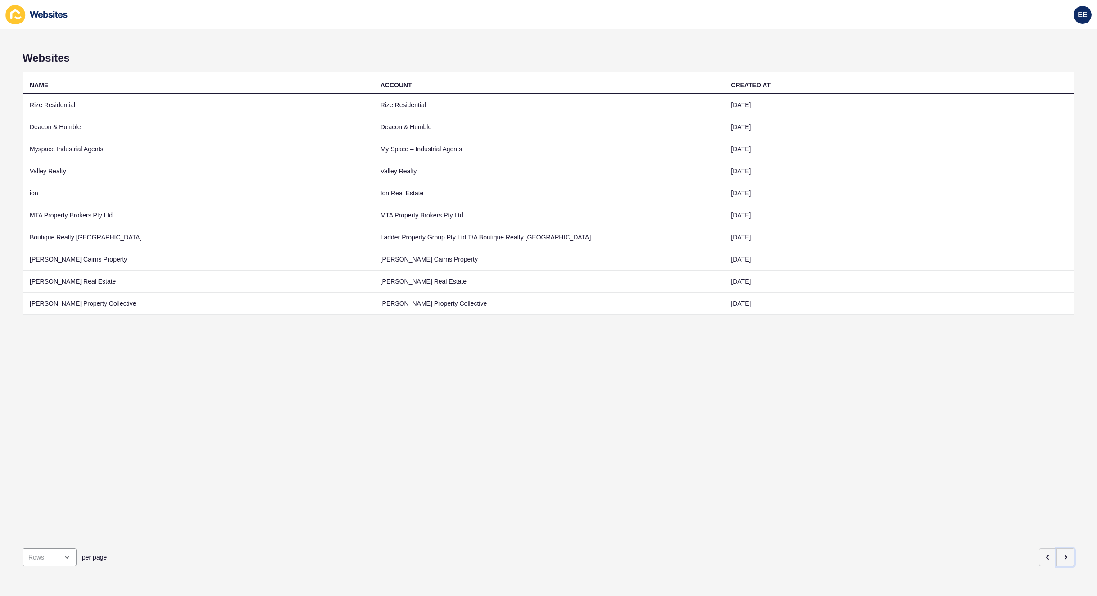
click at [1065, 556] on icon "button" at bounding box center [1066, 558] width 2 height 4
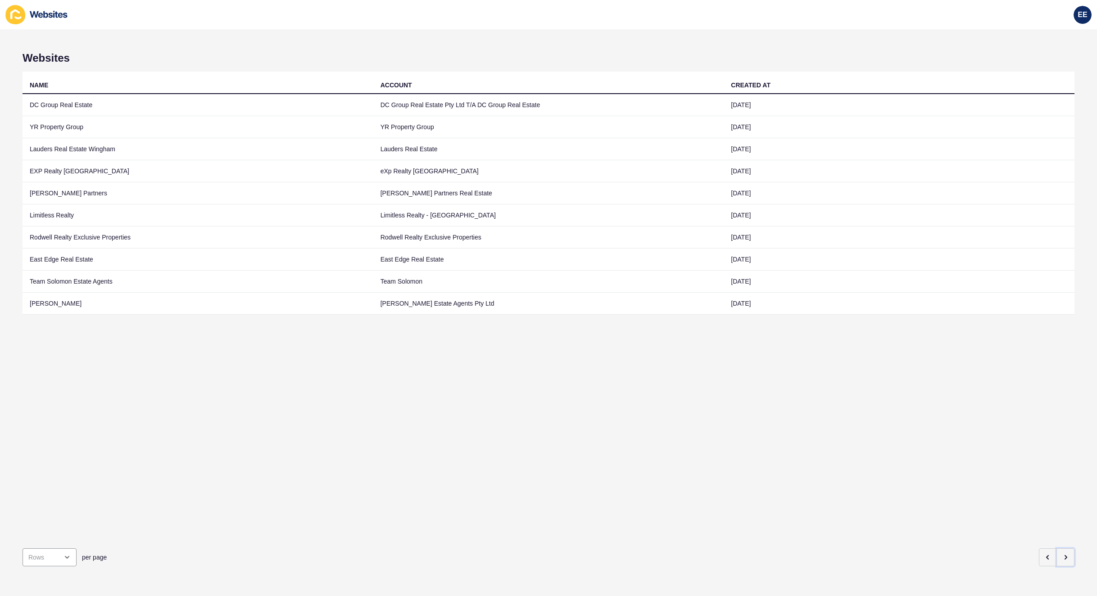
click at [1065, 556] on icon "button" at bounding box center [1066, 558] width 2 height 4
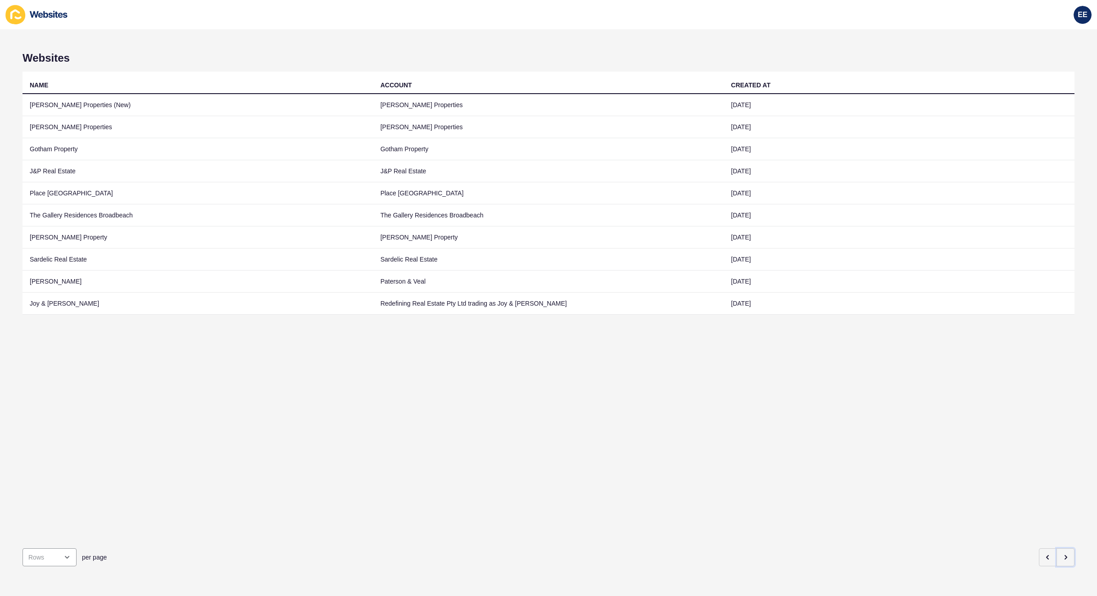
click at [1065, 556] on icon "button" at bounding box center [1066, 558] width 2 height 4
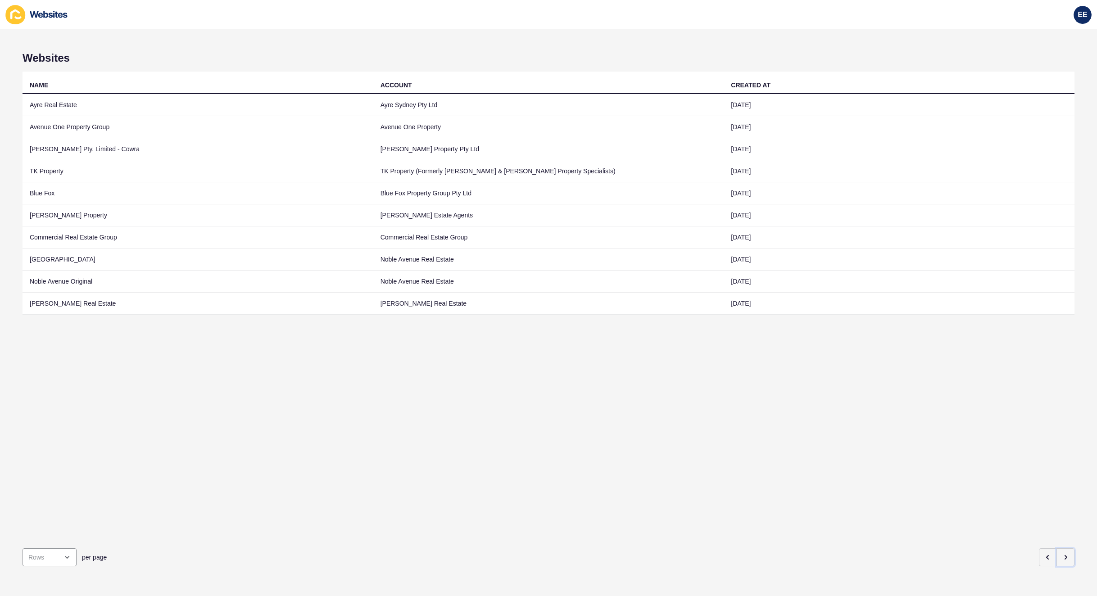
click at [1065, 556] on icon "button" at bounding box center [1066, 558] width 2 height 4
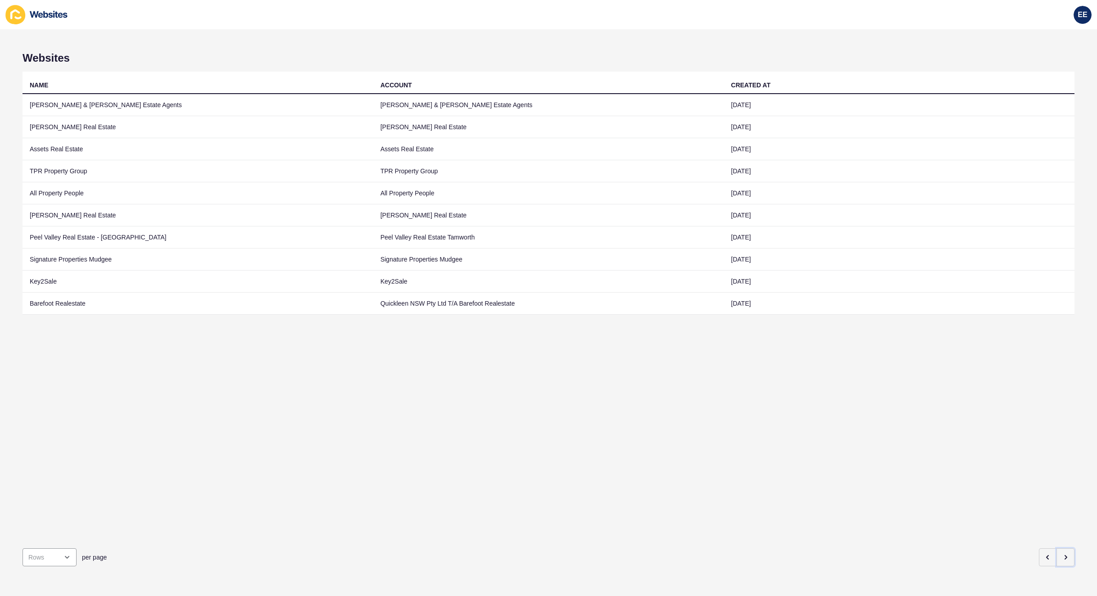
click at [1065, 556] on icon "button" at bounding box center [1066, 558] width 2 height 4
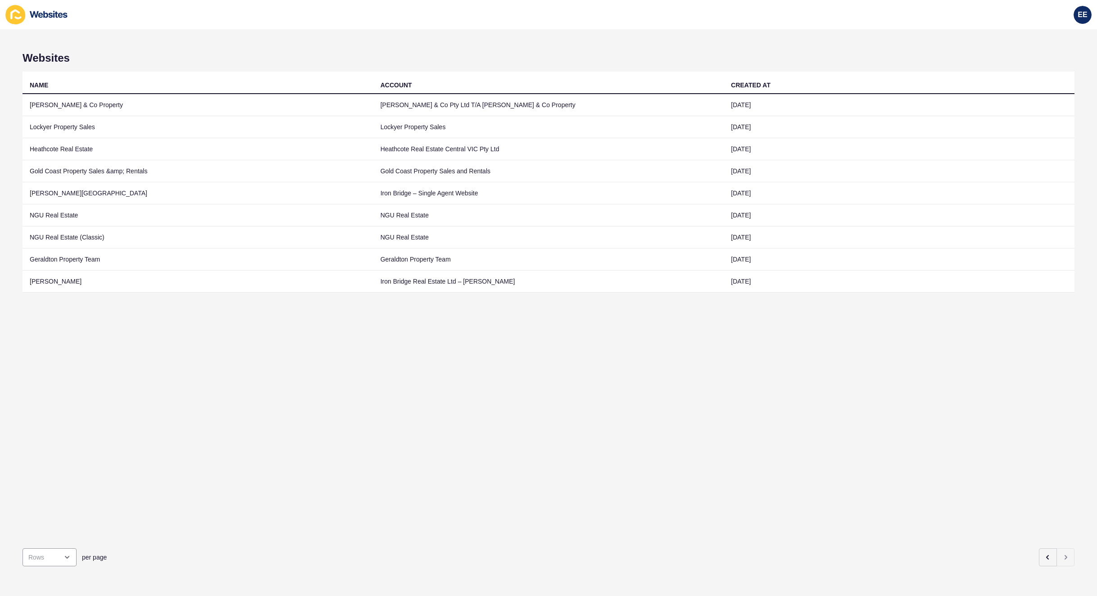
drag, startPoint x: 1065, startPoint y: 543, endPoint x: 1037, endPoint y: 552, distance: 29.3
click at [1066, 543] on div "Websites NAME ACCOUNT CREATED AT Poole & Co Property Poole & Co Pty Ltd T/A Poo…" at bounding box center [548, 312] width 1097 height 567
click at [1044, 554] on icon "button" at bounding box center [1047, 557] width 7 height 7
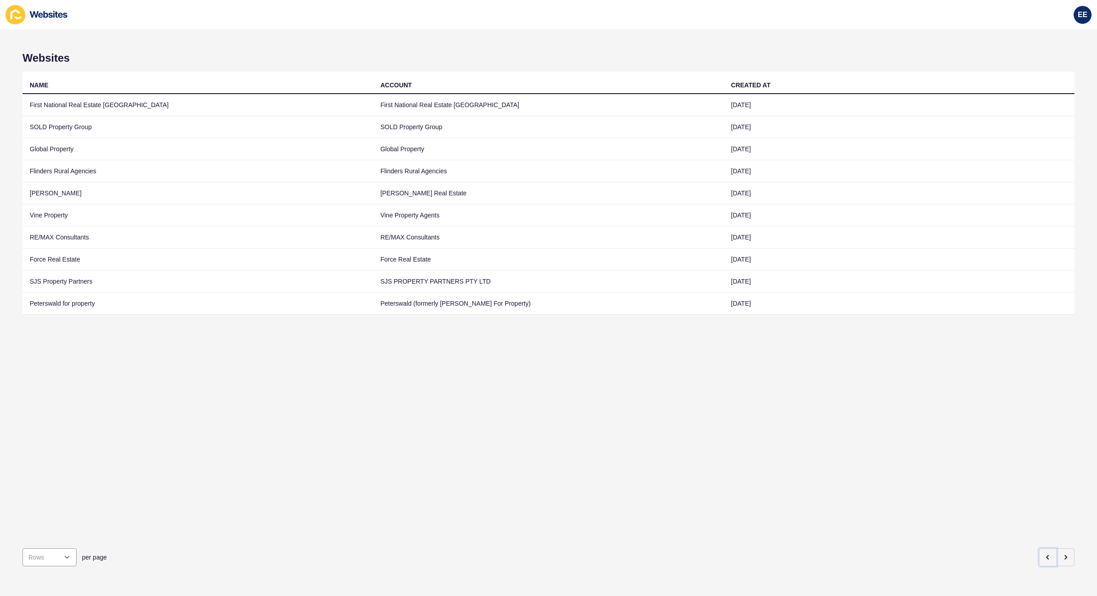
click at [1046, 556] on icon "button" at bounding box center [1047, 558] width 2 height 4
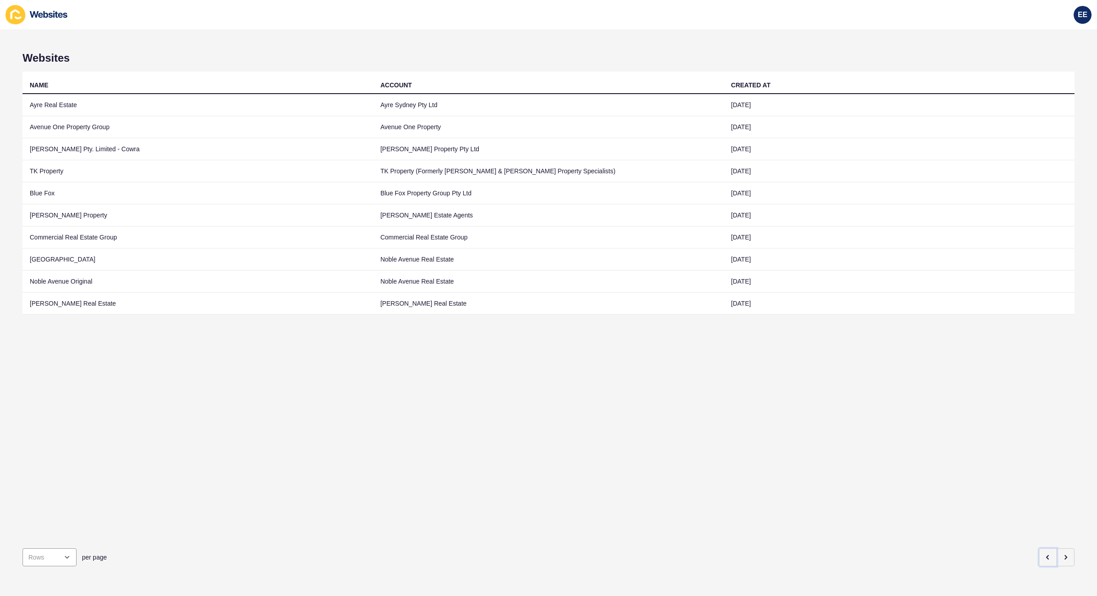
click at [1046, 556] on icon "button" at bounding box center [1047, 558] width 2 height 4
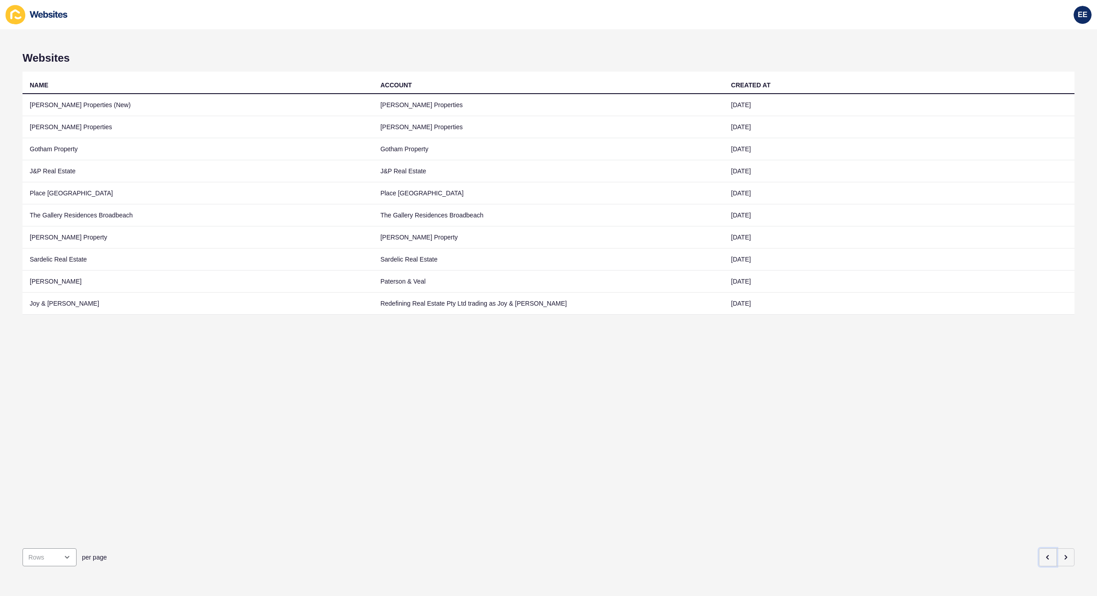
click at [1046, 556] on icon "button" at bounding box center [1047, 558] width 2 height 4
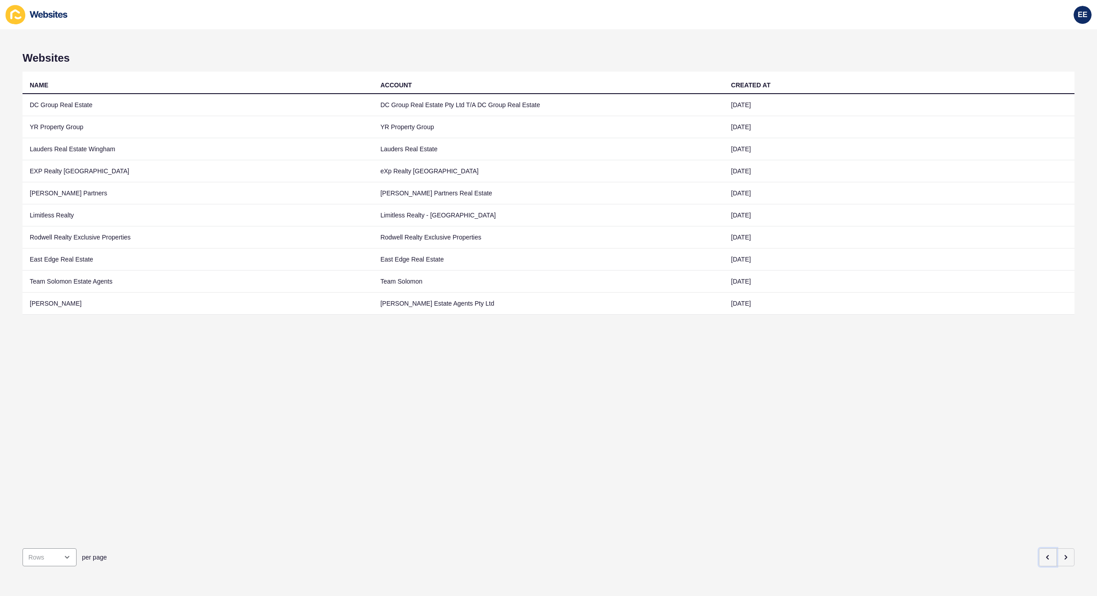
click at [1046, 556] on icon "button" at bounding box center [1047, 558] width 2 height 4
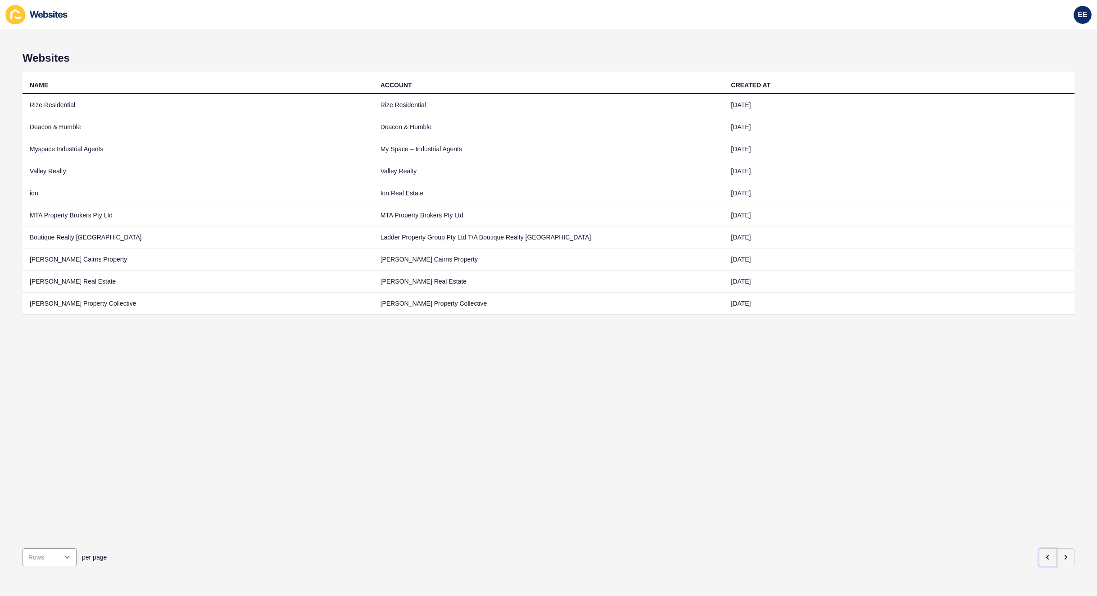
click at [1046, 556] on icon "button" at bounding box center [1047, 558] width 2 height 4
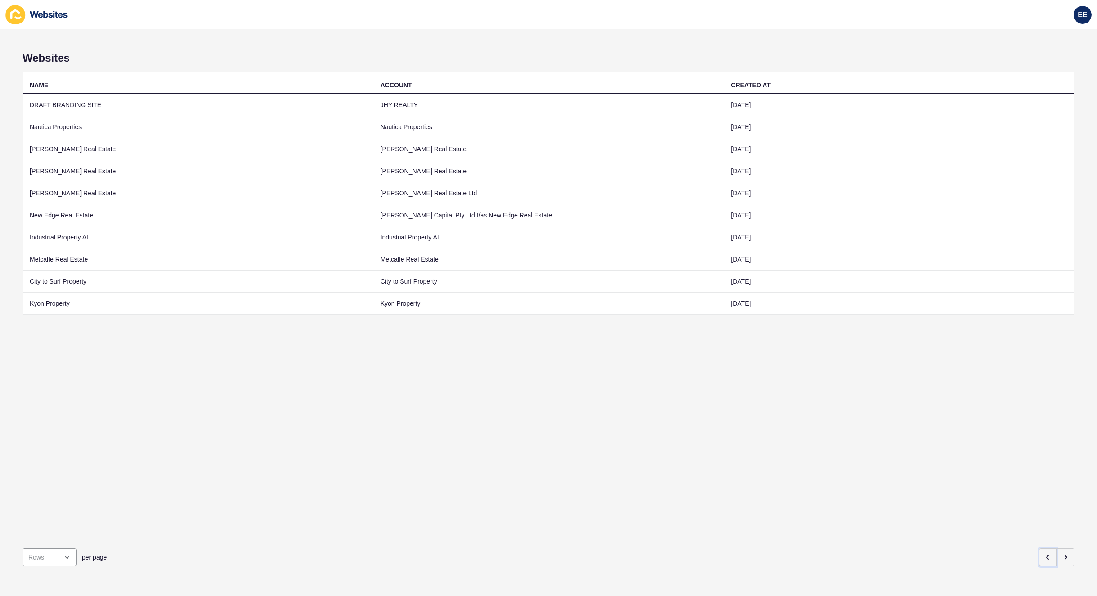
click at [1046, 556] on icon "button" at bounding box center [1047, 558] width 2 height 4
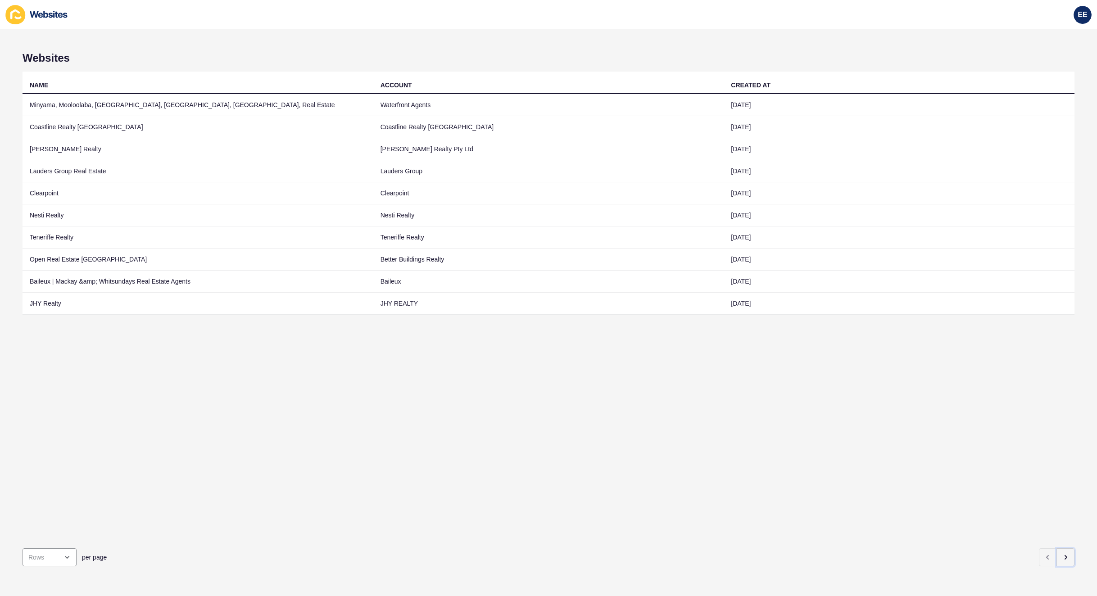
click at [1062, 554] on icon "button" at bounding box center [1065, 557] width 7 height 7
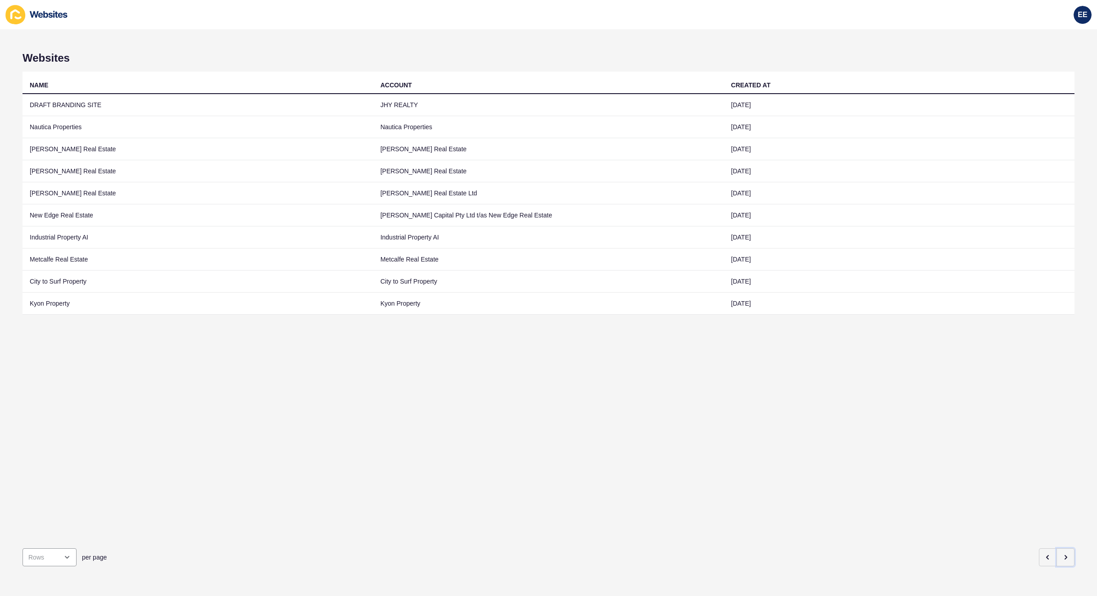
click at [1062, 554] on icon "button" at bounding box center [1065, 557] width 7 height 7
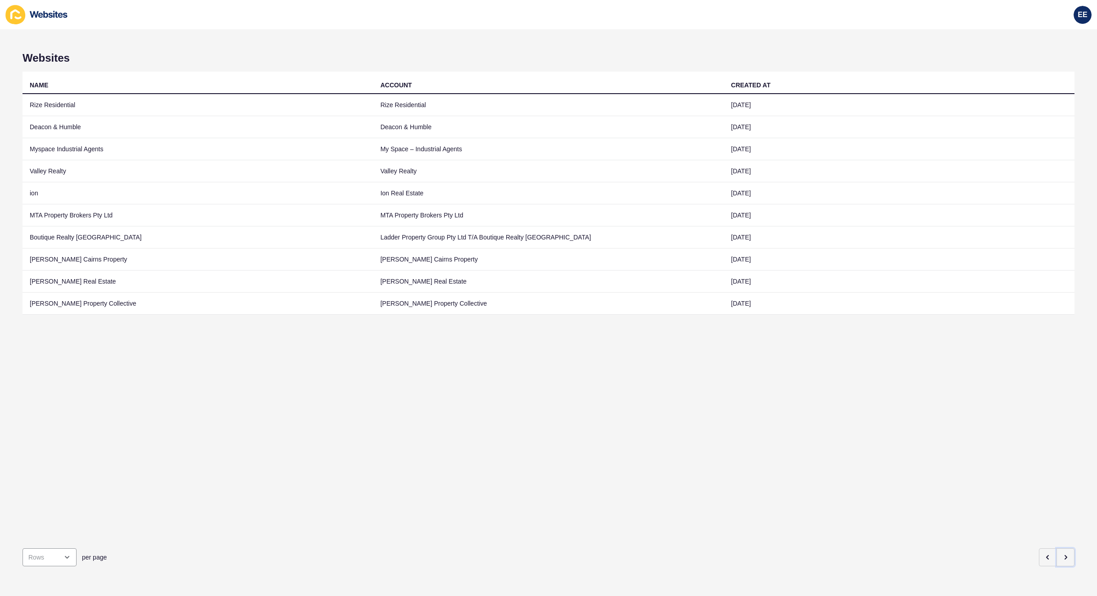
click at [1062, 554] on icon "button" at bounding box center [1065, 557] width 7 height 7
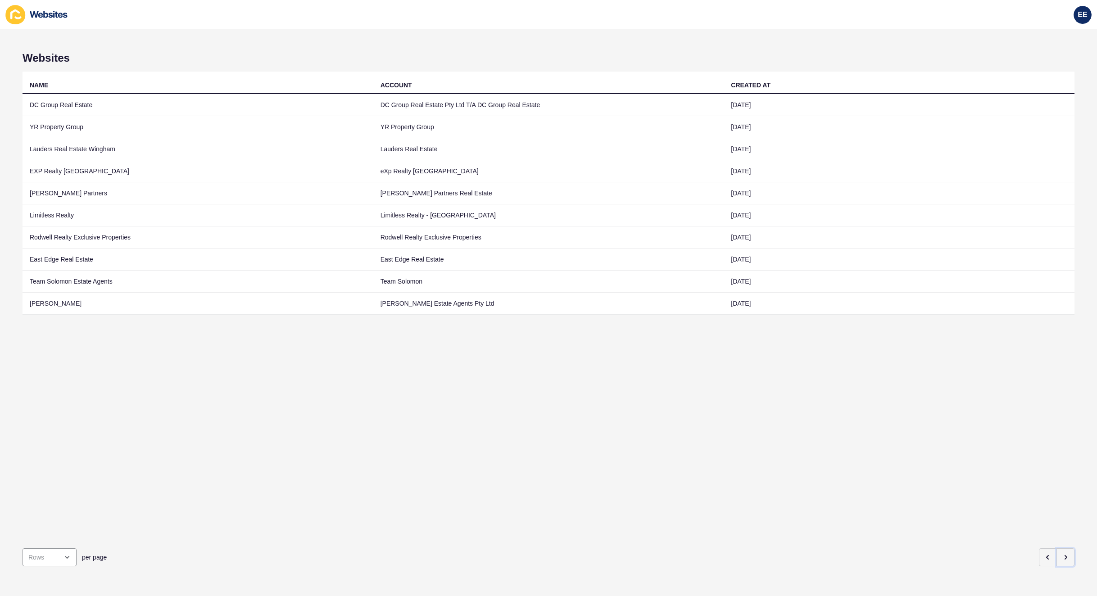
click at [1062, 554] on icon "button" at bounding box center [1065, 557] width 7 height 7
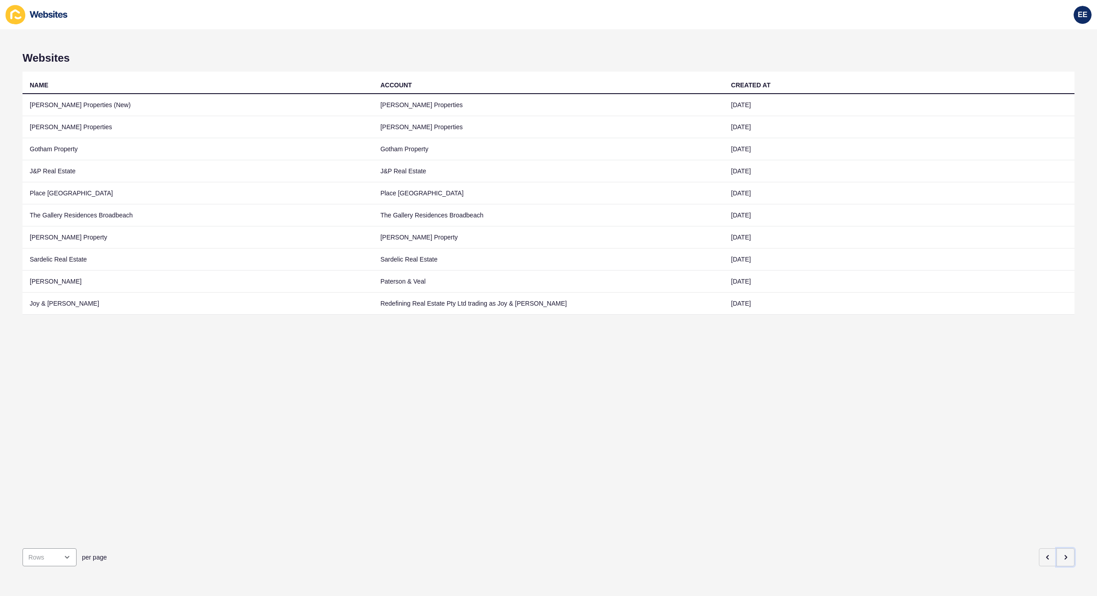
click at [1062, 554] on icon "button" at bounding box center [1065, 557] width 7 height 7
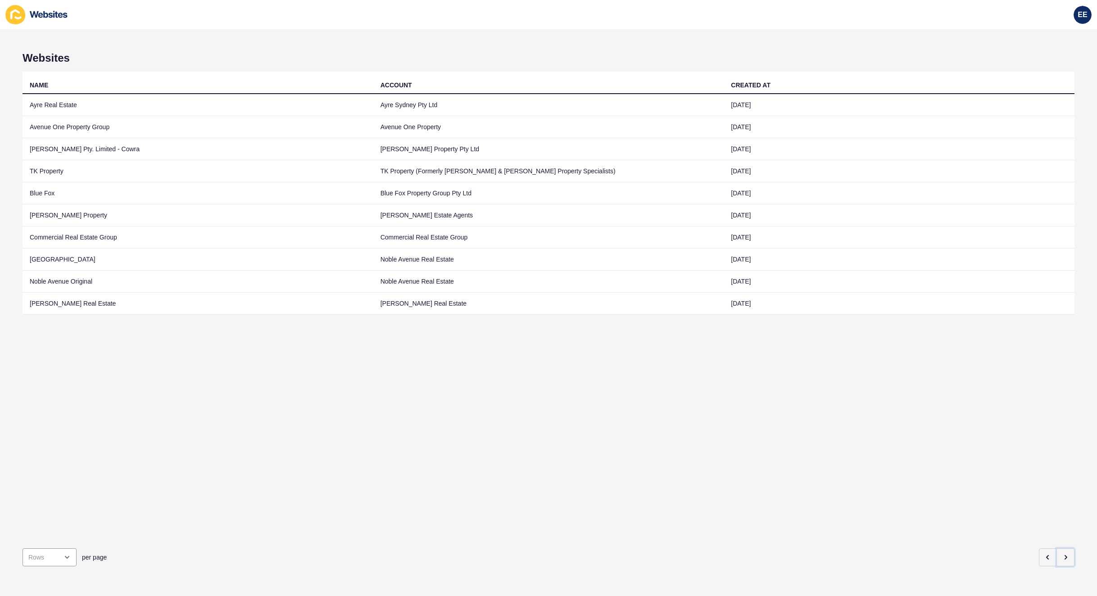
click at [1062, 554] on icon "button" at bounding box center [1065, 557] width 7 height 7
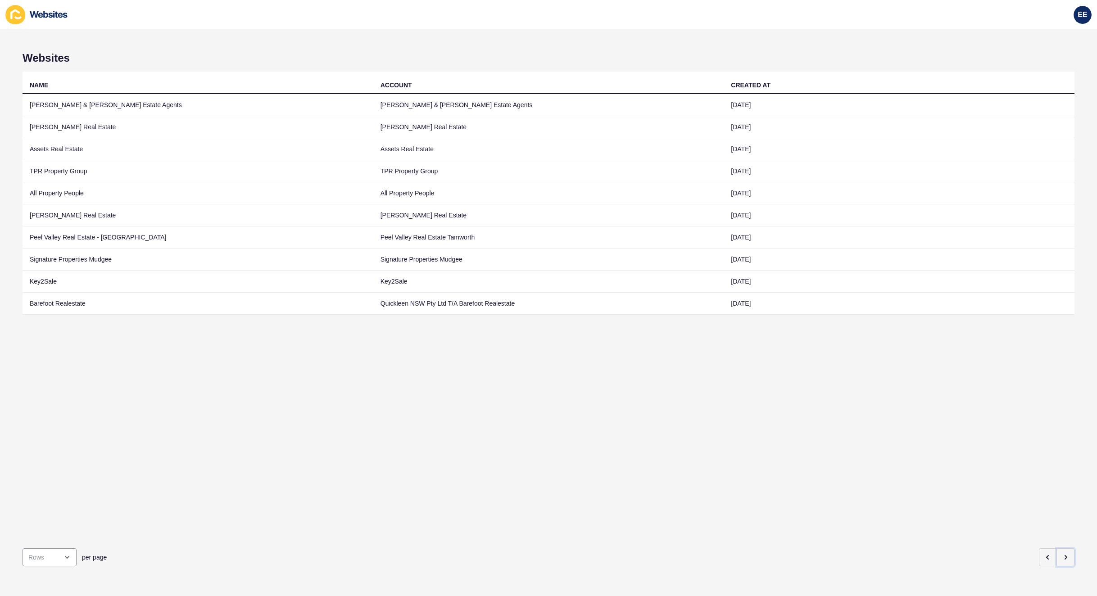
click at [1062, 554] on icon "button" at bounding box center [1065, 557] width 7 height 7
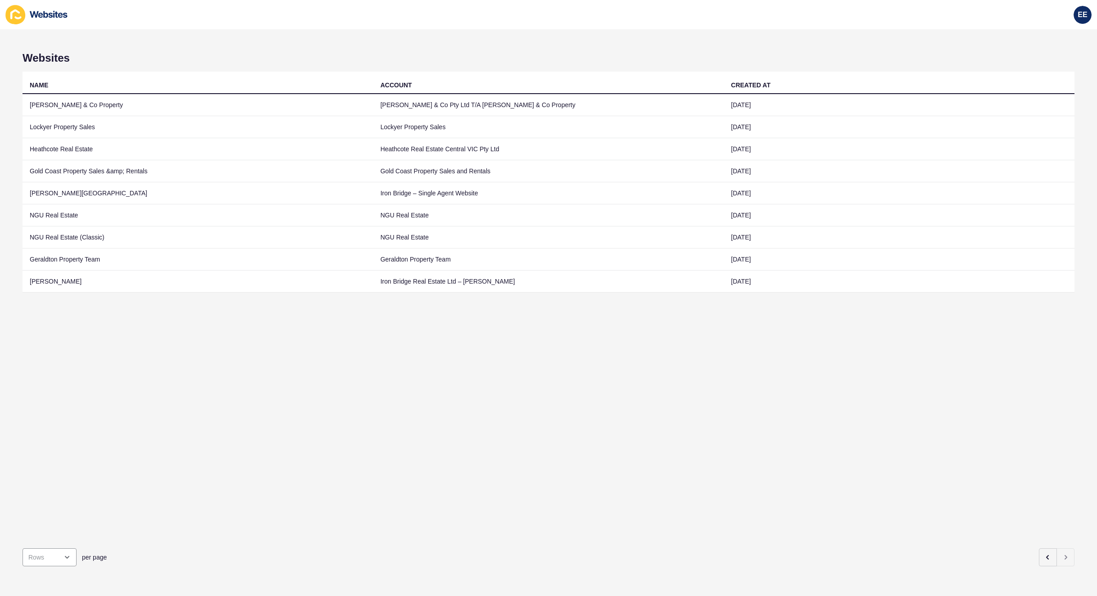
click at [49, 101] on td "[PERSON_NAME] & Co Property" at bounding box center [198, 105] width 351 height 22
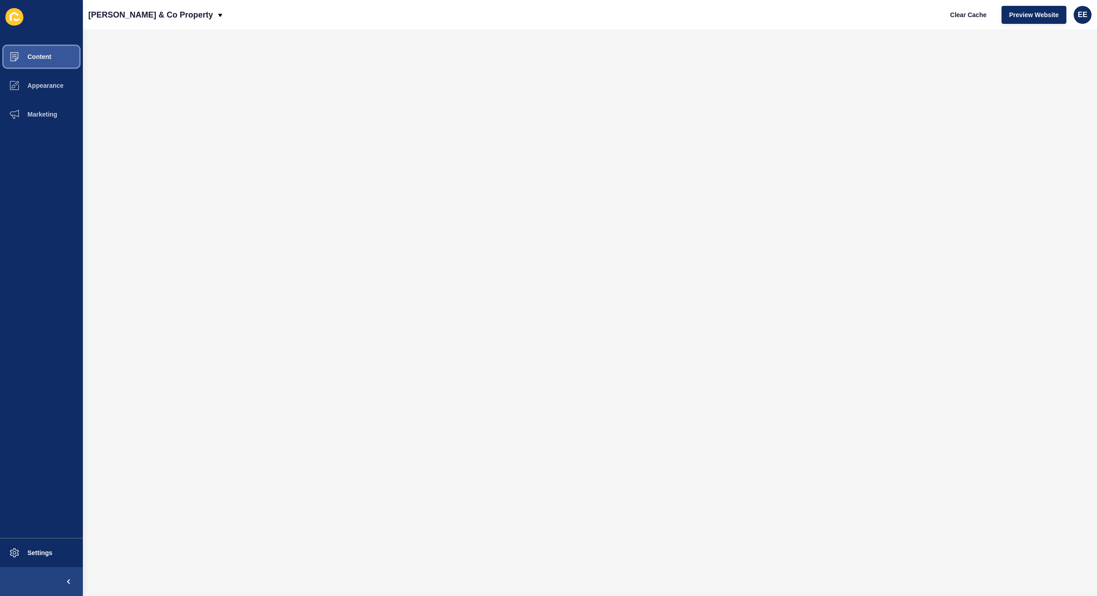
click at [42, 52] on button "Content" at bounding box center [41, 56] width 83 height 29
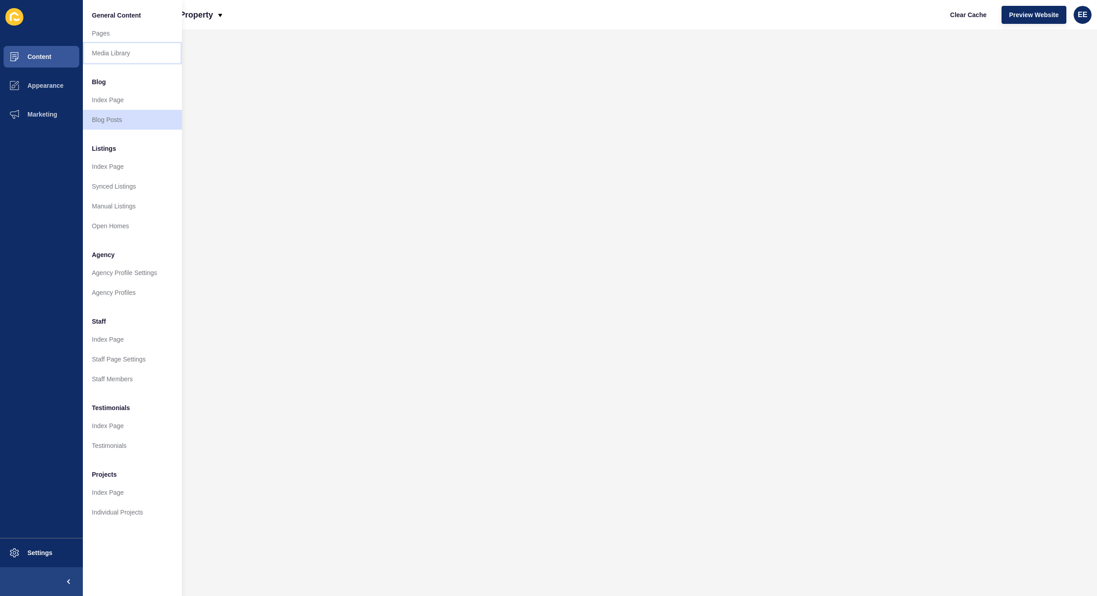
click at [116, 51] on link "Media Library" at bounding box center [132, 53] width 99 height 20
